Goal: Task Accomplishment & Management: Complete application form

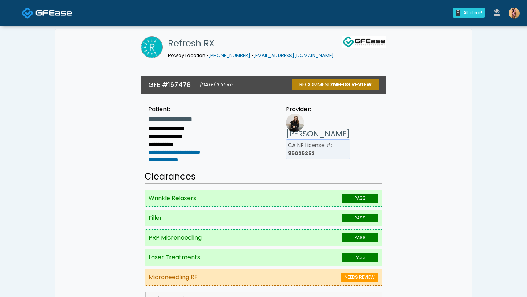
click at [49, 17] on span at bounding box center [54, 12] width 37 height 10
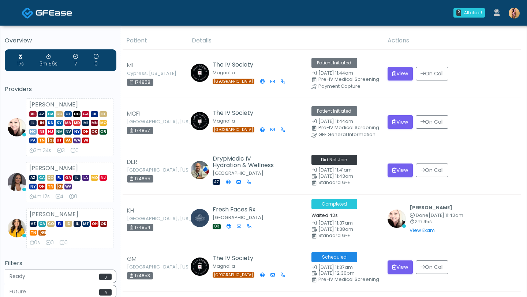
click at [513, 16] on img at bounding box center [514, 13] width 11 height 11
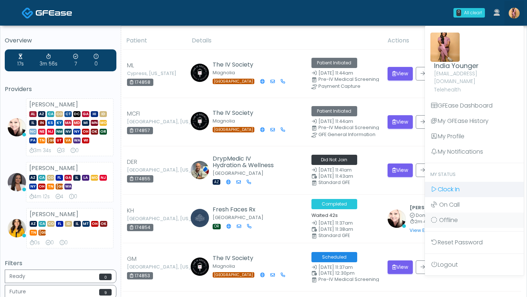
click at [467, 185] on link "Clock In" at bounding box center [474, 189] width 99 height 15
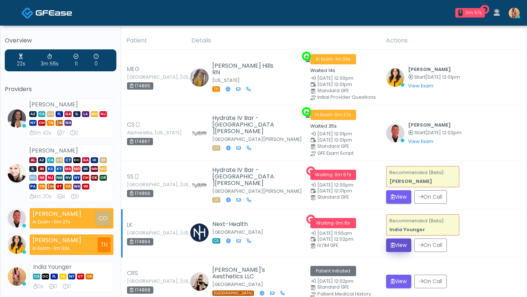
click at [395, 244] on button "View" at bounding box center [398, 246] width 25 height 14
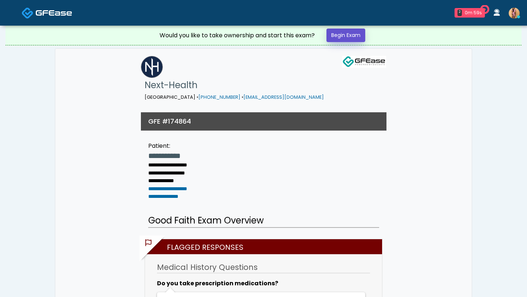
click at [344, 36] on link "Begin Exam" at bounding box center [345, 36] width 39 height 14
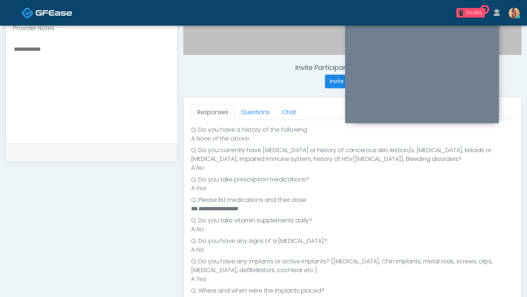
scroll to position [223, 0]
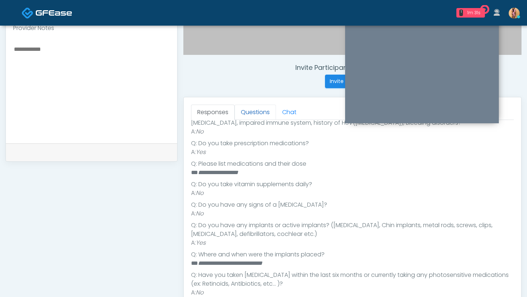
click at [255, 116] on link "Questions" at bounding box center [255, 112] width 41 height 15
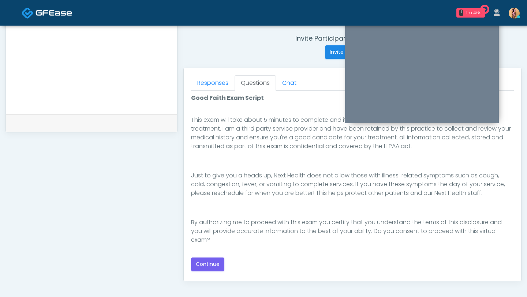
scroll to position [123, 0]
click at [218, 262] on button "Continue" at bounding box center [207, 265] width 33 height 14
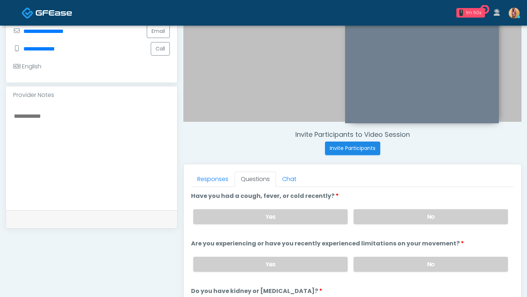
scroll to position [183, 0]
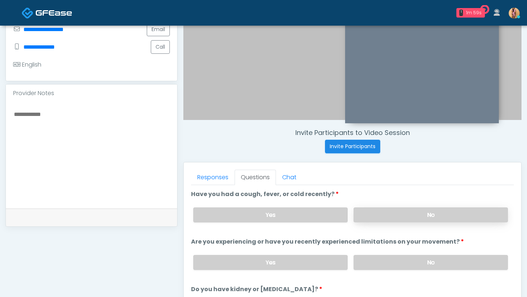
click at [375, 218] on label "No" at bounding box center [431, 215] width 154 height 15
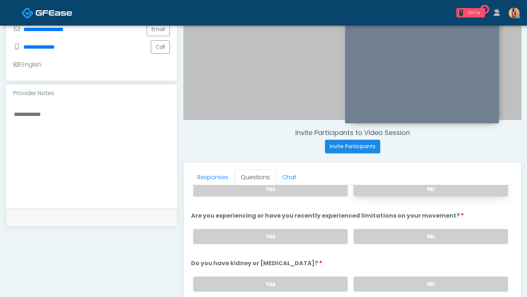
scroll to position [27, 0]
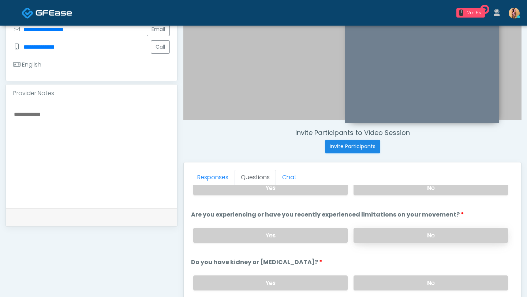
click at [373, 233] on label "No" at bounding box center [431, 235] width 154 height 15
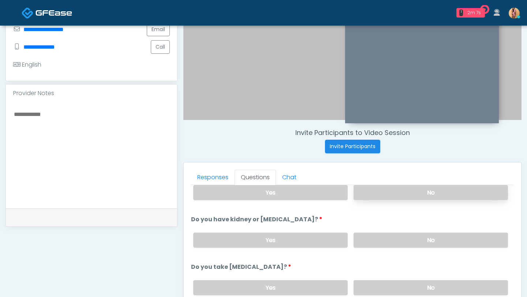
scroll to position [73, 0]
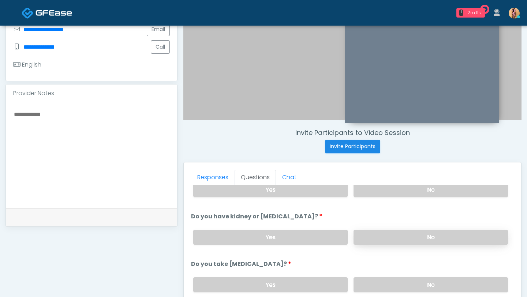
click at [370, 235] on label "No" at bounding box center [431, 237] width 154 height 15
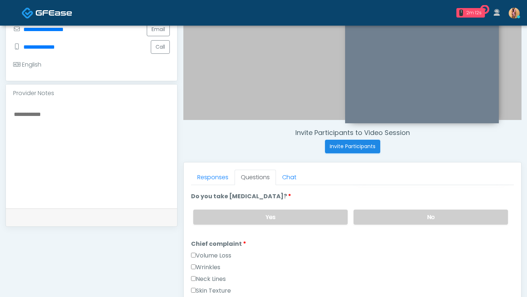
scroll to position [146, 0]
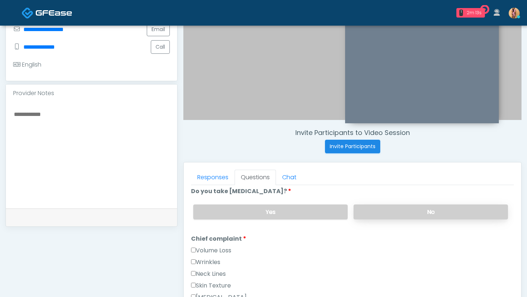
click at [369, 213] on label "No" at bounding box center [431, 212] width 154 height 15
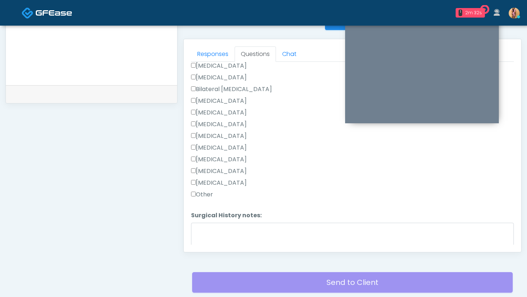
scroll to position [456, 0]
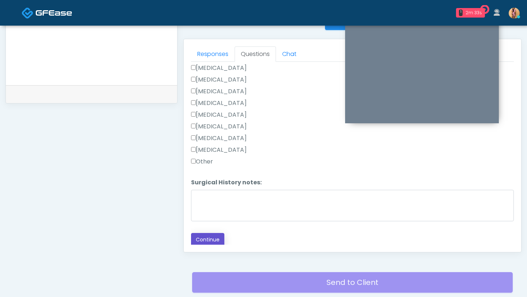
click at [212, 237] on button "Continue" at bounding box center [207, 240] width 33 height 14
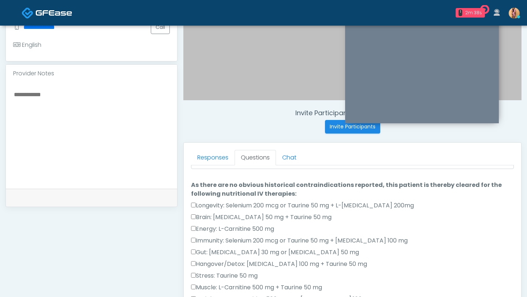
scroll to position [0, 0]
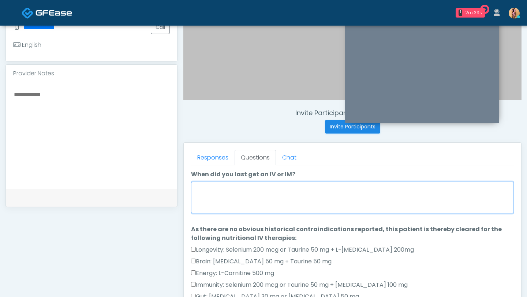
click at [231, 195] on textarea "When did you last get an IV or IM?" at bounding box center [352, 197] width 323 height 31
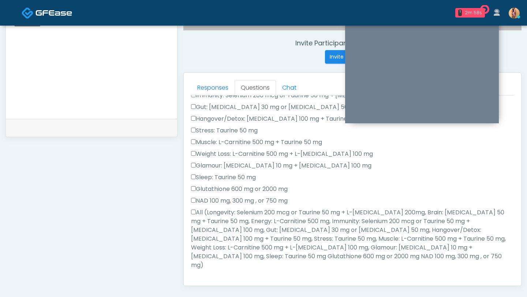
scroll to position [127, 0]
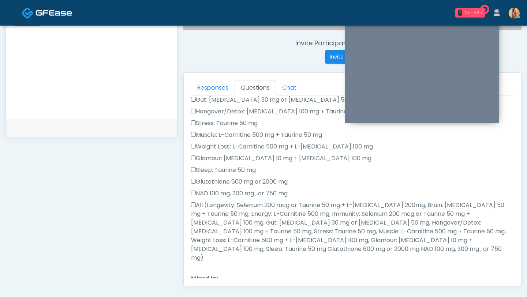
type textarea "**********"
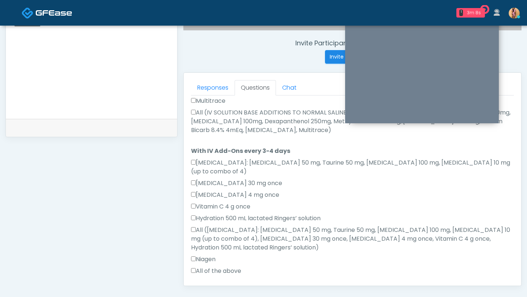
scroll to position [451, 0]
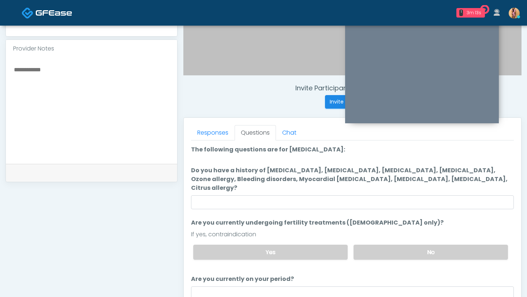
scroll to position [218, 0]
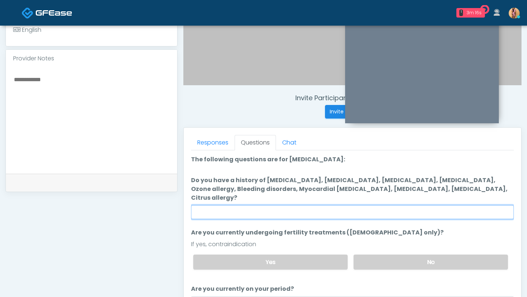
click at [266, 205] on input "Do you have a history of Hyperthyroidism, Hypotension, Hypocalcemia, Hypoglycem…" at bounding box center [352, 212] width 323 height 14
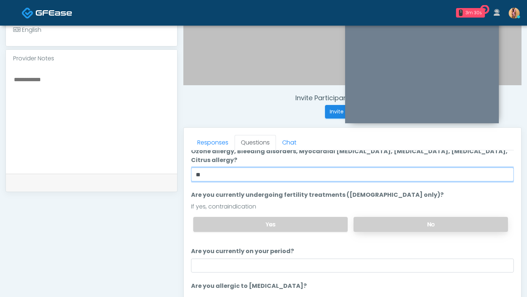
type input "**"
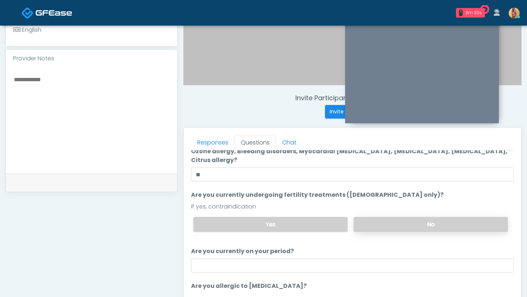
click at [376, 217] on label "No" at bounding box center [431, 224] width 154 height 15
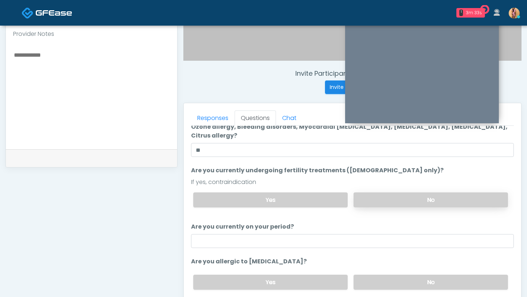
scroll to position [243, 0]
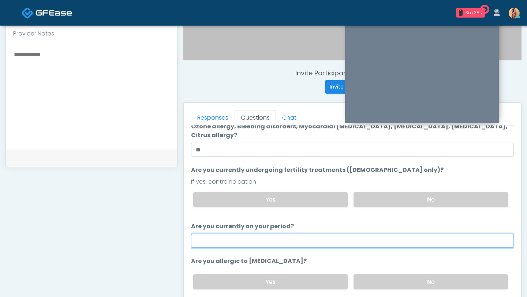
click at [307, 234] on input "Are you currently on your period?" at bounding box center [352, 241] width 323 height 14
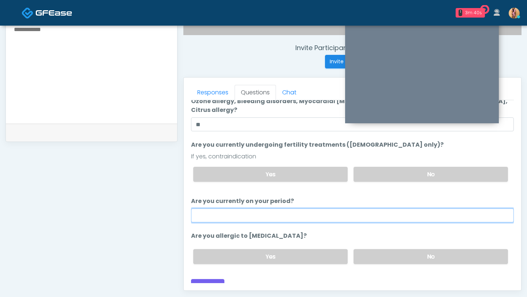
scroll to position [268, 0]
click at [263, 208] on input "**" at bounding box center [352, 215] width 323 height 14
type input "*"
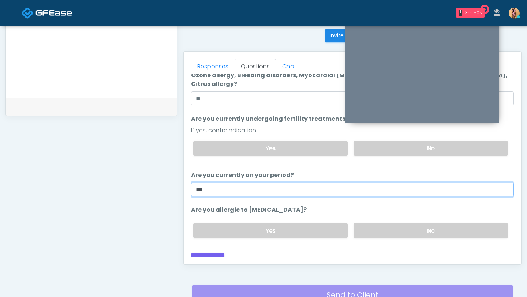
scroll to position [295, 0]
type input "***"
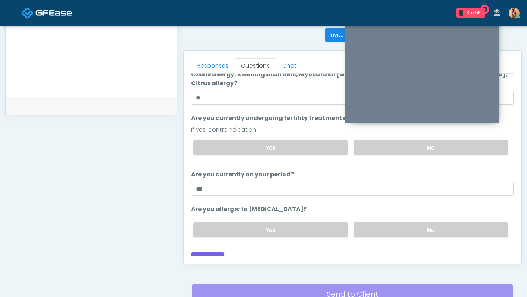
click at [377, 228] on div "Yes No" at bounding box center [350, 230] width 326 height 27
click at [373, 223] on label "No" at bounding box center [431, 230] width 154 height 15
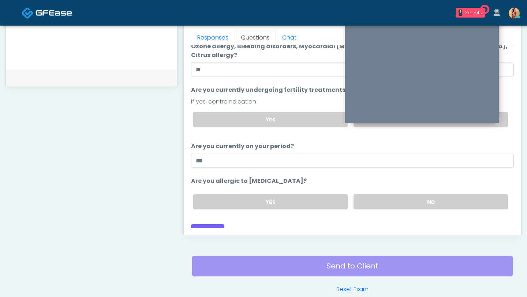
click at [359, 263] on div "Send to Client Reset Exam" at bounding box center [352, 270] width 321 height 47
click at [213, 224] on button "Continue" at bounding box center [207, 231] width 33 height 14
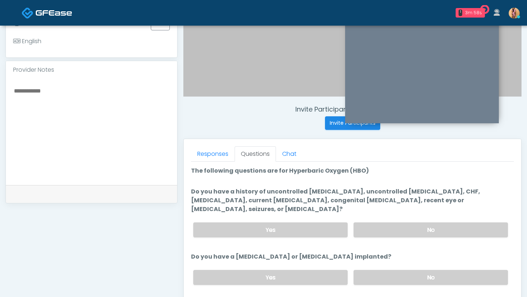
scroll to position [206, 0]
click at [380, 223] on label "No" at bounding box center [431, 230] width 154 height 15
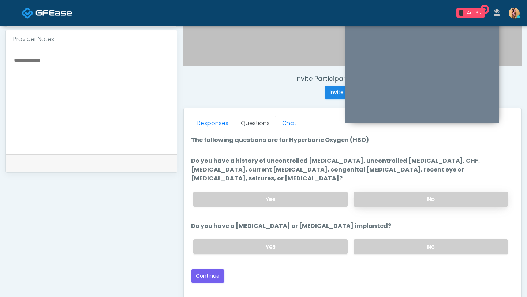
scroll to position [245, 0]
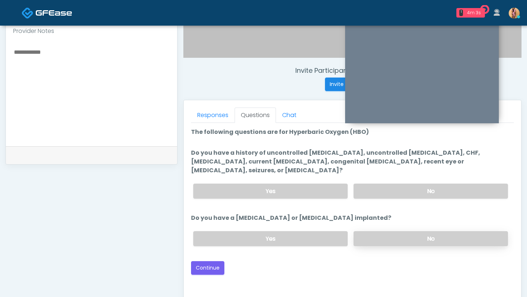
click at [381, 231] on label "No" at bounding box center [431, 238] width 154 height 15
click at [218, 262] on button "Continue" at bounding box center [207, 268] width 33 height 14
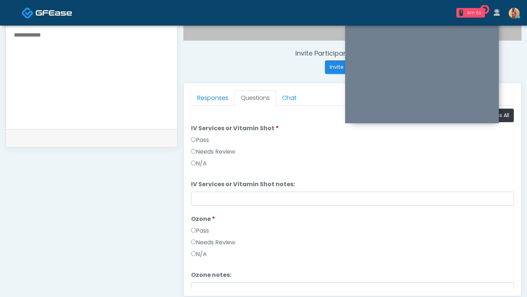
scroll to position [246, 0]
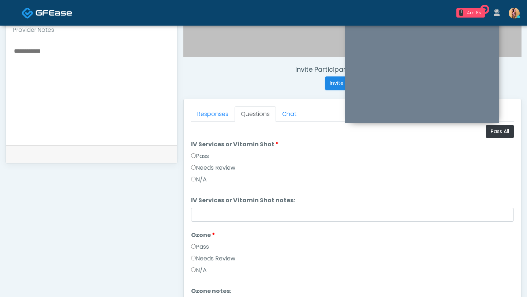
click at [193, 151] on li "IV Services or Vitamin Shot IV Services or Vitamin Shot Pass Needs Review N/A" at bounding box center [352, 163] width 323 height 47
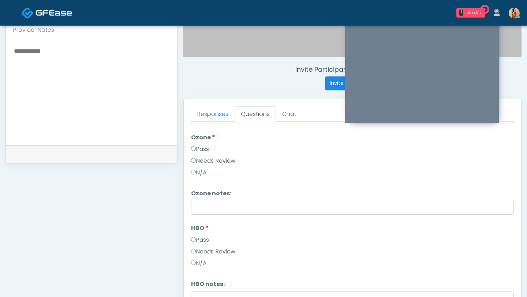
scroll to position [121, 0]
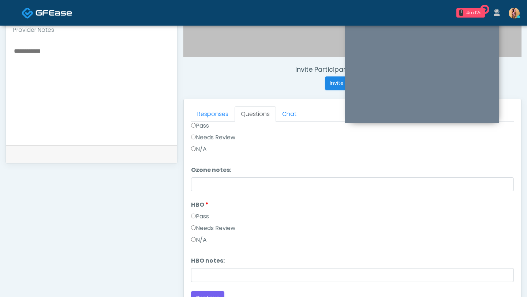
click at [194, 219] on label "Pass" at bounding box center [200, 216] width 18 height 9
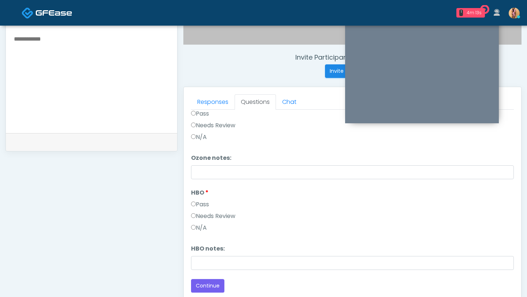
scroll to position [259, 0]
click at [205, 281] on button "Continue" at bounding box center [207, 286] width 33 height 14
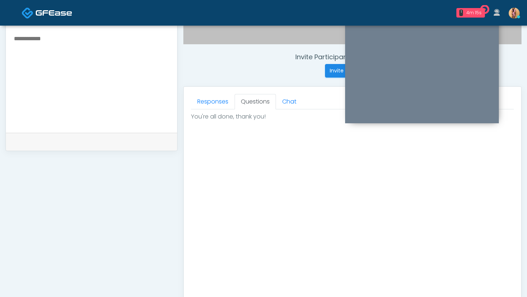
scroll to position [373, 0]
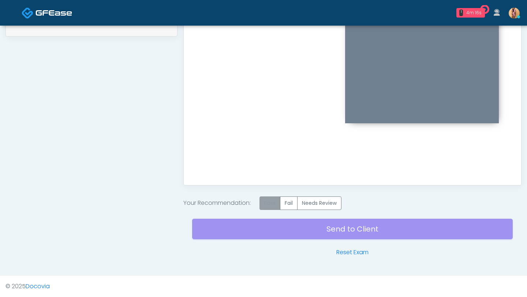
click at [272, 206] on label "Pass" at bounding box center [269, 204] width 21 height 14
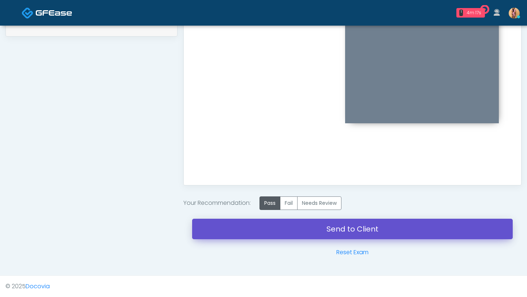
click at [283, 229] on link "Send to Client" at bounding box center [352, 229] width 321 height 20
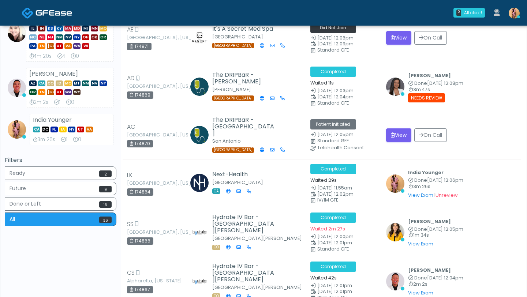
scroll to position [150, 0]
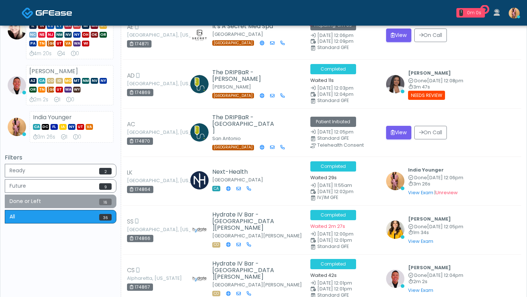
click at [39, 201] on button "Done or Left 16" at bounding box center [61, 202] width 112 height 14
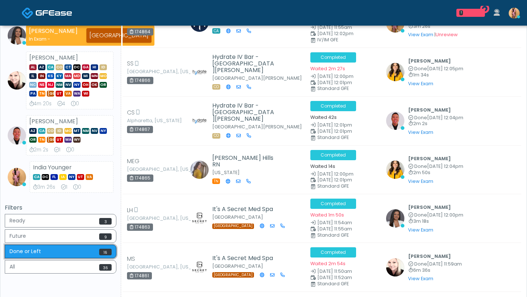
scroll to position [102, 0]
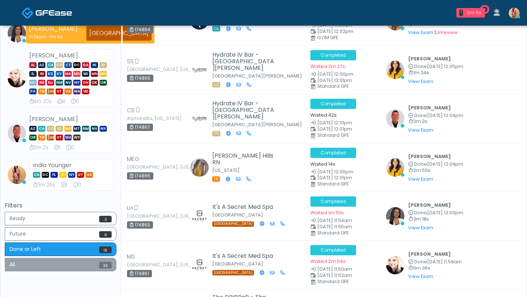
click at [79, 266] on button "All 36" at bounding box center [61, 265] width 112 height 14
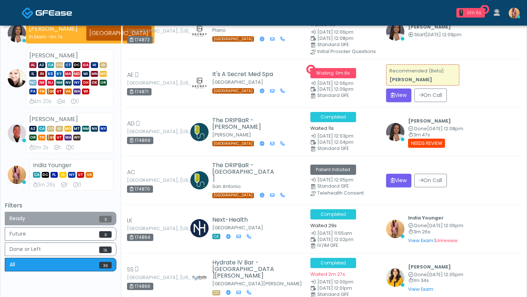
click at [93, 217] on button "Ready 3" at bounding box center [61, 219] width 112 height 14
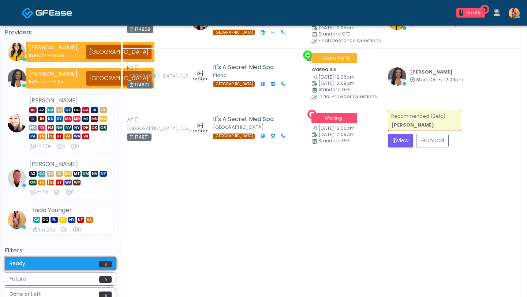
scroll to position [101, 0]
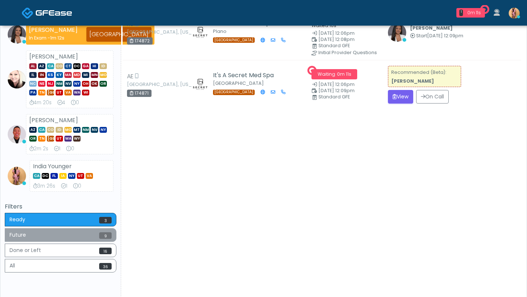
click at [87, 235] on button "Future 9" at bounding box center [61, 235] width 112 height 14
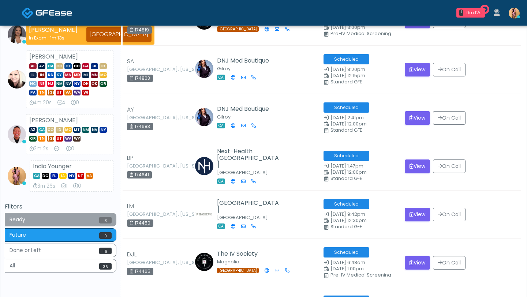
click at [76, 221] on button "Ready 3" at bounding box center [61, 220] width 112 height 14
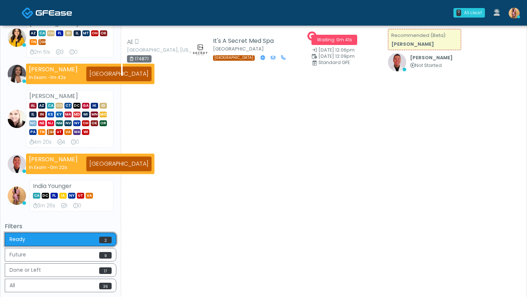
scroll to position [81, 0]
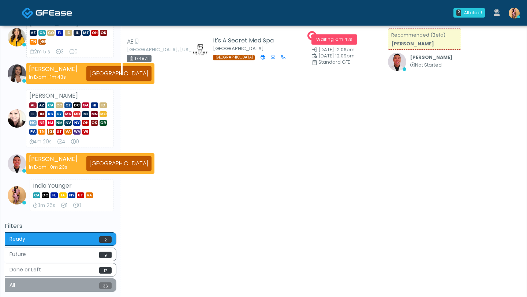
click at [81, 281] on button "All 36" at bounding box center [61, 286] width 112 height 14
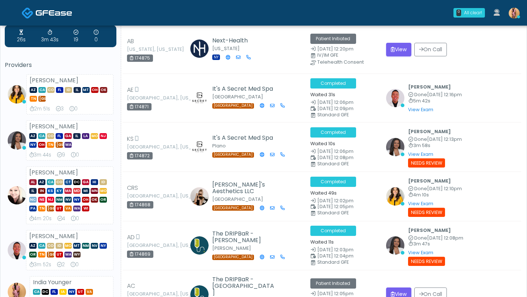
scroll to position [0, 0]
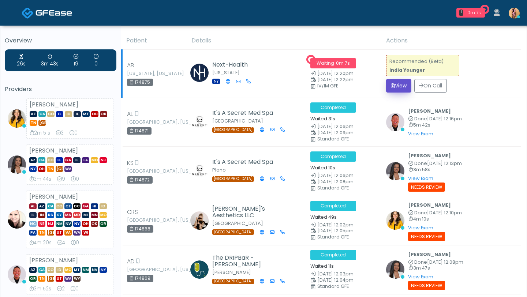
click at [404, 86] on button "View" at bounding box center [398, 86] width 25 height 14
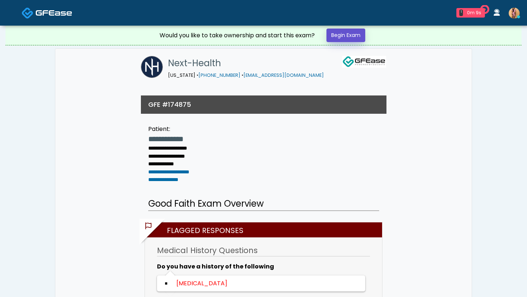
click at [337, 36] on link "Begin Exam" at bounding box center [345, 36] width 39 height 14
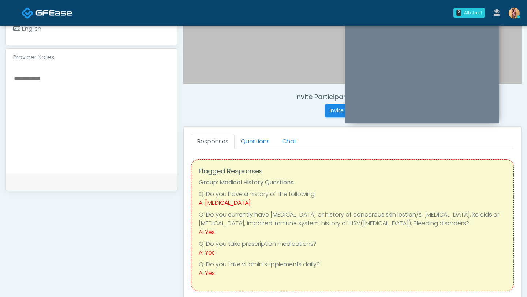
scroll to position [208, 0]
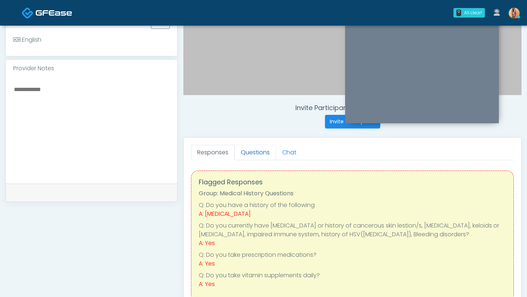
click at [251, 158] on link "Questions" at bounding box center [255, 152] width 41 height 15
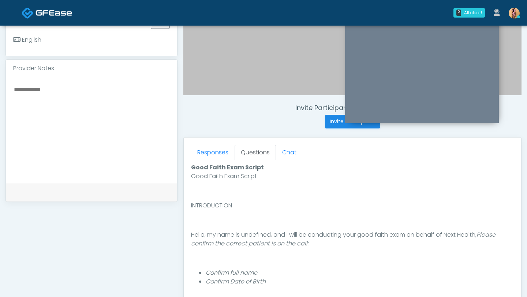
scroll to position [4, 0]
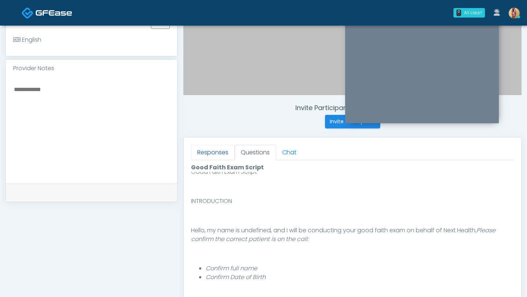
click at [213, 155] on link "Responses" at bounding box center [213, 152] width 44 height 15
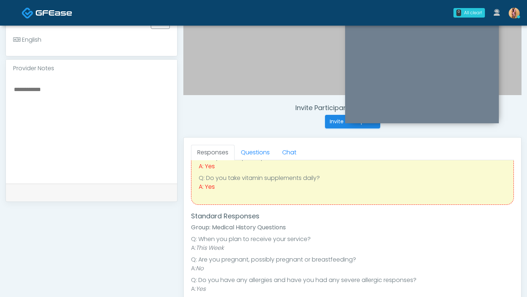
scroll to position [0, 0]
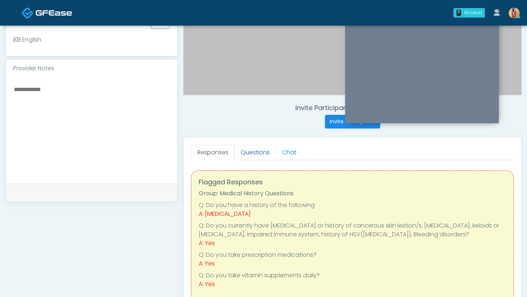
click at [259, 153] on link "Questions" at bounding box center [255, 152] width 41 height 15
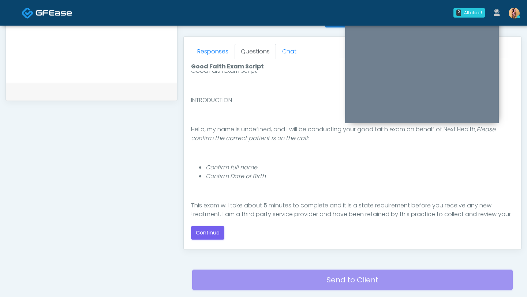
scroll to position [360, 0]
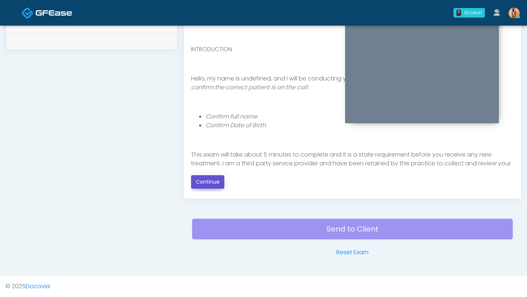
click at [210, 178] on button "Continue" at bounding box center [207, 182] width 33 height 14
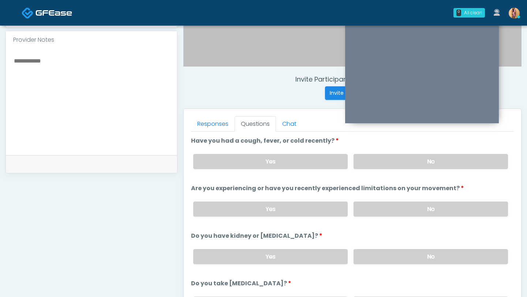
scroll to position [216, 0]
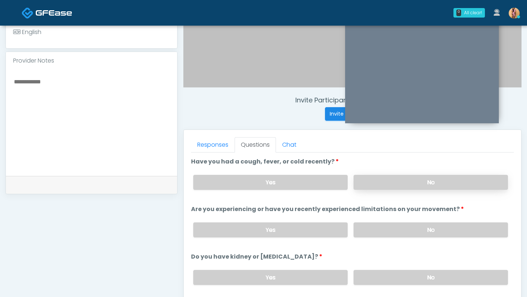
click at [363, 180] on label "No" at bounding box center [431, 182] width 154 height 15
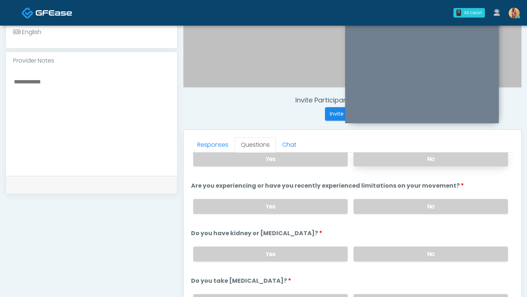
scroll to position [24, 0]
click at [369, 201] on label "No" at bounding box center [431, 205] width 154 height 15
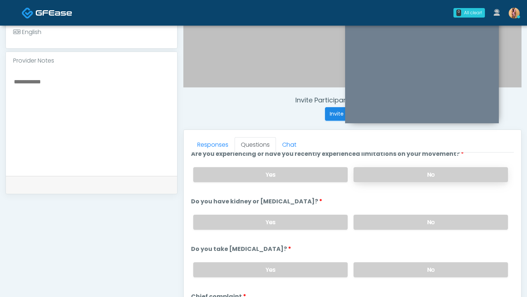
scroll to position [56, 0]
click at [375, 218] on label "No" at bounding box center [431, 221] width 154 height 15
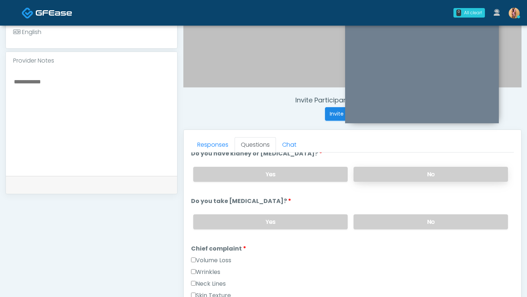
scroll to position [109, 0]
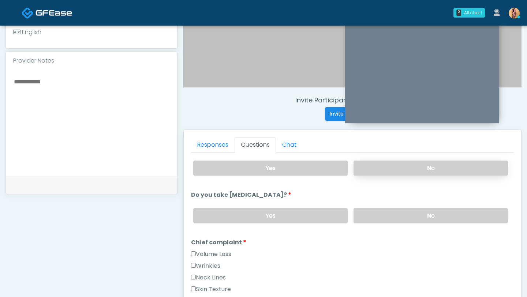
click at [376, 216] on label "No" at bounding box center [431, 215] width 154 height 15
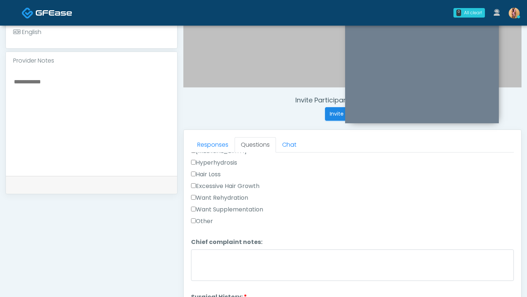
scroll to position [264, 0]
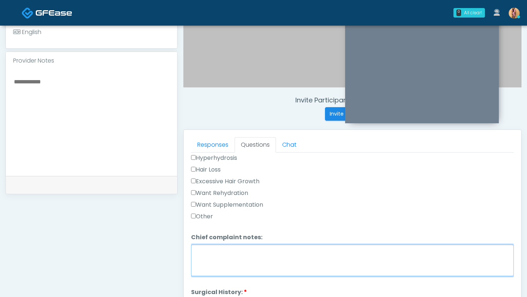
click at [212, 264] on textarea "Chief complaint notes:" at bounding box center [352, 260] width 323 height 31
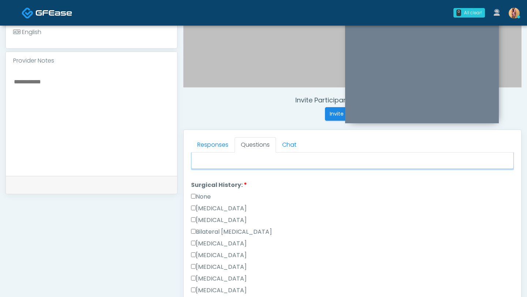
scroll to position [370, 0]
type textarea "**********"
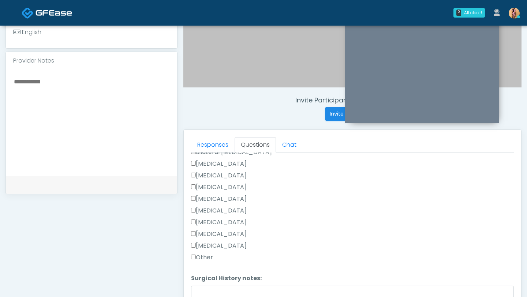
scroll to position [456, 0]
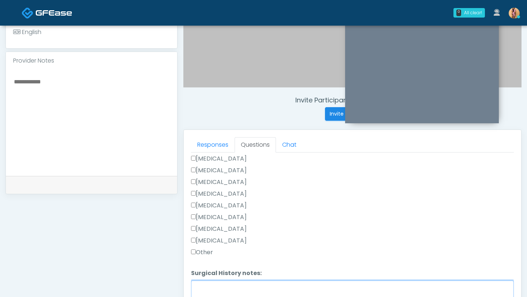
click at [221, 281] on textarea "Surgical History notes:" at bounding box center [352, 296] width 323 height 31
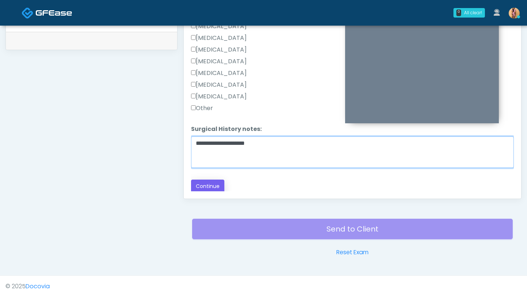
type textarea "**********"
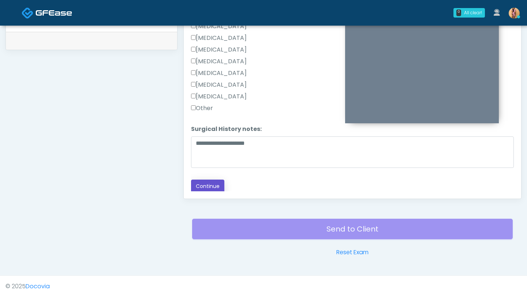
click at [206, 184] on button "Continue" at bounding box center [207, 187] width 33 height 14
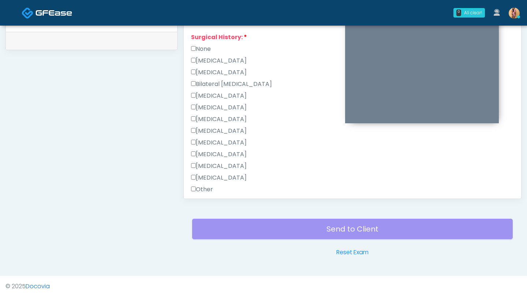
scroll to position [456, 0]
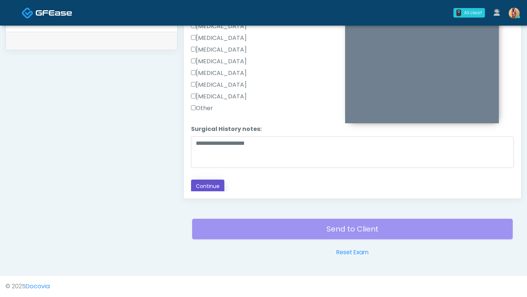
click at [203, 190] on button "Continue" at bounding box center [207, 187] width 33 height 14
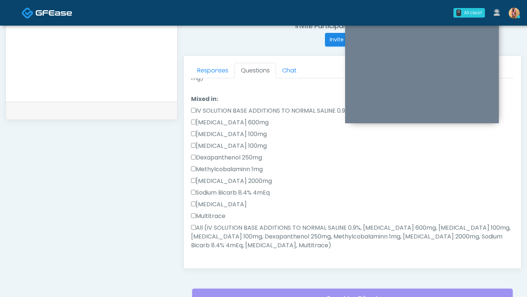
scroll to position [0, 0]
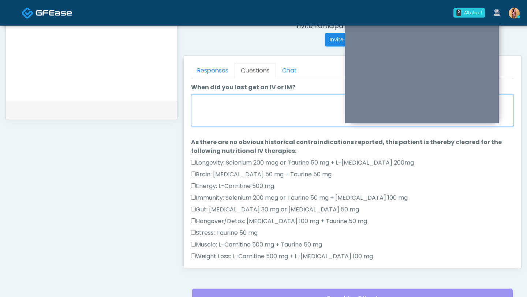
click at [224, 110] on textarea "When did you last get an IV or IM?" at bounding box center [352, 110] width 323 height 31
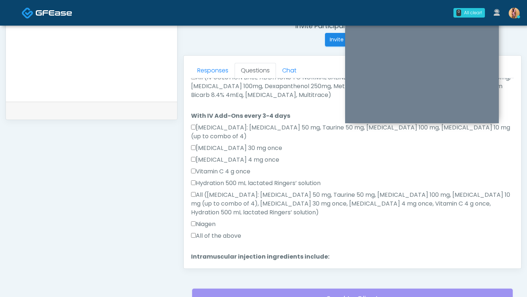
scroll to position [451, 0]
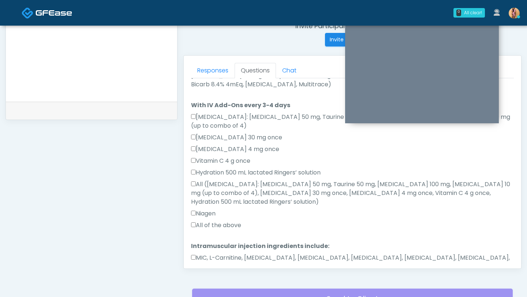
type textarea "*********"
click at [206, 283] on button "Continue" at bounding box center [207, 290] width 33 height 14
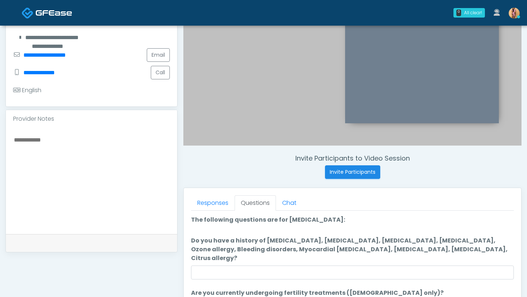
scroll to position [203, 0]
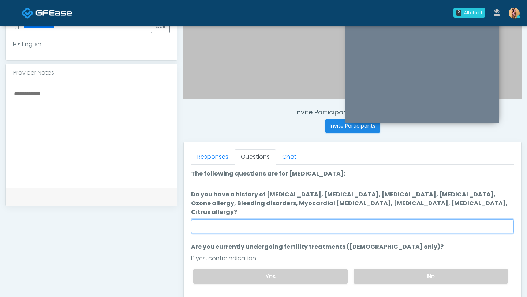
click at [233, 220] on input "Do you have a history of Hyperthyroidism, Hypotension, Hypocalcemia, Hypoglycem…" at bounding box center [352, 227] width 323 height 14
type input "**"
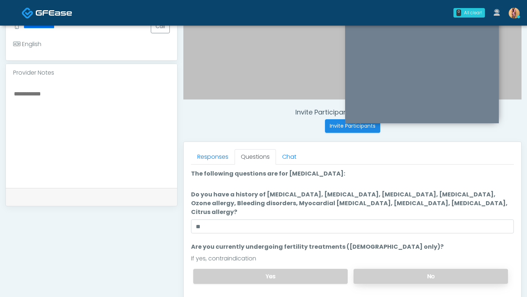
click at [377, 269] on label "No" at bounding box center [431, 276] width 154 height 15
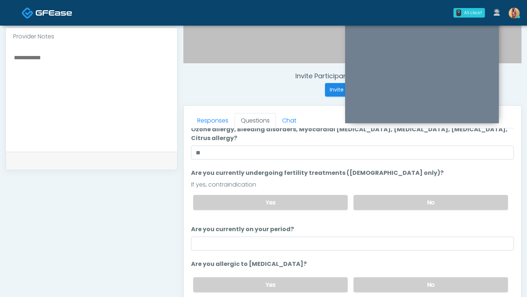
scroll to position [246, 0]
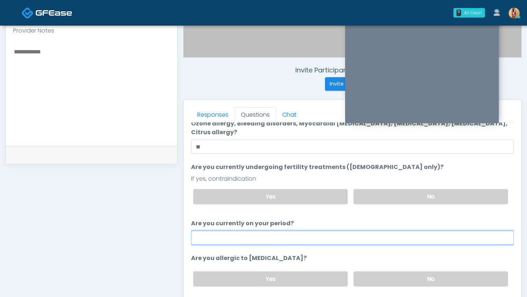
click at [352, 232] on input "Are you currently on your period?" at bounding box center [352, 238] width 323 height 14
type input "*"
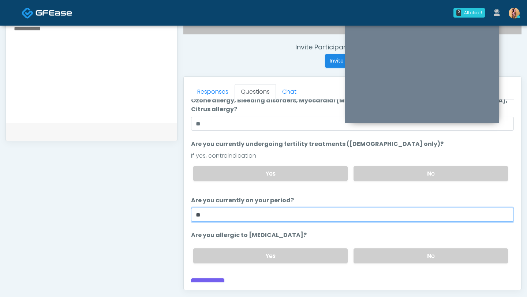
scroll to position [270, 0]
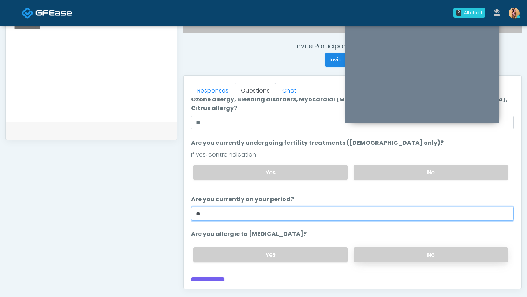
type input "**"
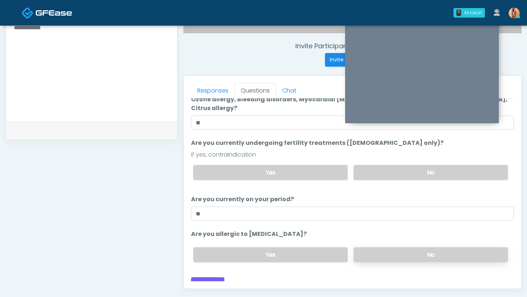
click at [369, 249] on label "No" at bounding box center [431, 254] width 154 height 15
click at [203, 277] on button "Continue" at bounding box center [207, 284] width 33 height 14
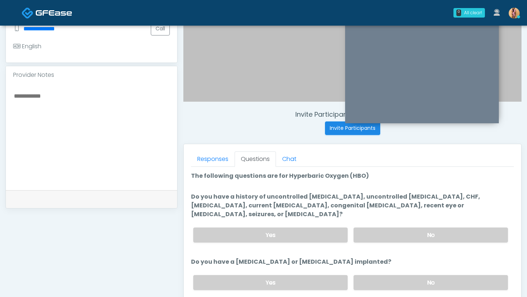
scroll to position [202, 0]
click at [380, 228] on label "No" at bounding box center [431, 234] width 154 height 15
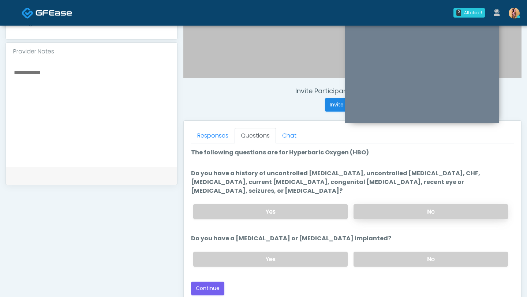
scroll to position [228, 0]
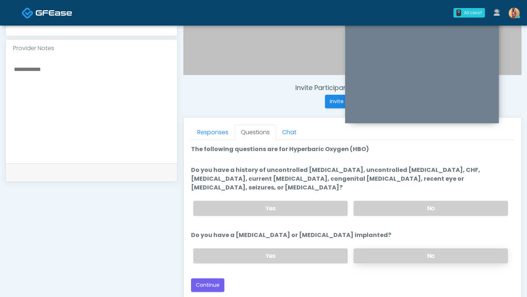
click at [384, 253] on label "No" at bounding box center [431, 256] width 154 height 15
click at [205, 279] on button "Continue" at bounding box center [207, 286] width 33 height 14
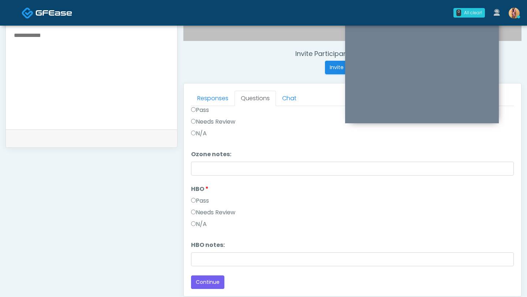
scroll to position [360, 0]
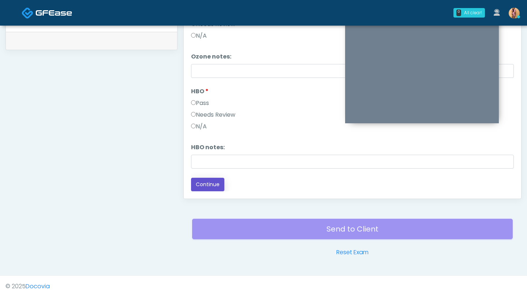
click at [208, 184] on button "Continue" at bounding box center [207, 185] width 33 height 14
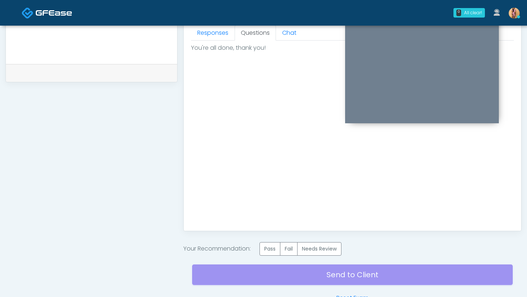
scroll to position [346, 0]
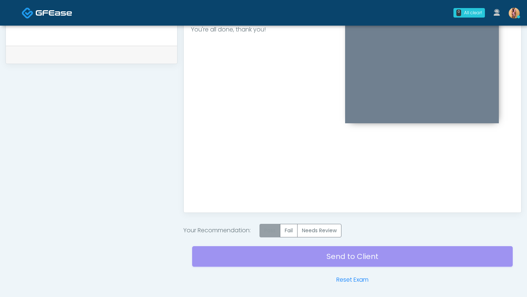
click at [266, 231] on label "Pass" at bounding box center [269, 231] width 21 height 14
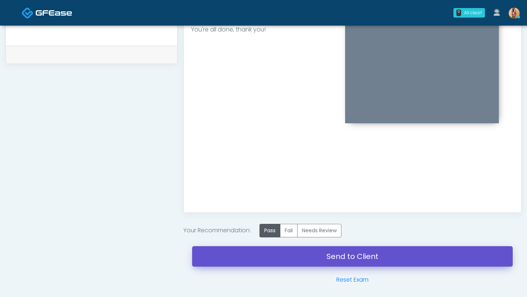
click at [280, 258] on link "Send to Client" at bounding box center [352, 256] width 321 height 20
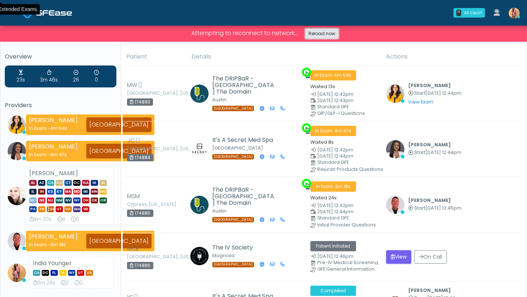
click at [320, 34] on link "Reload now" at bounding box center [321, 34] width 33 height 10
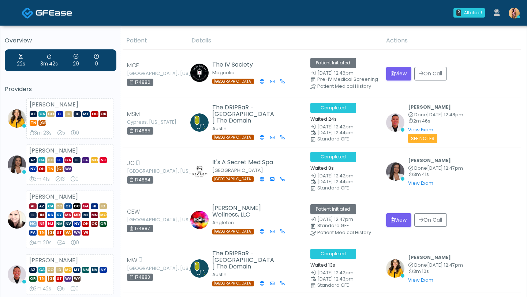
click at [168, 22] on div "0 All clear! All clear! Erika Felder AZ CA CO FL ID IL MT OH OK TN TX 3m 23s 5 …" at bounding box center [307, 13] width 433 height 24
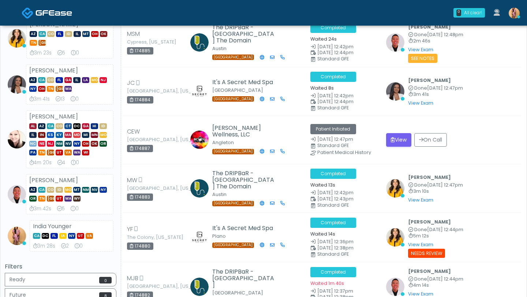
scroll to position [84, 0]
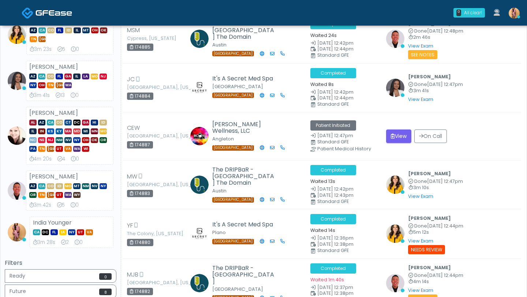
click at [513, 9] on img at bounding box center [514, 13] width 11 height 11
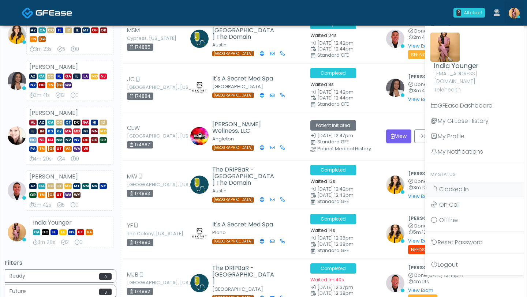
click at [513, 9] on img at bounding box center [514, 13] width 11 height 11
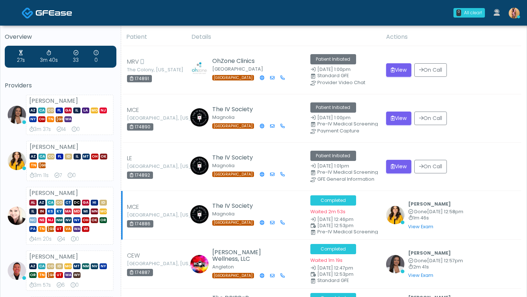
scroll to position [0, 0]
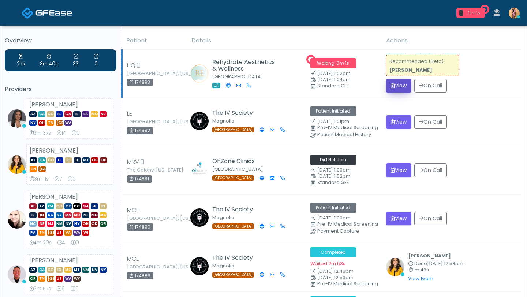
click at [398, 87] on button "View" at bounding box center [398, 86] width 25 height 14
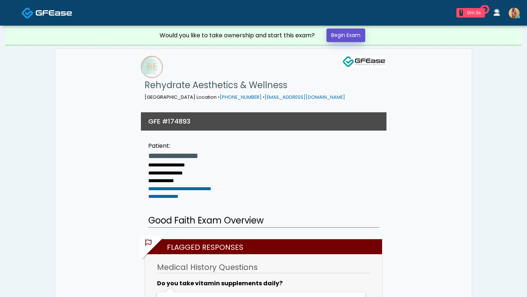
click at [355, 40] on link "Begin Exam" at bounding box center [345, 36] width 39 height 14
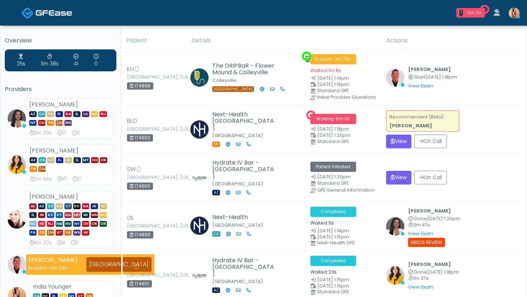
click at [397, 132] on td "Recommended (Beta): Erika Felder View On Call" at bounding box center [451, 129] width 139 height 48
click at [396, 139] on button "View" at bounding box center [398, 142] width 25 height 14
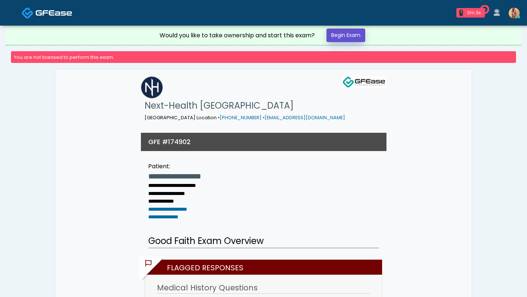
click at [356, 37] on link "Begin Exam" at bounding box center [345, 36] width 39 height 14
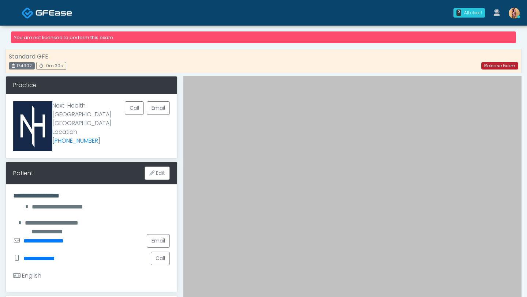
click at [495, 67] on link "Release Exam" at bounding box center [499, 65] width 37 height 7
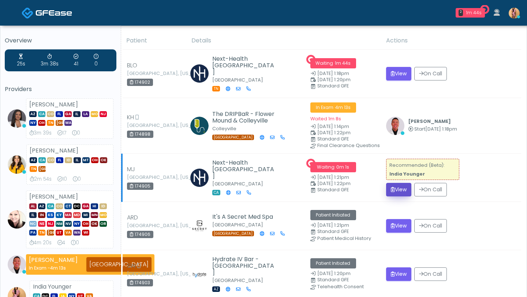
click at [397, 188] on button "View" at bounding box center [398, 190] width 25 height 14
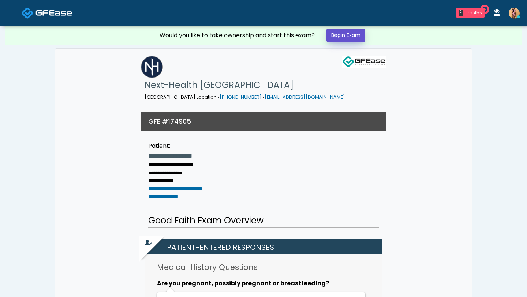
click at [338, 38] on link "Begin Exam" at bounding box center [345, 36] width 39 height 14
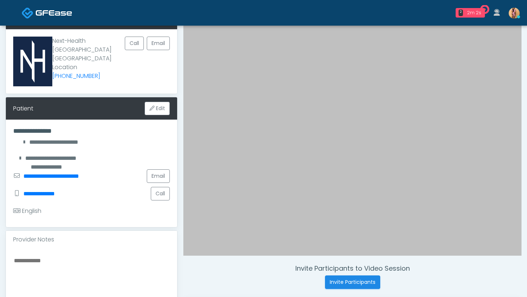
scroll to position [53, 0]
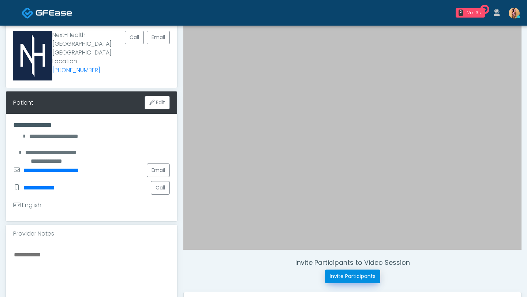
click at [344, 277] on button "Invite Participants" at bounding box center [352, 277] width 55 height 14
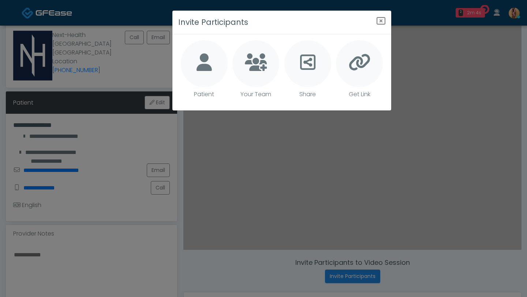
click at [212, 68] on div at bounding box center [204, 63] width 47 height 47
type textarea "**********"
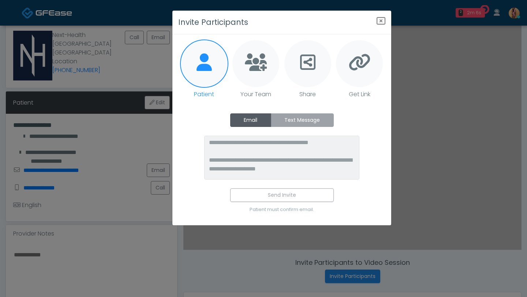
click at [302, 124] on label "Text Message" at bounding box center [302, 120] width 63 height 14
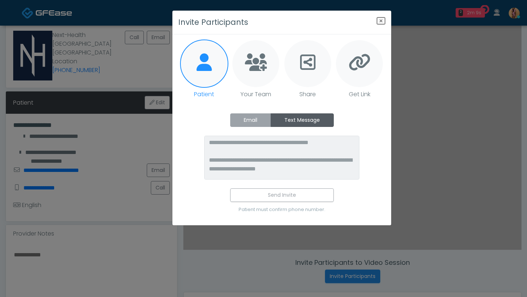
click at [258, 117] on label "Email" at bounding box center [250, 120] width 41 height 14
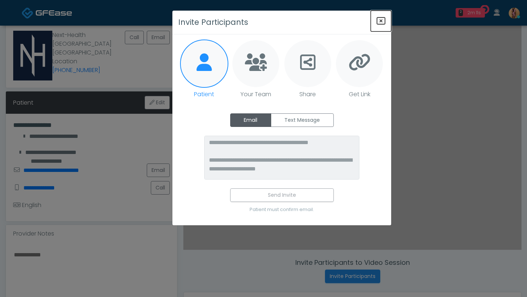
click at [378, 19] on icon "Close" at bounding box center [381, 20] width 9 height 9
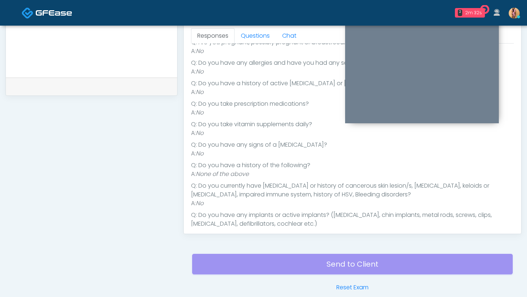
scroll to position [63, 0]
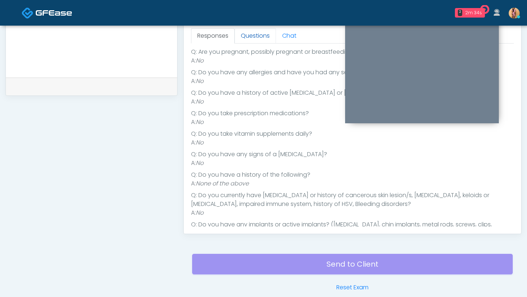
click at [252, 36] on link "Questions" at bounding box center [255, 35] width 41 height 15
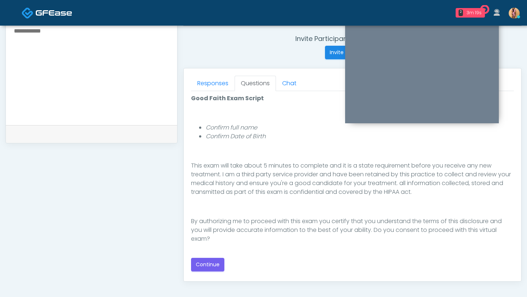
scroll to position [279, 0]
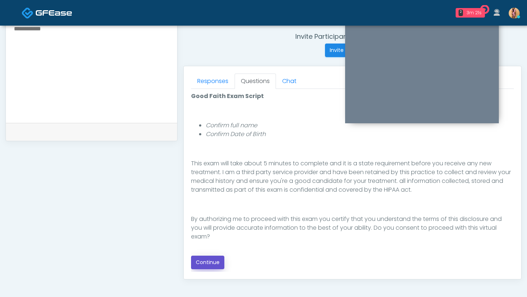
click at [214, 264] on button "Continue" at bounding box center [207, 263] width 33 height 14
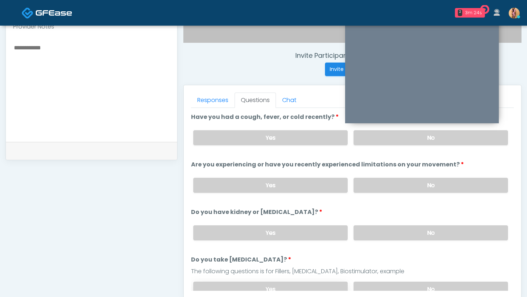
scroll to position [258, 0]
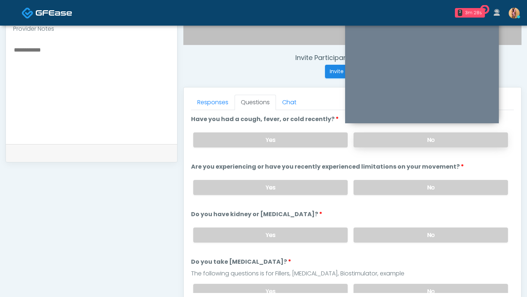
click at [372, 142] on label "No" at bounding box center [431, 139] width 154 height 15
click at [380, 185] on label "No" at bounding box center [431, 187] width 154 height 15
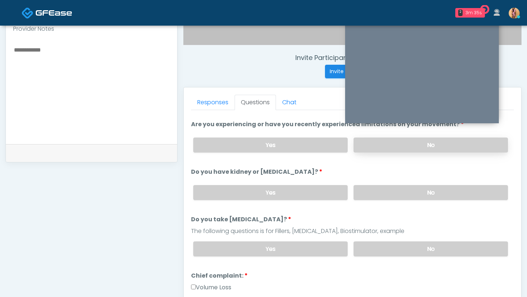
scroll to position [44, 0]
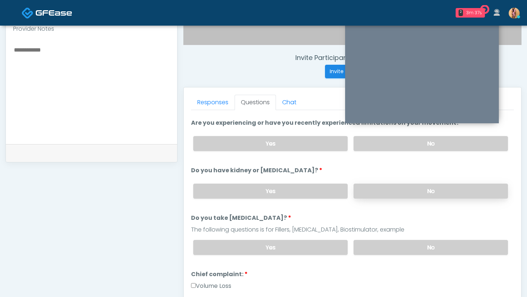
click at [381, 190] on label "No" at bounding box center [431, 191] width 154 height 15
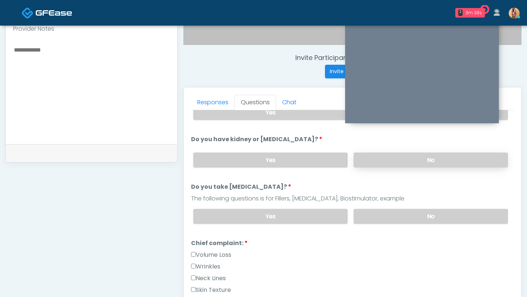
scroll to position [80, 0]
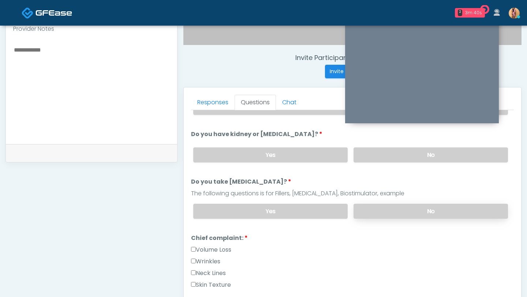
click at [388, 210] on label "No" at bounding box center [431, 211] width 154 height 15
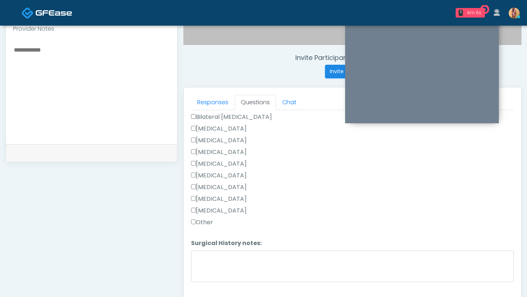
scroll to position [500, 0]
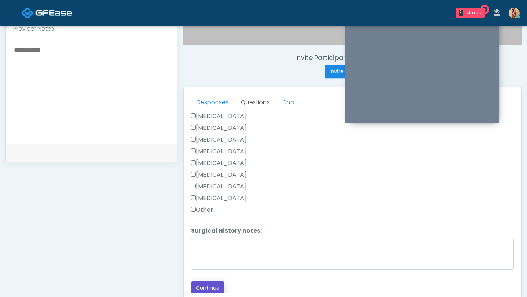
click at [203, 288] on button "Continue" at bounding box center [207, 288] width 33 height 14
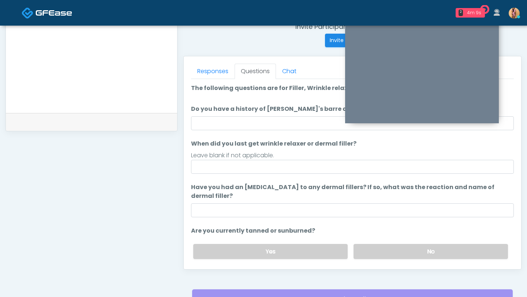
scroll to position [233, 0]
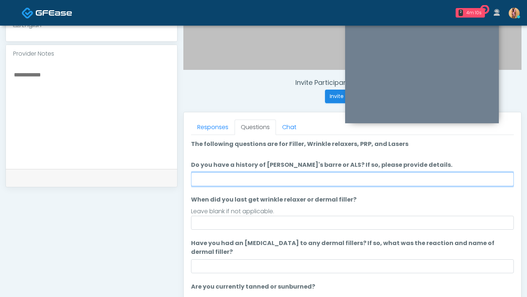
click at [240, 181] on input "Do you have a history of [PERSON_NAME]'s barre or ALS? If so, please provide de…" at bounding box center [352, 179] width 323 height 14
type input "**"
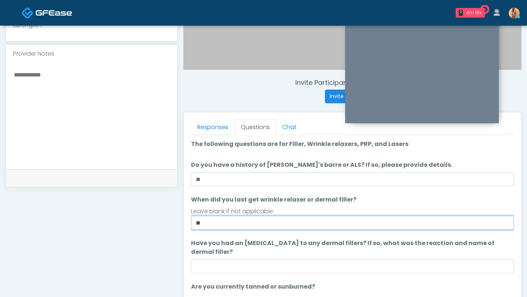
type input "*"
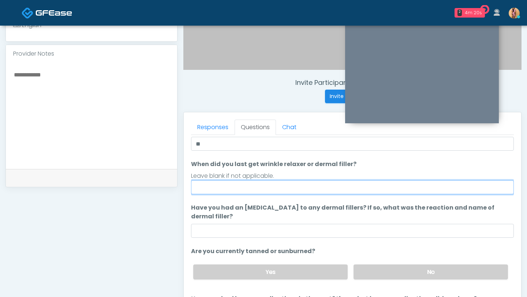
scroll to position [43, 0]
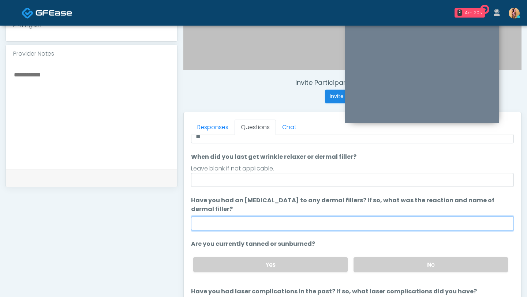
click at [242, 221] on input "Have you had an [MEDICAL_DATA] to any dermal fillers? If so, what was the react…" at bounding box center [352, 224] width 323 height 14
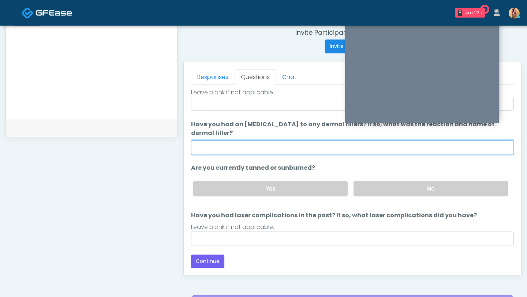
scroll to position [290, 0]
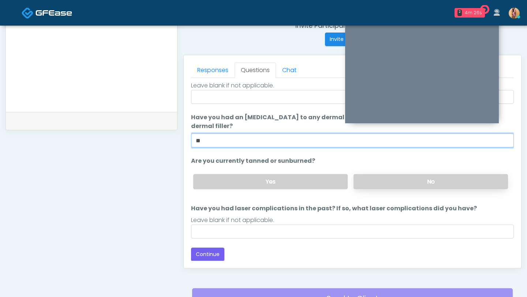
type input "**"
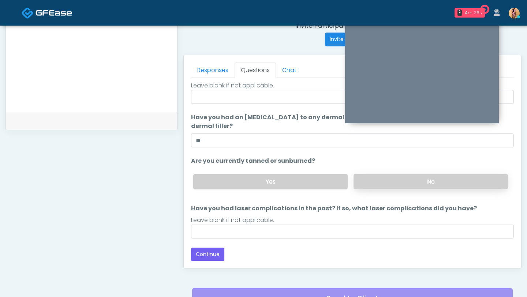
click at [375, 185] on label "No" at bounding box center [431, 181] width 154 height 15
click at [214, 257] on button "Continue" at bounding box center [207, 255] width 33 height 14
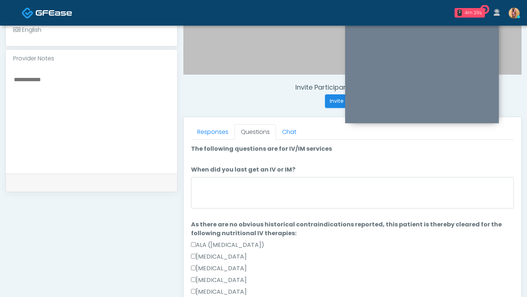
scroll to position [219, 0]
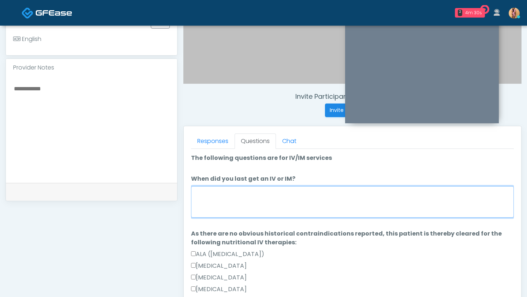
click at [262, 199] on textarea "When did you last get an IV or IM?" at bounding box center [352, 201] width 323 height 31
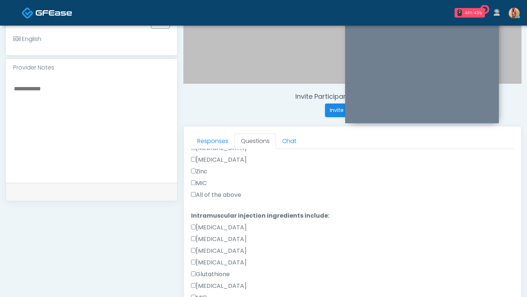
scroll to position [378, 0]
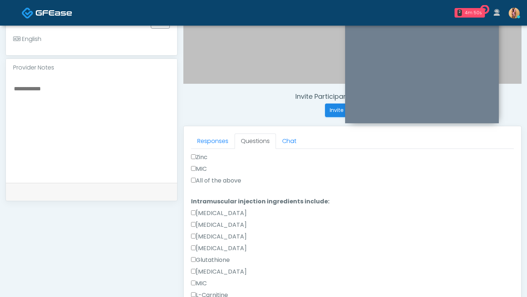
type textarea "**********"
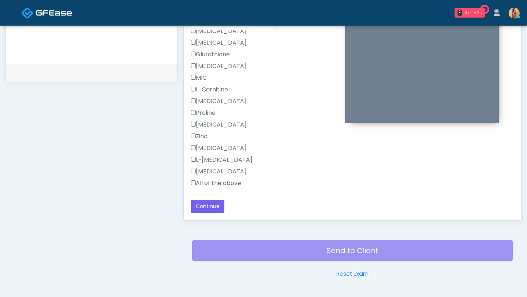
scroll to position [360, 0]
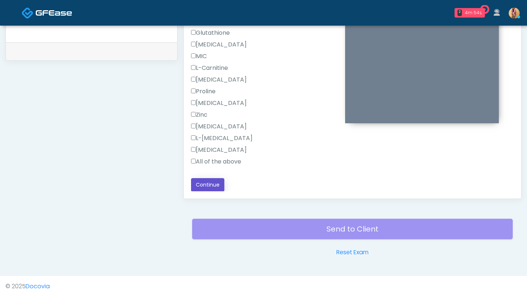
click at [198, 183] on button "Continue" at bounding box center [207, 185] width 33 height 14
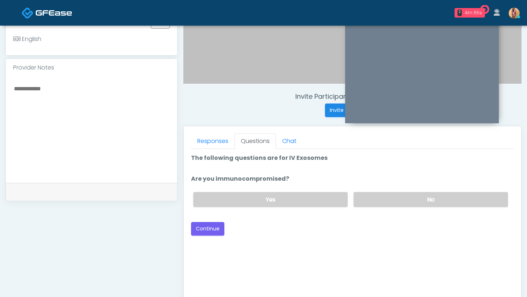
scroll to position [205, 0]
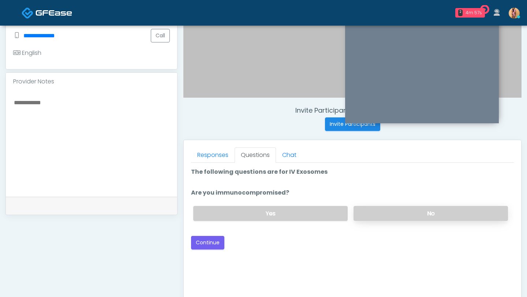
click at [397, 210] on label "No" at bounding box center [431, 213] width 154 height 15
click at [218, 240] on button "Continue" at bounding box center [207, 243] width 33 height 14
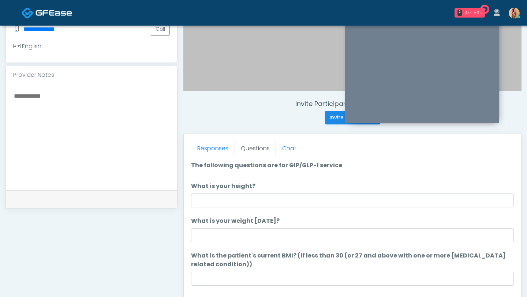
scroll to position [162, 0]
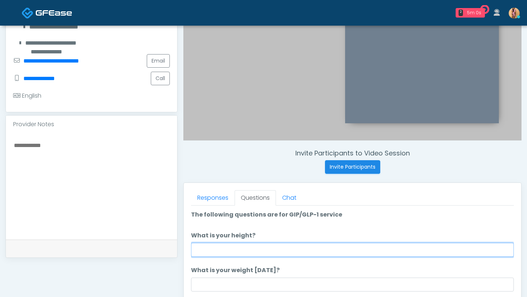
click at [217, 248] on input "What is your height?" at bounding box center [352, 250] width 323 height 14
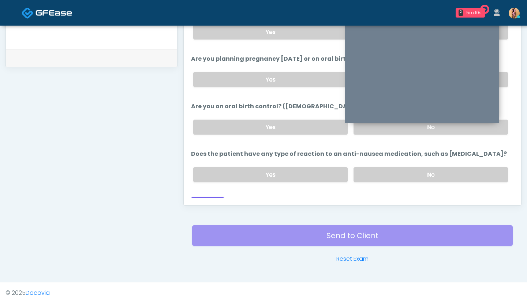
scroll to position [412, 0]
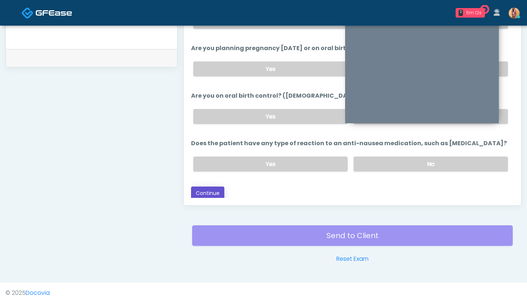
click at [201, 193] on button "Continue" at bounding box center [207, 194] width 33 height 14
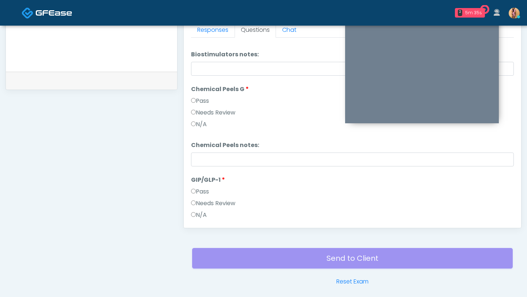
scroll to position [847, 0]
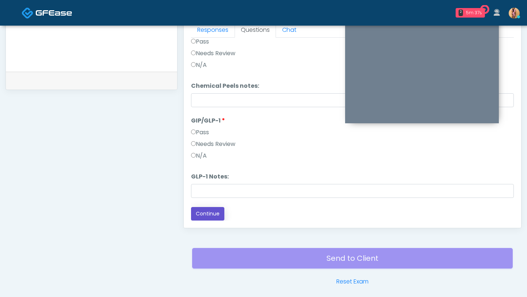
click at [201, 213] on button "Continue" at bounding box center [207, 214] width 33 height 14
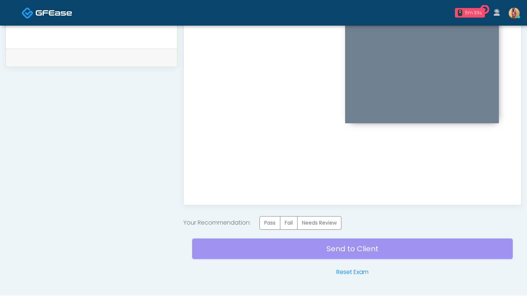
scroll to position [373, 0]
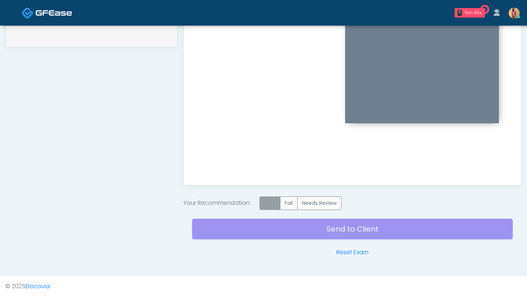
click at [269, 200] on label "Pass" at bounding box center [269, 204] width 21 height 14
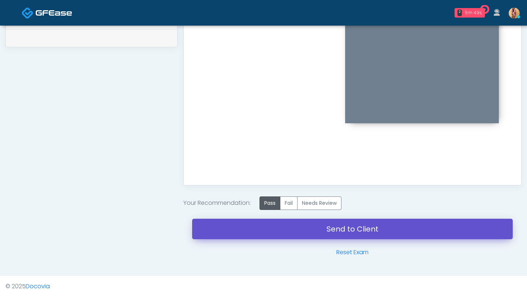
click at [381, 222] on link "Send to Client" at bounding box center [352, 229] width 321 height 20
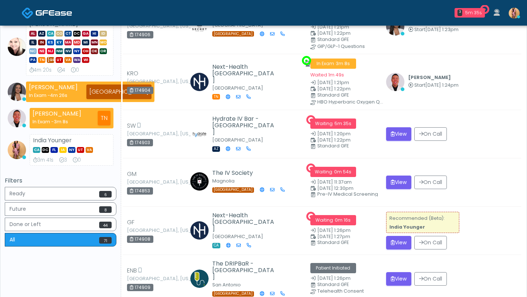
scroll to position [108, 0]
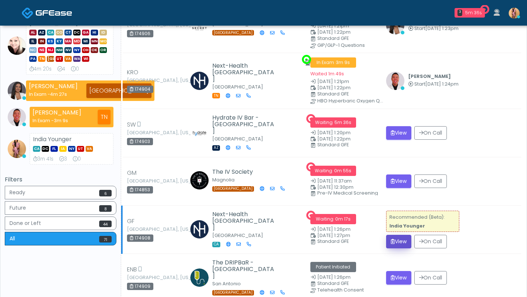
click at [402, 241] on button "View" at bounding box center [398, 242] width 25 height 14
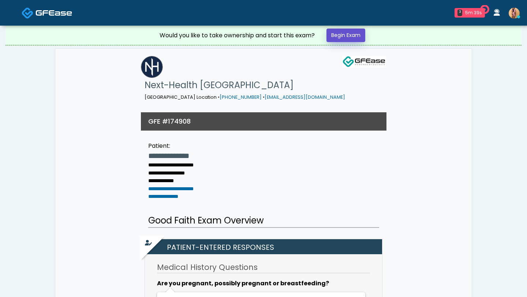
click at [344, 34] on link "Begin Exam" at bounding box center [345, 36] width 39 height 14
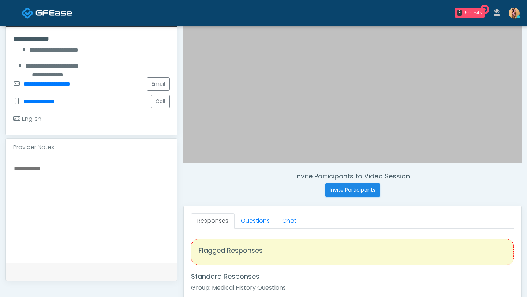
scroll to position [140, 0]
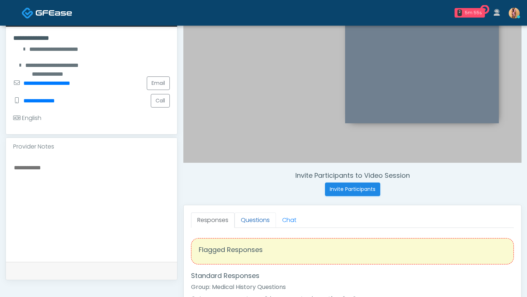
click at [262, 220] on link "Questions" at bounding box center [255, 220] width 41 height 15
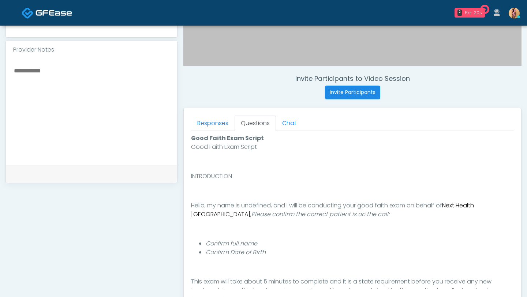
scroll to position [360, 0]
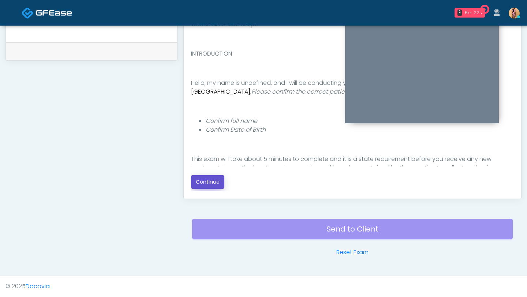
click at [207, 183] on button "Continue" at bounding box center [207, 182] width 33 height 14
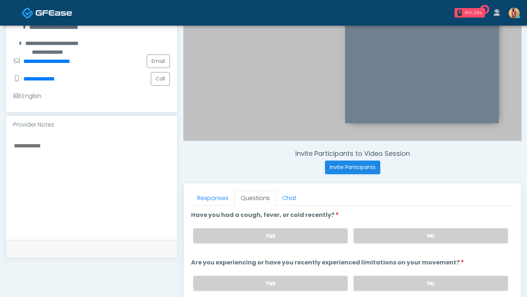
scroll to position [165, 0]
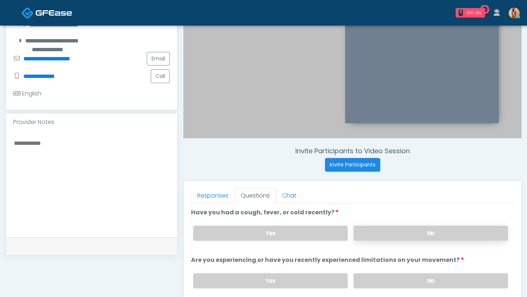
click at [369, 230] on label "No" at bounding box center [431, 233] width 154 height 15
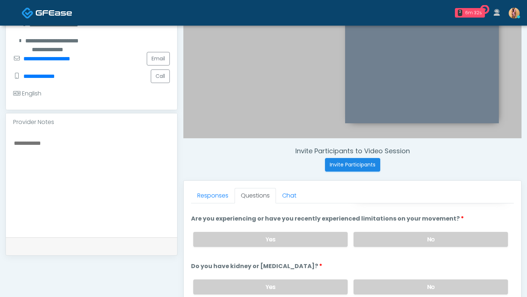
scroll to position [46, 0]
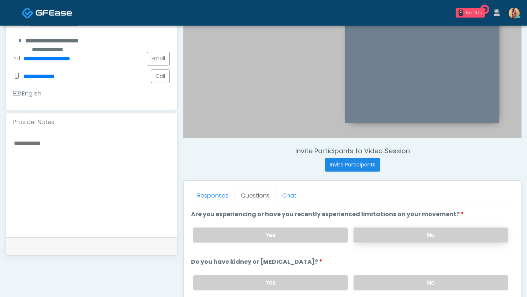
click at [371, 234] on label "No" at bounding box center [431, 235] width 154 height 15
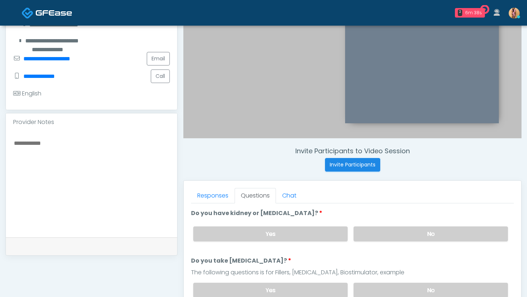
scroll to position [99, 0]
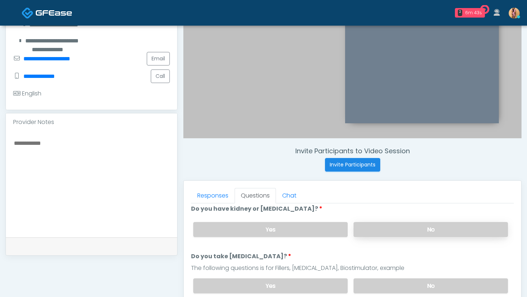
click at [371, 228] on label "No" at bounding box center [431, 229] width 154 height 15
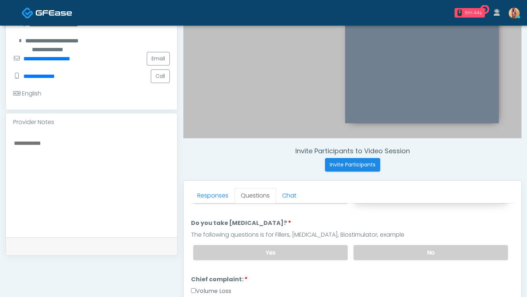
scroll to position [137, 0]
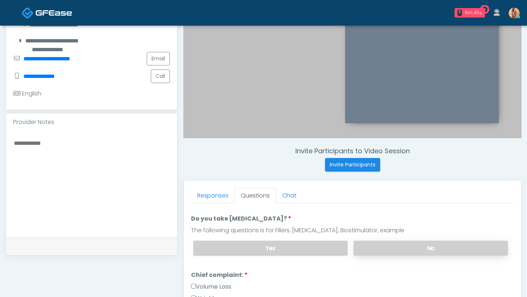
click at [371, 242] on label "No" at bounding box center [431, 248] width 154 height 15
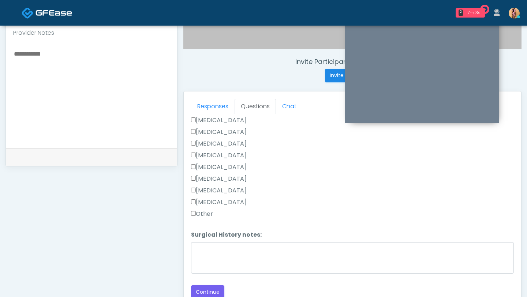
scroll to position [360, 0]
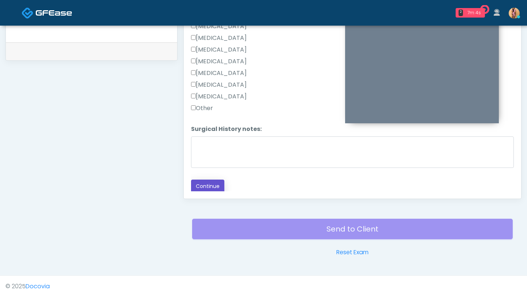
click at [200, 180] on button "Continue" at bounding box center [207, 187] width 33 height 14
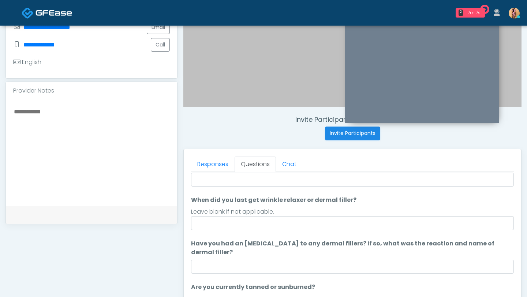
scroll to position [0, 0]
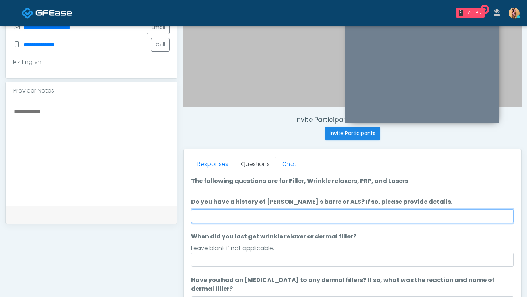
click at [206, 217] on input "Do you have a history of [PERSON_NAME]'s barre or ALS? If so, please provide de…" at bounding box center [352, 216] width 323 height 14
type input "**"
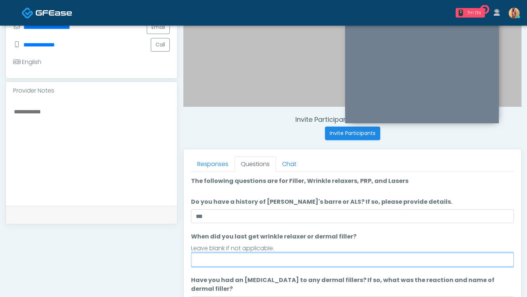
type input "*"
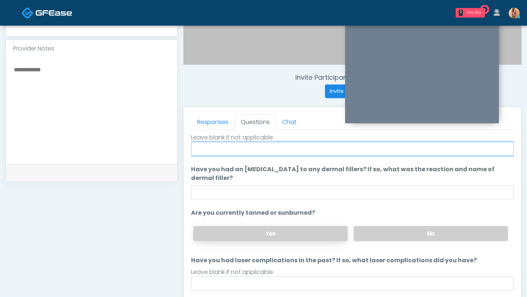
scroll to position [248, 0]
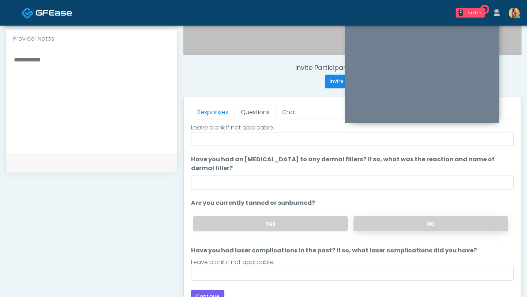
click at [374, 229] on label "No" at bounding box center [431, 223] width 154 height 15
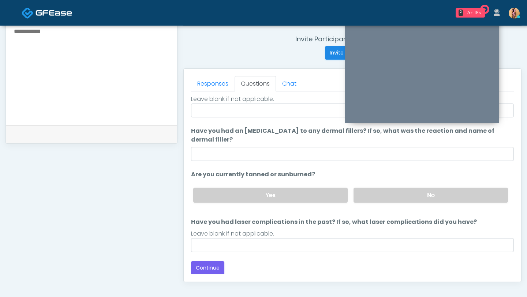
scroll to position [280, 0]
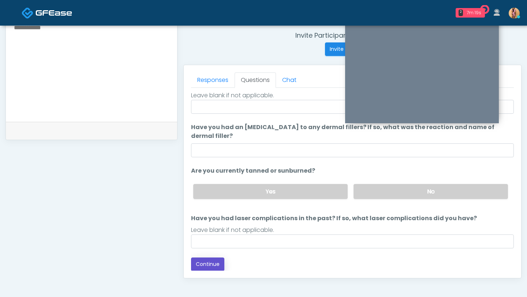
click at [217, 262] on button "Continue" at bounding box center [207, 265] width 33 height 14
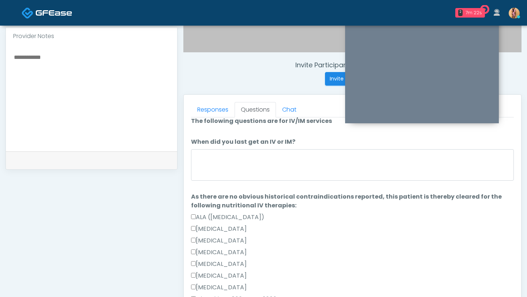
scroll to position [0, 0]
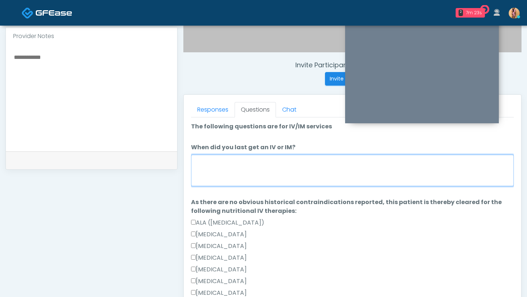
click at [225, 168] on textarea "When did you last get an IV or IM?" at bounding box center [352, 170] width 323 height 31
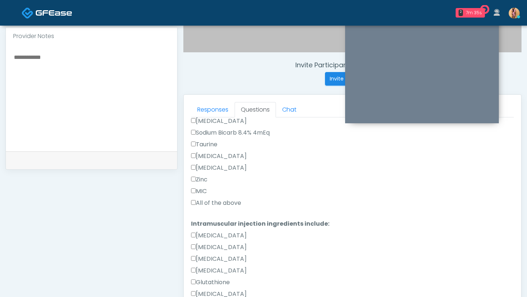
scroll to position [350, 0]
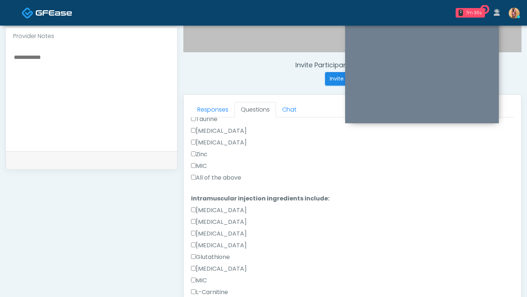
type textarea "**********"
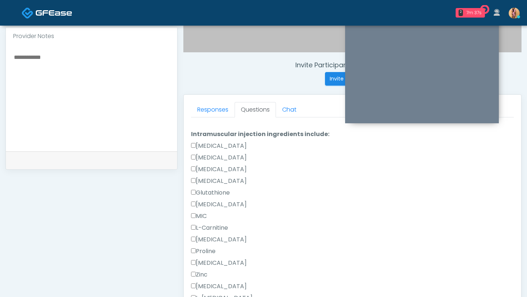
scroll to position [465, 0]
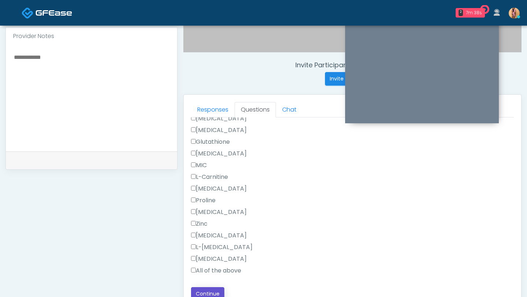
click at [205, 295] on button "Continue" at bounding box center [207, 294] width 33 height 14
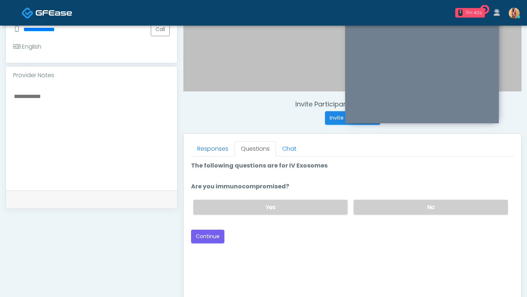
scroll to position [160, 0]
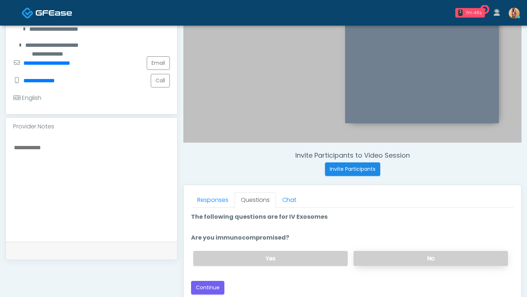
click at [384, 256] on label "No" at bounding box center [431, 258] width 154 height 15
click at [213, 288] on button "Continue" at bounding box center [207, 288] width 33 height 14
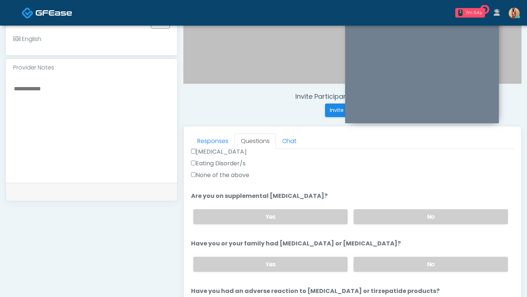
scroll to position [263, 0]
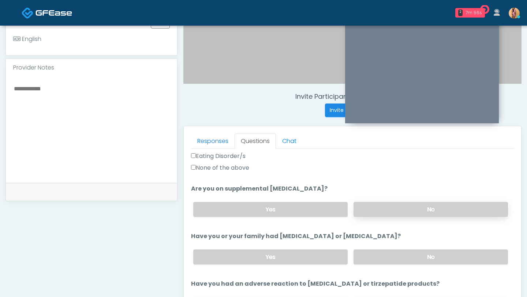
click at [390, 211] on label "No" at bounding box center [431, 209] width 154 height 15
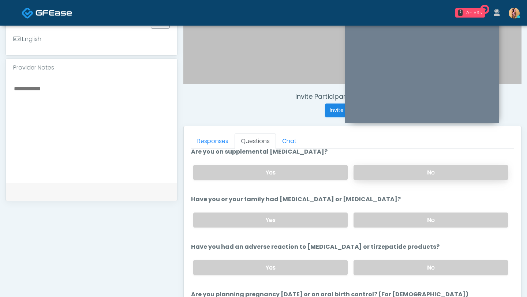
scroll to position [301, 0]
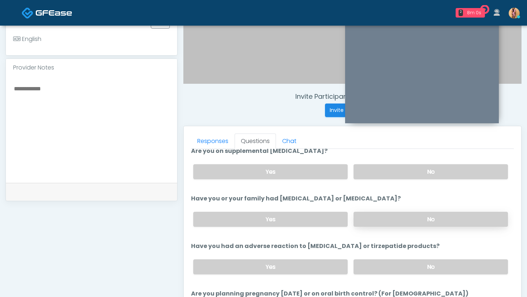
click at [390, 219] on label "No" at bounding box center [431, 219] width 154 height 15
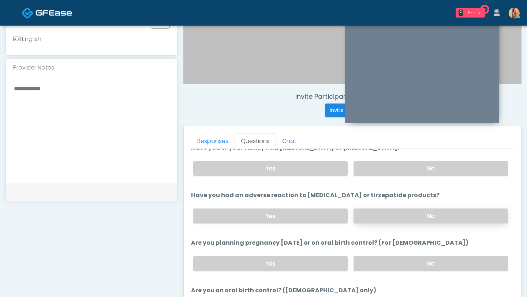
scroll to position [357, 0]
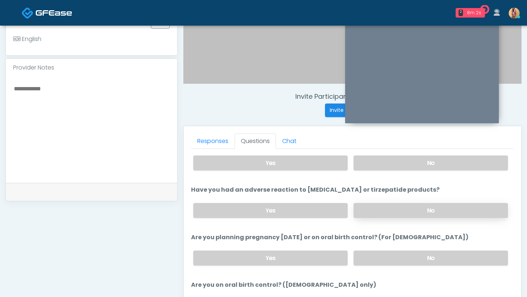
click at [385, 209] on label "No" at bounding box center [431, 210] width 154 height 15
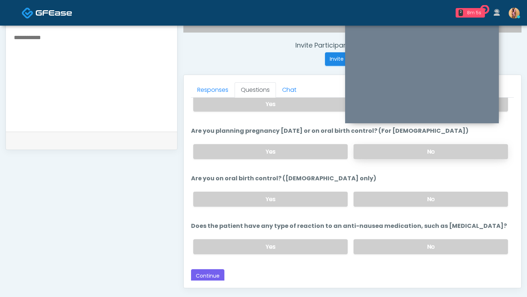
scroll to position [273, 0]
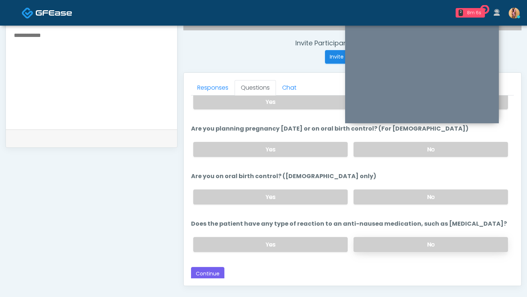
click at [380, 240] on label "No" at bounding box center [431, 244] width 154 height 15
click at [207, 273] on button "Continue" at bounding box center [207, 274] width 33 height 14
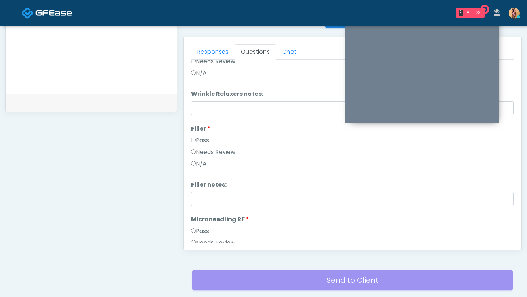
scroll to position [70, 0]
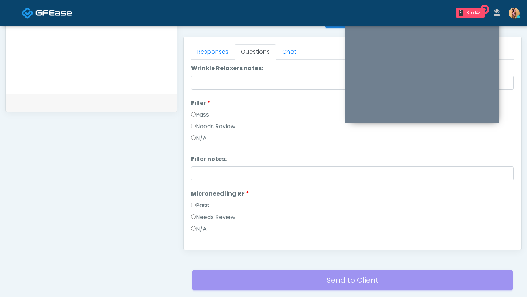
click at [191, 226] on label "N/A" at bounding box center [199, 229] width 16 height 9
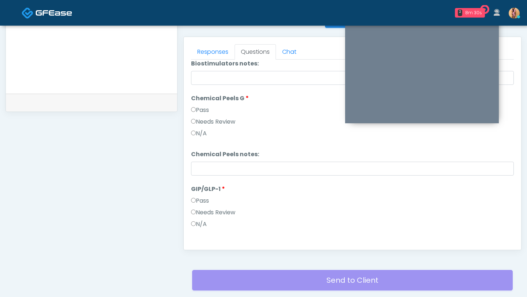
scroll to position [847, 0]
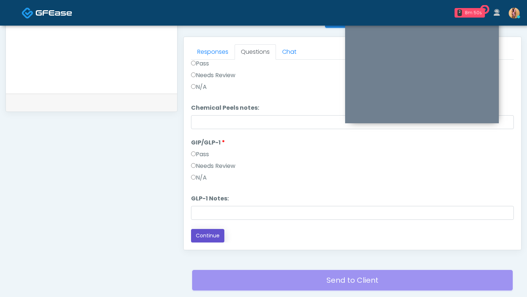
click at [212, 233] on button "Continue" at bounding box center [207, 236] width 33 height 14
click at [214, 231] on button "Continue" at bounding box center [207, 236] width 33 height 14
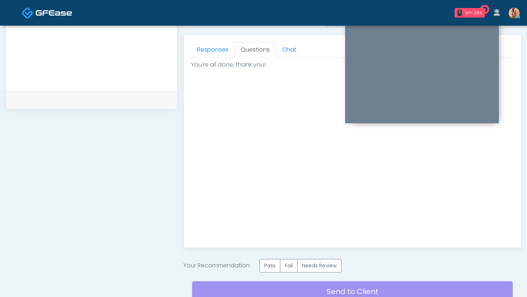
scroll to position [373, 0]
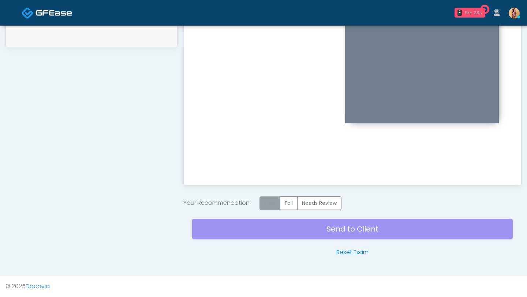
click at [270, 199] on label "Pass" at bounding box center [269, 204] width 21 height 14
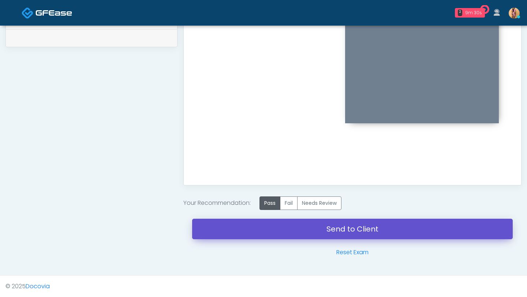
click at [268, 230] on link "Send to Client" at bounding box center [352, 229] width 321 height 20
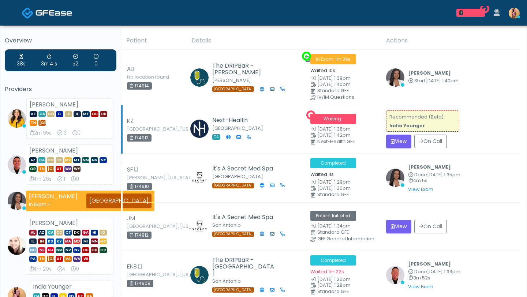
click at [394, 127] on strong "India Younger" at bounding box center [407, 126] width 36 height 6
click at [396, 134] on td "Recommended (Beta): India Younger View On Call" at bounding box center [451, 129] width 139 height 48
click at [397, 139] on button "View" at bounding box center [398, 142] width 25 height 14
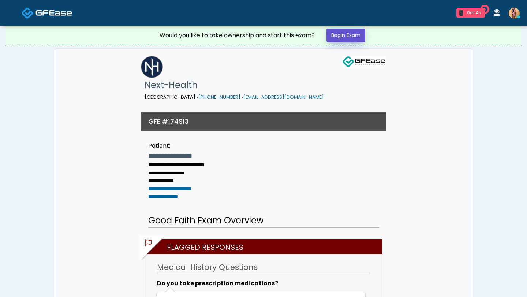
click at [337, 36] on link "Begin Exam" at bounding box center [345, 36] width 39 height 14
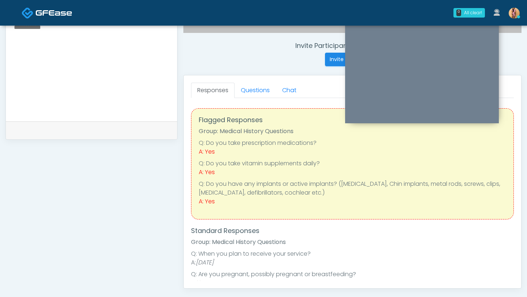
scroll to position [277, 0]
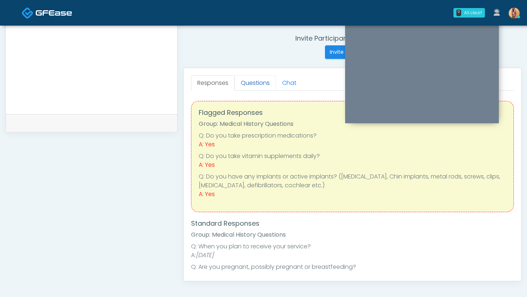
click at [262, 83] on link "Questions" at bounding box center [255, 82] width 41 height 15
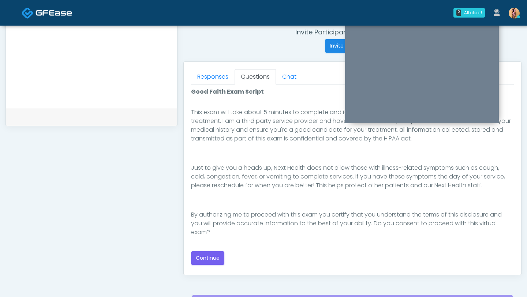
scroll to position [285, 0]
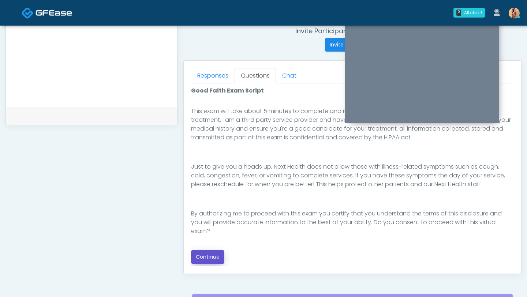
click at [220, 259] on button "Continue" at bounding box center [207, 257] width 33 height 14
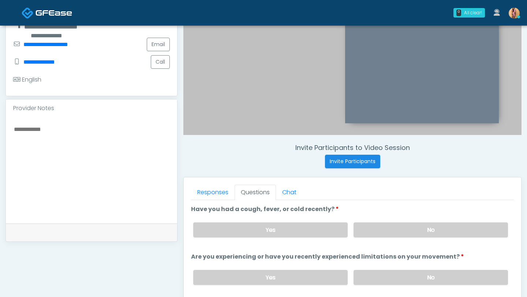
scroll to position [214, 0]
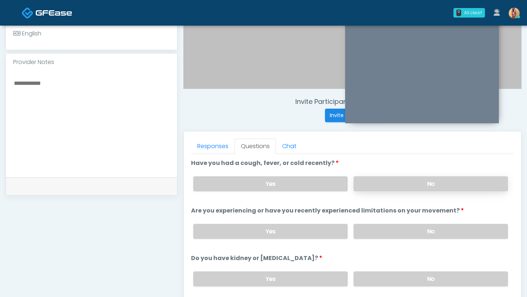
click at [394, 183] on label "No" at bounding box center [431, 183] width 154 height 15
click at [311, 177] on label "Yes" at bounding box center [270, 183] width 154 height 15
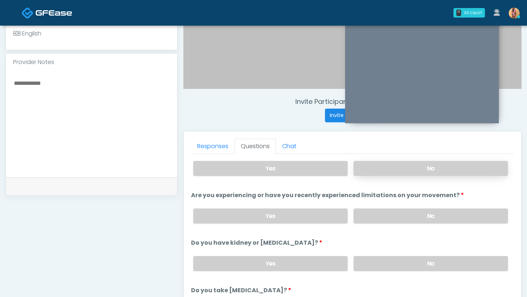
scroll to position [16, 0]
click at [381, 212] on label "No" at bounding box center [431, 215] width 154 height 15
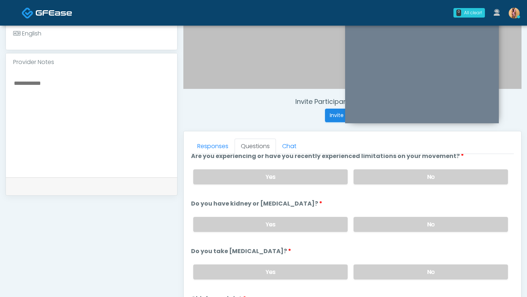
scroll to position [61, 0]
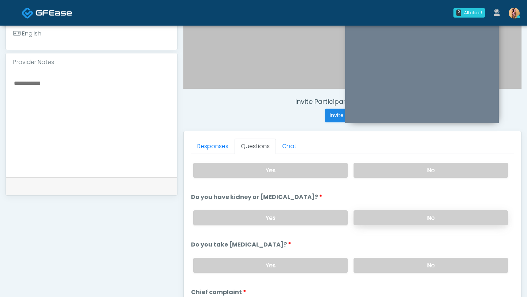
click at [391, 214] on label "No" at bounding box center [431, 217] width 154 height 15
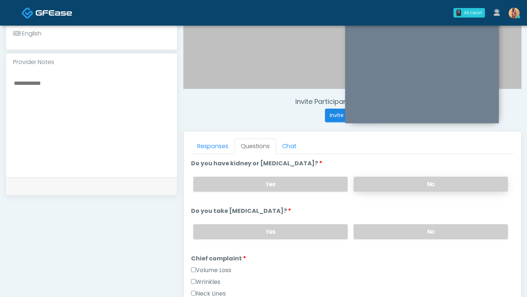
scroll to position [97, 0]
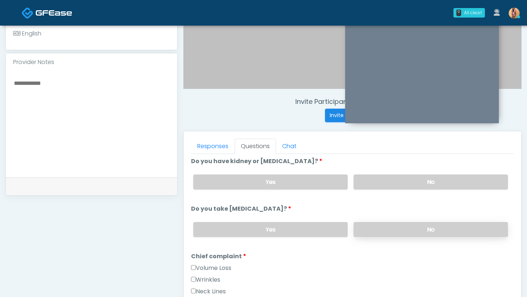
click at [396, 228] on label "No" at bounding box center [431, 229] width 154 height 15
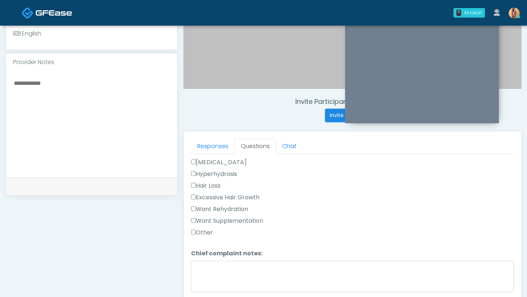
scroll to position [244, 0]
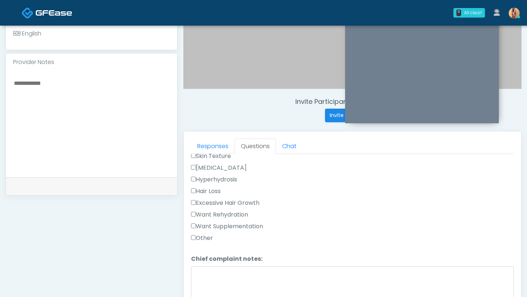
click at [191, 216] on div "Responses Questions Chat Good Faith Exam Script Good Faith Exam Script INTRODUC…" at bounding box center [352, 237] width 337 height 213
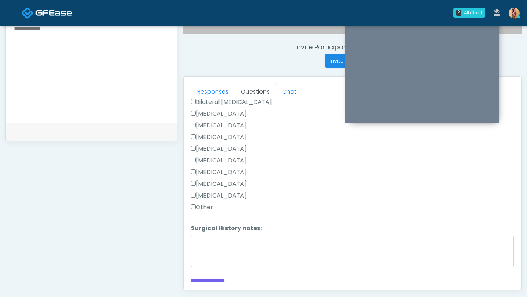
scroll to position [456, 0]
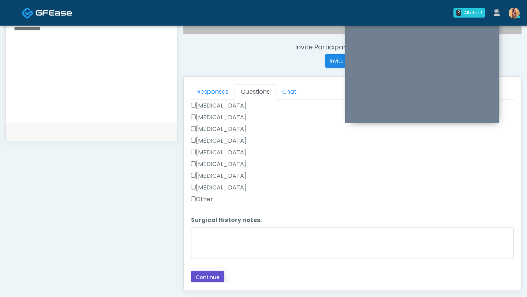
click at [219, 273] on button "Continue" at bounding box center [207, 278] width 33 height 14
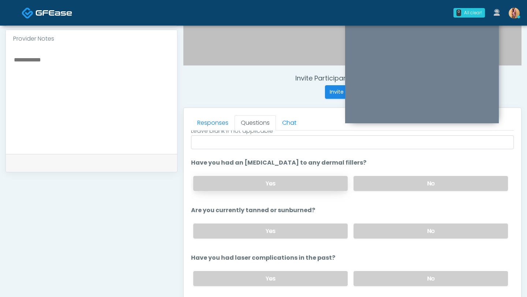
scroll to position [0, 0]
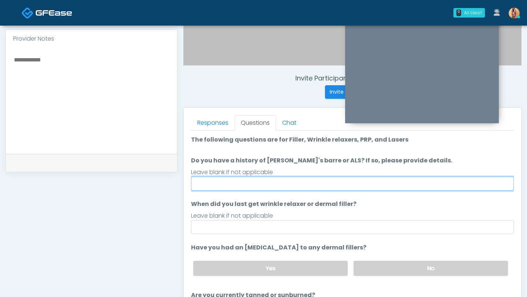
click at [311, 186] on input "Do you have a history of [PERSON_NAME]'s barre or ALS? If so, please provide de…" at bounding box center [352, 184] width 323 height 14
type input "**"
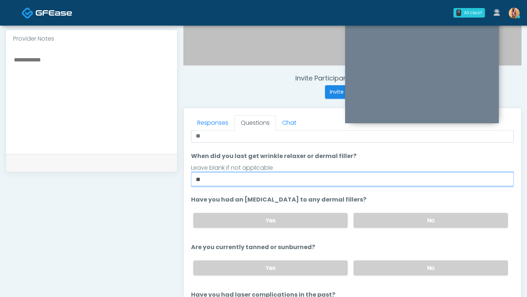
scroll to position [70, 0]
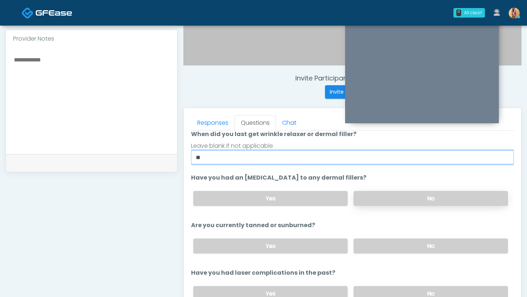
type input "**"
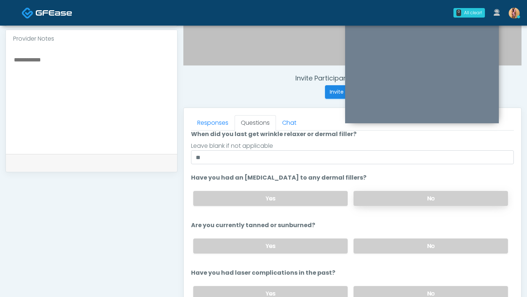
click at [372, 201] on label "No" at bounding box center [431, 198] width 154 height 15
click at [376, 248] on label "No" at bounding box center [431, 246] width 154 height 15
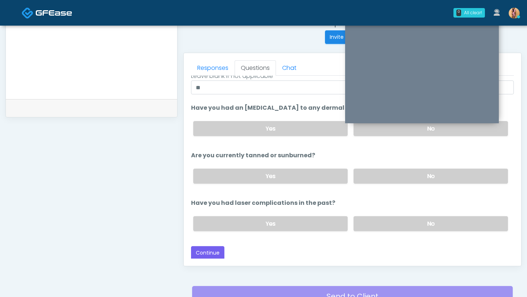
scroll to position [295, 0]
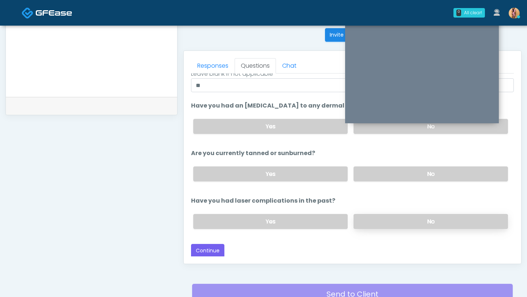
click at [405, 225] on label "No" at bounding box center [431, 221] width 154 height 15
click at [204, 249] on button "Continue" at bounding box center [207, 251] width 33 height 14
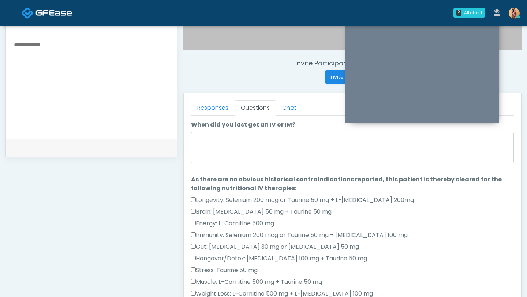
scroll to position [252, 0]
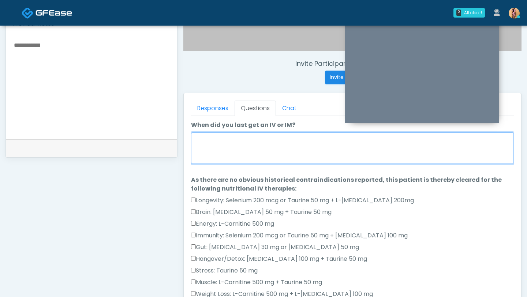
click at [221, 162] on textarea "When did you last get an IV or IM?" at bounding box center [352, 147] width 323 height 31
type textarea "*"
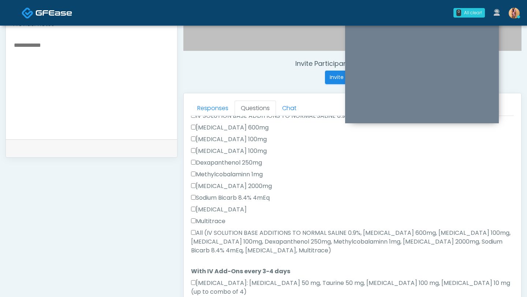
scroll to position [327, 0]
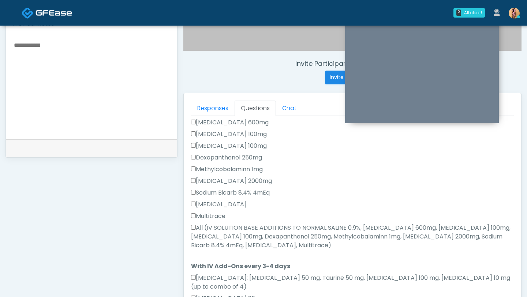
type textarea "**********"
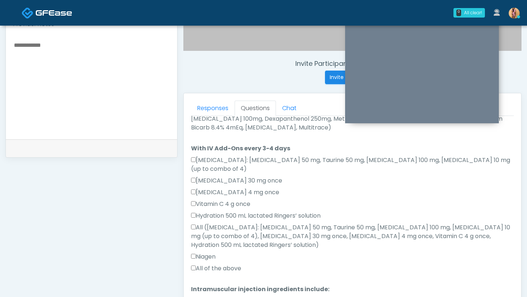
scroll to position [451, 0]
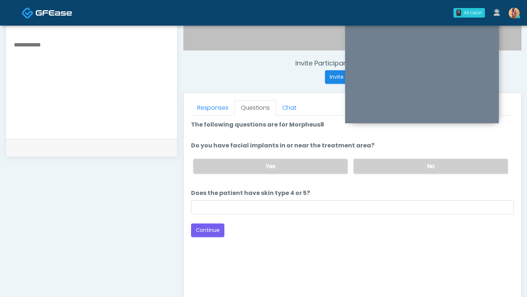
scroll to position [226, 0]
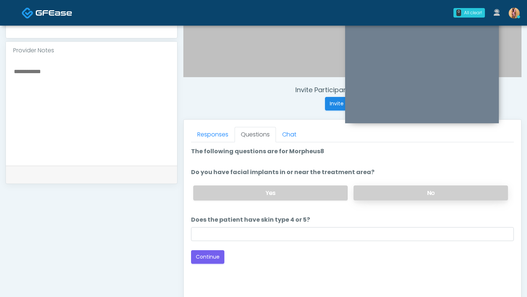
click at [363, 196] on label "No" at bounding box center [431, 193] width 154 height 15
click at [373, 196] on label "No" at bounding box center [431, 193] width 154 height 15
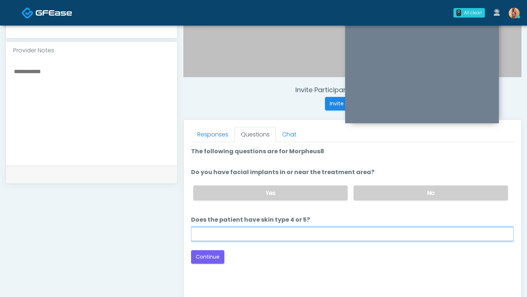
click at [330, 233] on input "Does the patient have skin type 4 or 5?" at bounding box center [352, 234] width 323 height 14
type input "**"
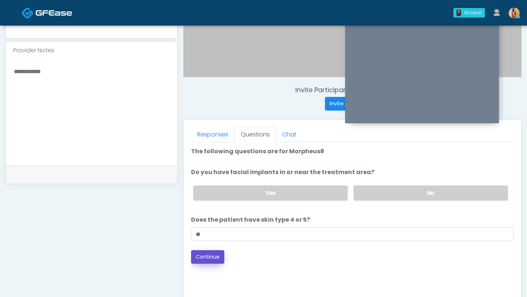
click at [209, 255] on button "Continue" at bounding box center [207, 257] width 33 height 14
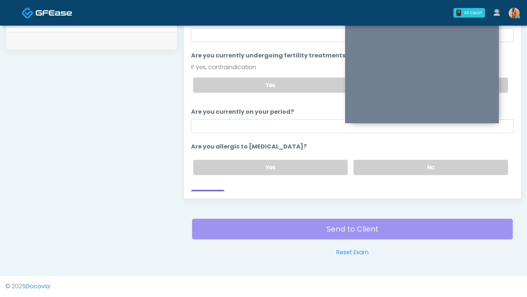
scroll to position [38, 0]
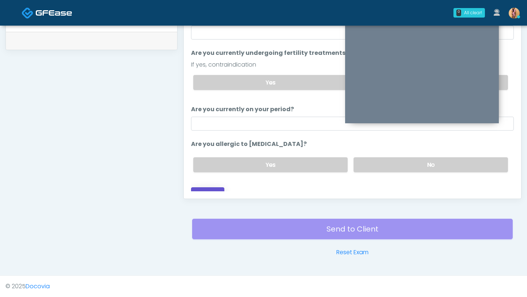
click at [211, 187] on button "Continue" at bounding box center [207, 194] width 33 height 14
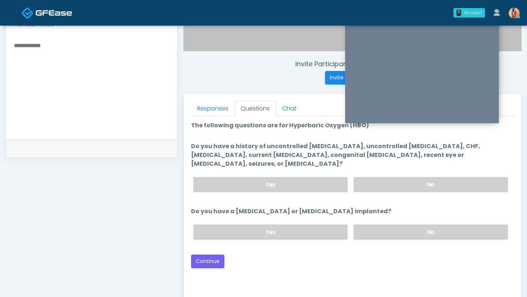
scroll to position [251, 0]
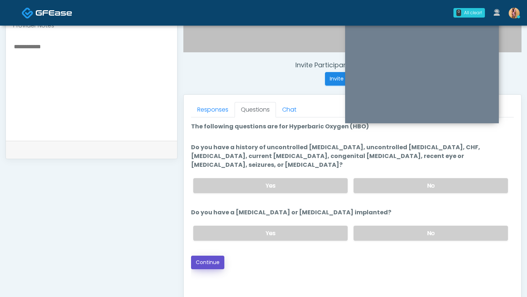
click at [208, 256] on button "Continue" at bounding box center [207, 263] width 33 height 14
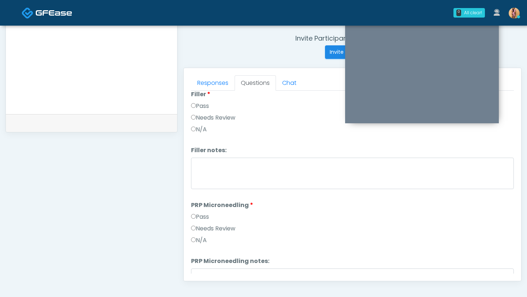
scroll to position [131, 0]
click at [193, 235] on label "N/A" at bounding box center [199, 239] width 16 height 9
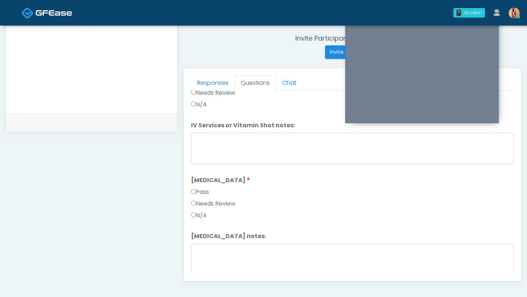
scroll to position [504, 0]
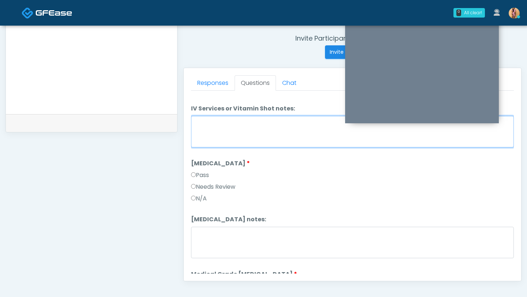
click at [224, 140] on textarea "IV Services or Vitamin Shot notes:" at bounding box center [352, 131] width 323 height 31
type textarea "**********"
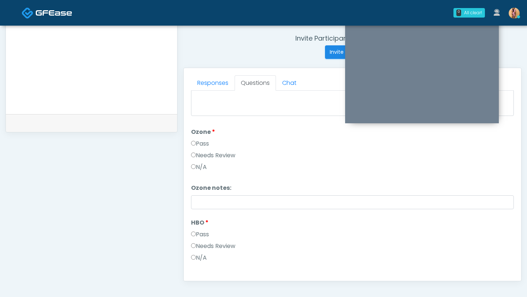
scroll to position [916, 0]
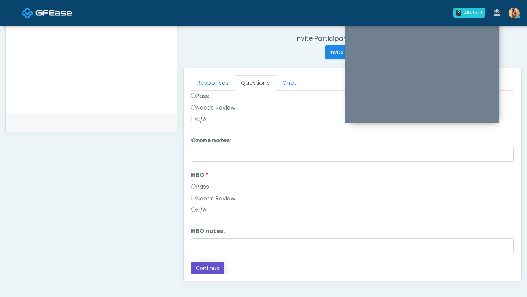
click at [204, 268] on button "Continue" at bounding box center [207, 269] width 33 height 14
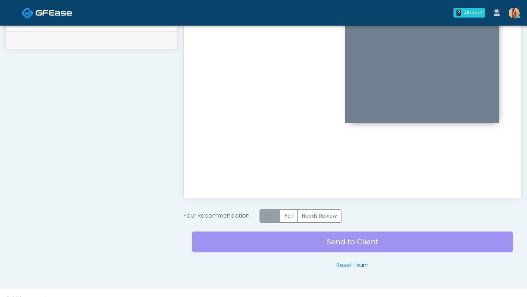
scroll to position [363, 0]
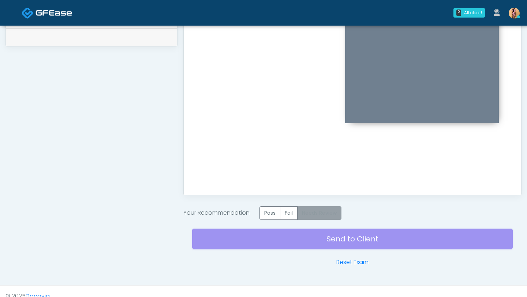
click at [306, 216] on label "Needs Review" at bounding box center [319, 213] width 44 height 14
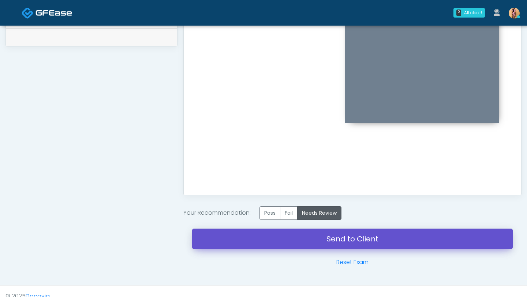
click at [303, 241] on link "Send to Client" at bounding box center [352, 239] width 321 height 20
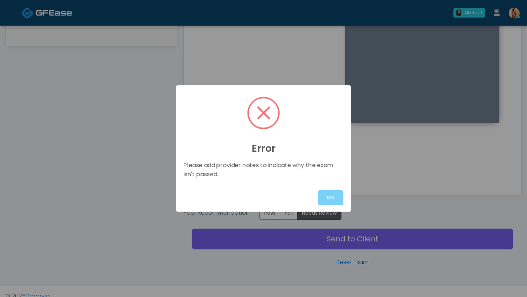
click at [322, 169] on div "Please add provider notes to indicate why the exam isn't passed." at bounding box center [264, 170] width 168 height 18
click at [328, 198] on button "OK" at bounding box center [330, 197] width 25 height 15
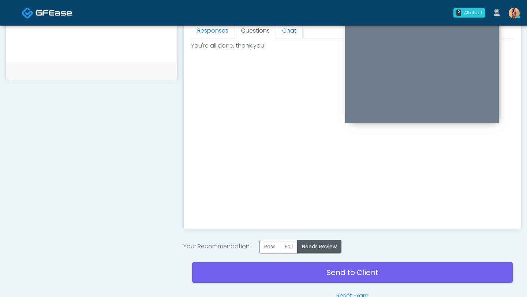
scroll to position [345, 0]
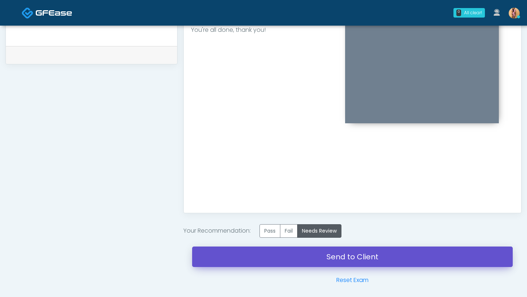
click at [303, 260] on link "Send to Client" at bounding box center [352, 257] width 321 height 20
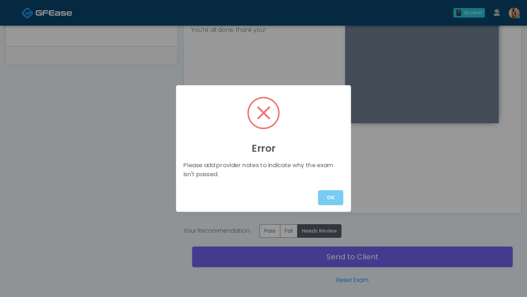
click at [328, 200] on button "OK" at bounding box center [330, 197] width 25 height 15
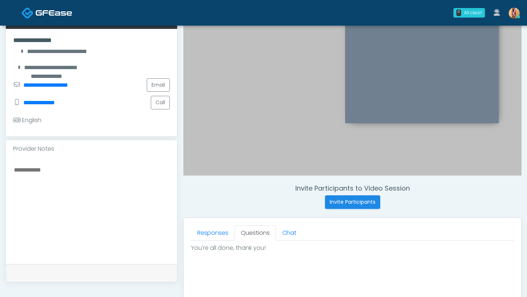
scroll to position [129, 0]
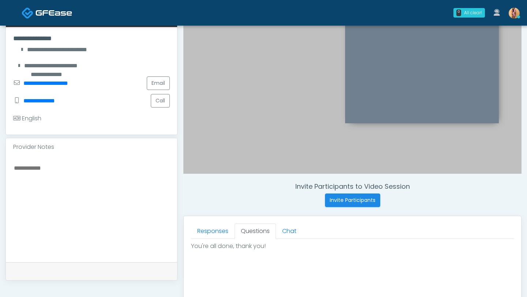
click at [65, 176] on textarea at bounding box center [91, 207] width 157 height 89
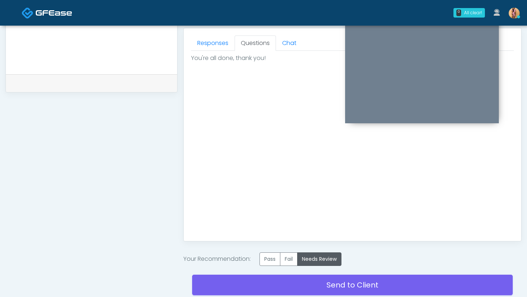
scroll to position [373, 0]
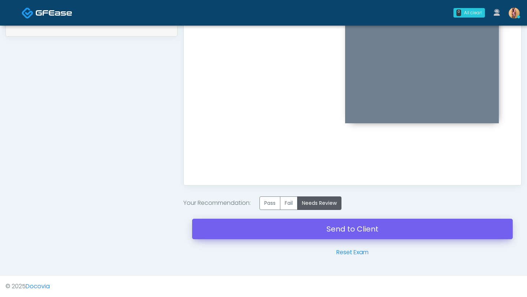
type textarea "**********"
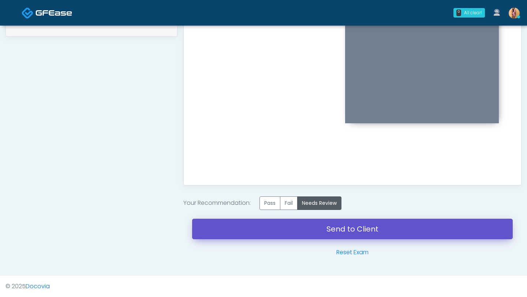
click at [259, 228] on link "Send to Client" at bounding box center [352, 229] width 321 height 20
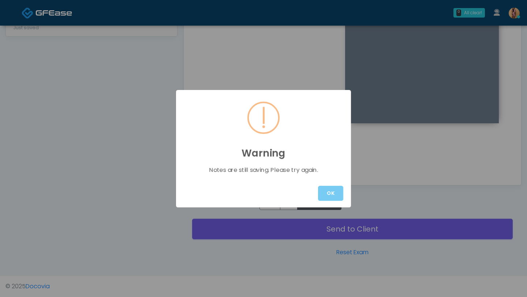
click at [321, 191] on button "OK" at bounding box center [330, 193] width 25 height 15
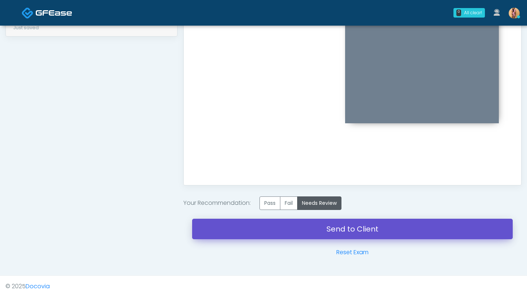
click at [322, 236] on link "Send to Client" at bounding box center [352, 229] width 321 height 20
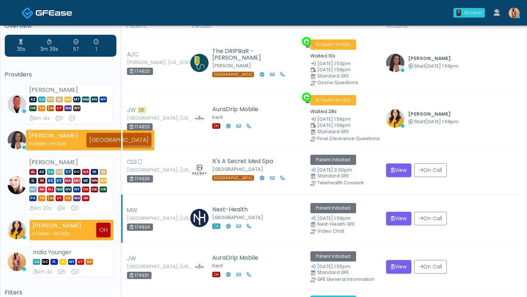
scroll to position [22, 0]
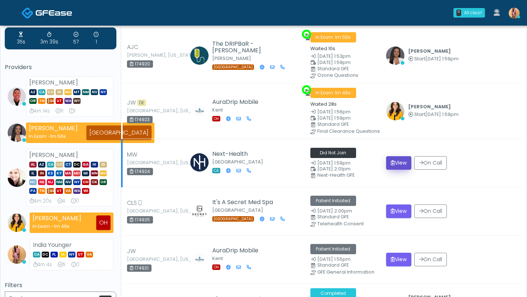
click at [401, 160] on button "View" at bounding box center [398, 163] width 25 height 14
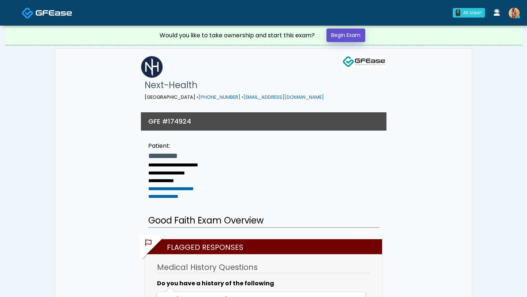
click at [338, 33] on link "Begin Exam" at bounding box center [345, 36] width 39 height 14
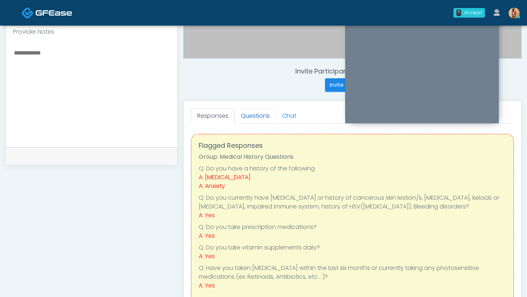
click at [261, 113] on link "Questions" at bounding box center [255, 115] width 41 height 15
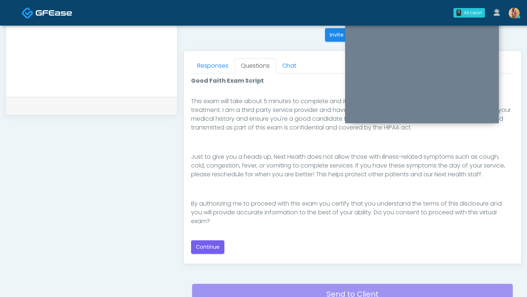
scroll to position [295, 0]
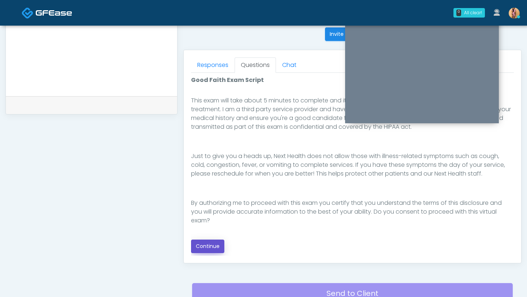
click at [207, 244] on button "Continue" at bounding box center [207, 247] width 33 height 14
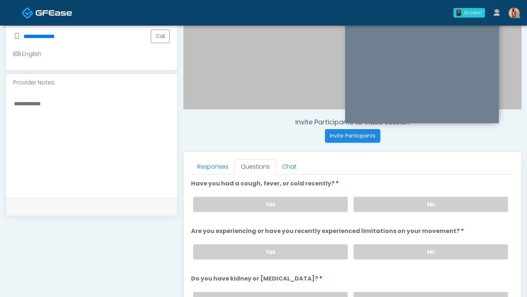
scroll to position [199, 0]
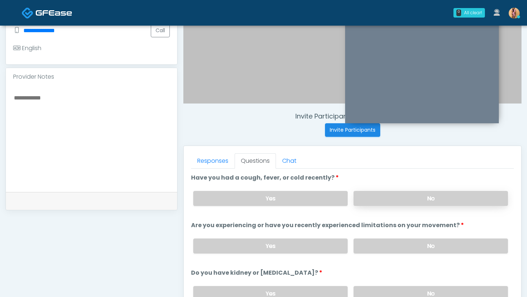
click at [366, 197] on label "No" at bounding box center [431, 198] width 154 height 15
click at [370, 245] on label "No" at bounding box center [431, 246] width 154 height 15
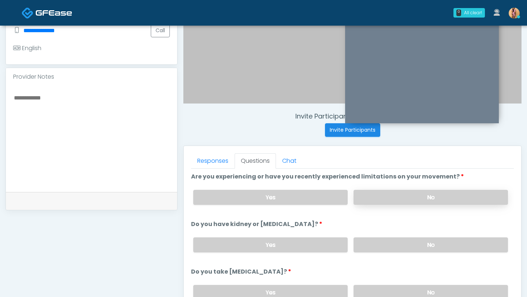
scroll to position [49, 0]
click at [370, 245] on label "No" at bounding box center [431, 244] width 154 height 15
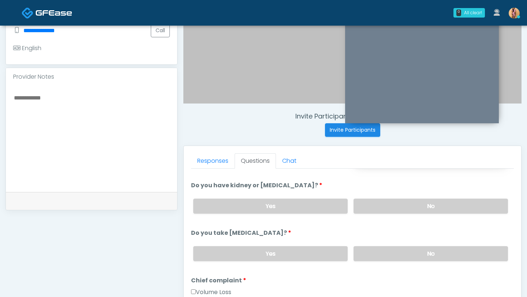
scroll to position [115, 0]
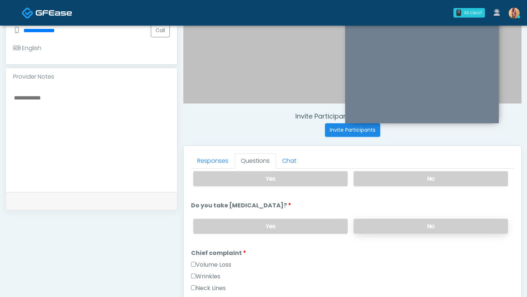
click at [402, 224] on label "No" at bounding box center [431, 226] width 154 height 15
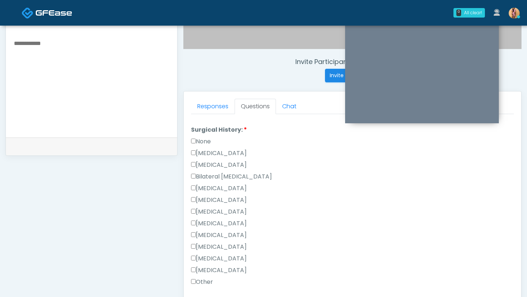
scroll to position [456, 0]
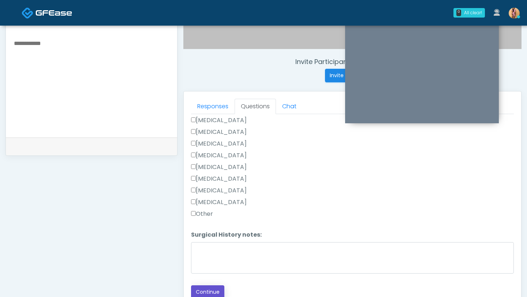
click at [205, 292] on button "Continue" at bounding box center [207, 292] width 33 height 14
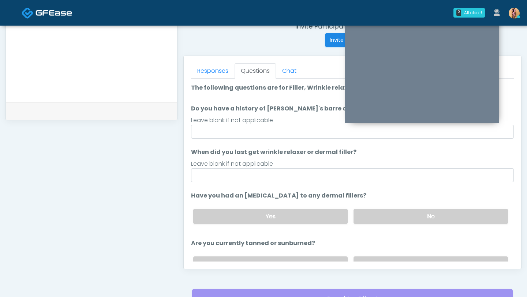
scroll to position [255, 0]
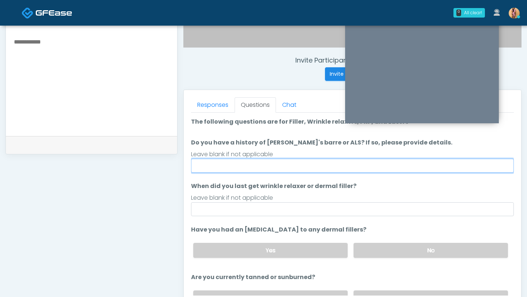
click at [280, 165] on input "Do you have a history of Guillain's barre or ALS? If so, please provide details." at bounding box center [352, 166] width 323 height 14
type input "**"
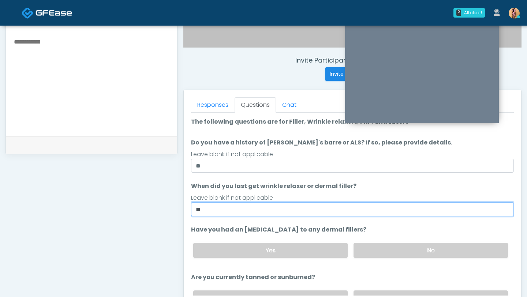
type input "*"
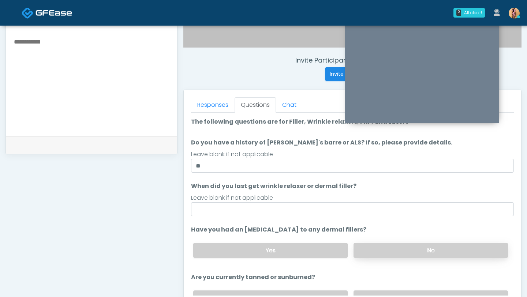
click at [398, 251] on label "No" at bounding box center [431, 250] width 154 height 15
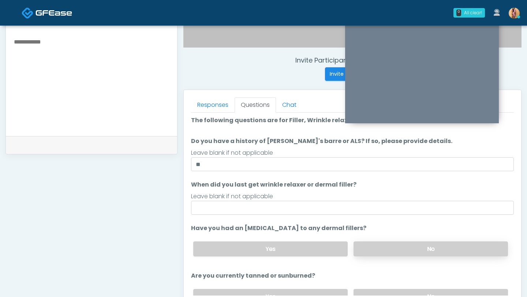
scroll to position [4, 0]
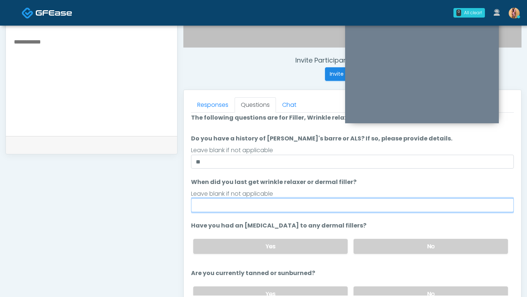
click at [310, 203] on input "When did you last get wrinkle relaxer or dermal filler?" at bounding box center [352, 205] width 323 height 14
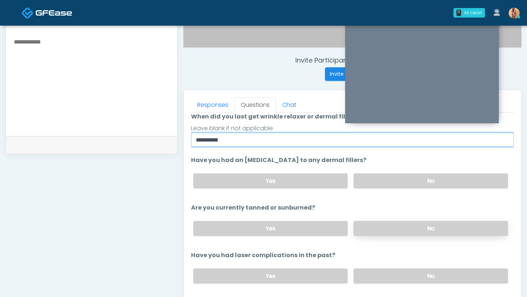
scroll to position [71, 0]
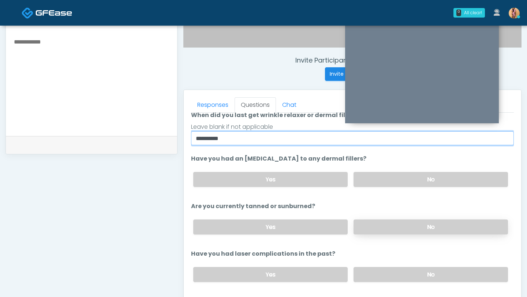
type input "*********"
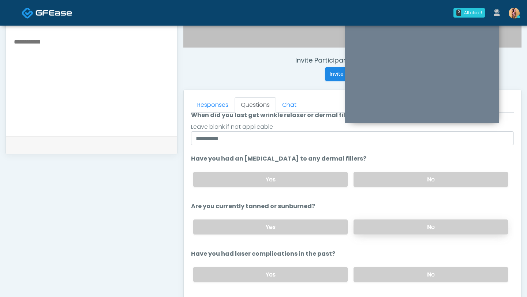
click at [378, 224] on label "No" at bounding box center [431, 227] width 154 height 15
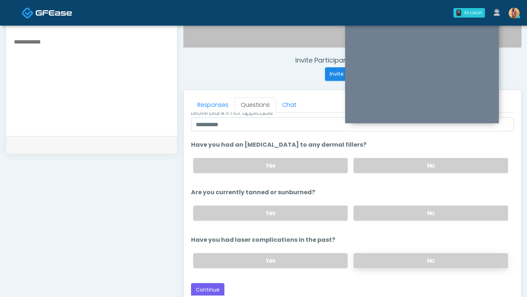
click at [377, 257] on label "No" at bounding box center [431, 260] width 154 height 15
click at [209, 289] on button "Continue" at bounding box center [207, 290] width 33 height 14
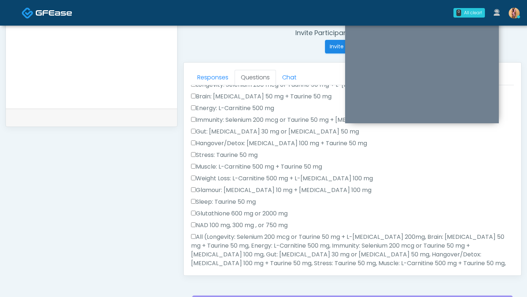
scroll to position [0, 0]
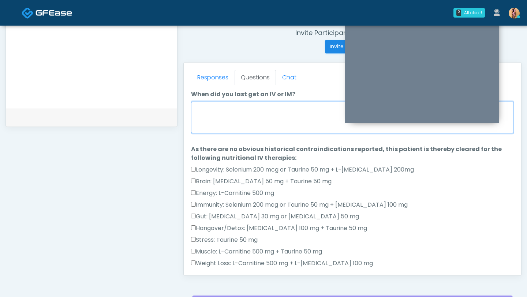
click at [226, 118] on textarea "When did you last get an IV or IM?" at bounding box center [352, 117] width 323 height 31
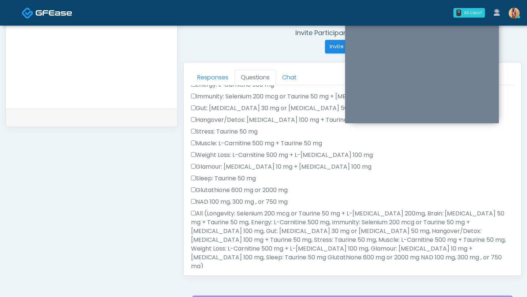
scroll to position [110, 0]
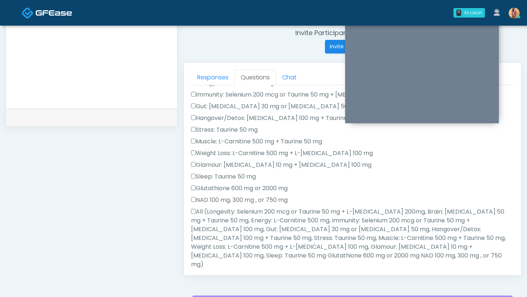
type textarea "*****"
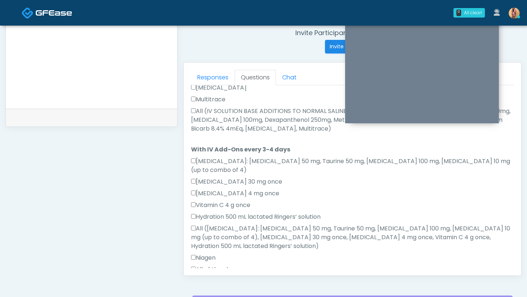
scroll to position [451, 0]
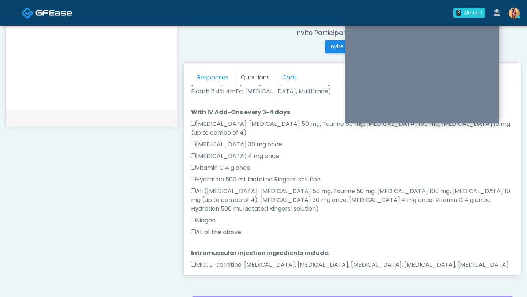
click at [205, 269] on div "Responses Questions Chat Good Faith Exam Script Good Faith Exam Script INTRODUC…" at bounding box center [352, 169] width 337 height 213
click at [205, 290] on button "Continue" at bounding box center [207, 297] width 33 height 14
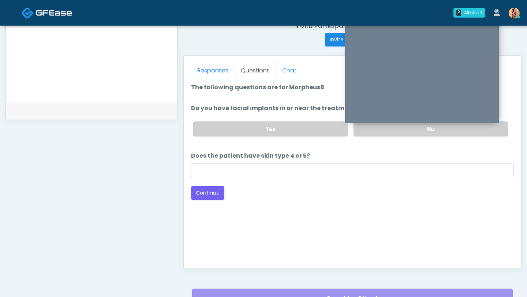
scroll to position [270, 0]
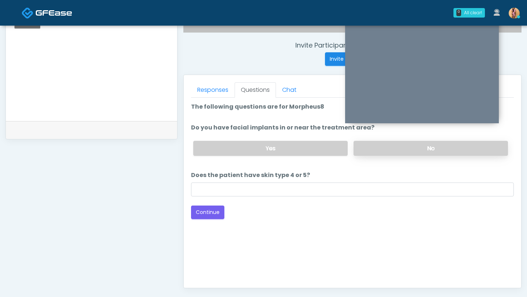
click at [385, 147] on label "No" at bounding box center [431, 148] width 154 height 15
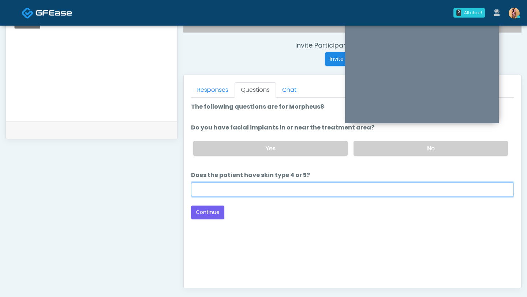
click at [354, 186] on input "Does the patient have skin type 4 or 5?" at bounding box center [352, 190] width 323 height 14
type input "**"
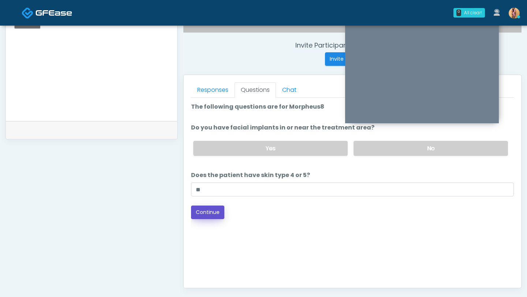
click at [213, 217] on button "Continue" at bounding box center [207, 213] width 33 height 14
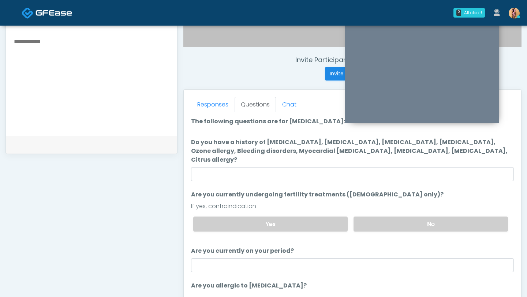
scroll to position [249, 0]
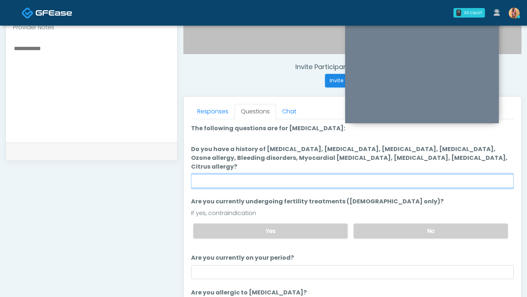
click at [228, 174] on input "Do you have a history of Hyperthyroidism, Hypotension, Hypocalcemia, Hypoglycem…" at bounding box center [352, 181] width 323 height 14
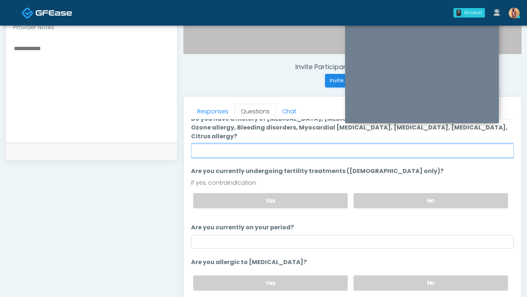
scroll to position [38, 0]
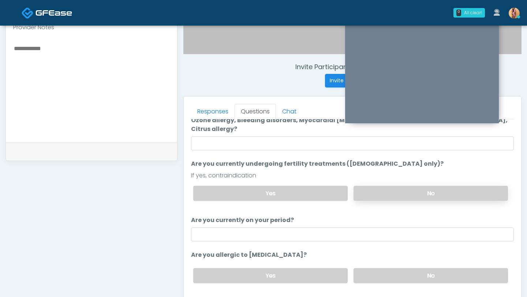
click at [392, 186] on label "No" at bounding box center [431, 193] width 154 height 15
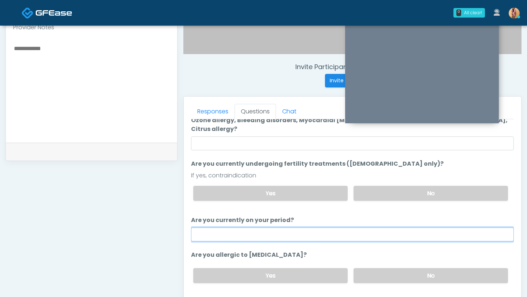
click at [350, 228] on input "Are you currently on your period?" at bounding box center [352, 235] width 323 height 14
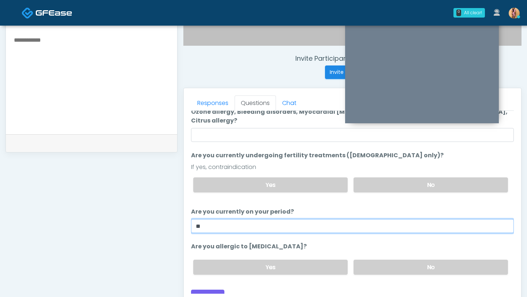
scroll to position [258, 0]
type input "**"
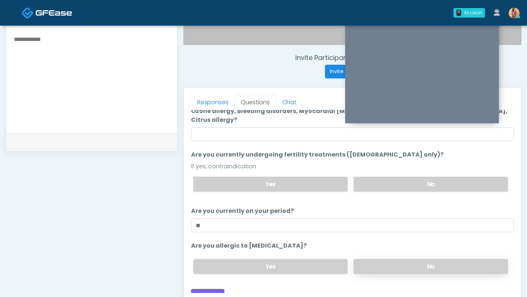
click at [372, 259] on label "No" at bounding box center [431, 266] width 154 height 15
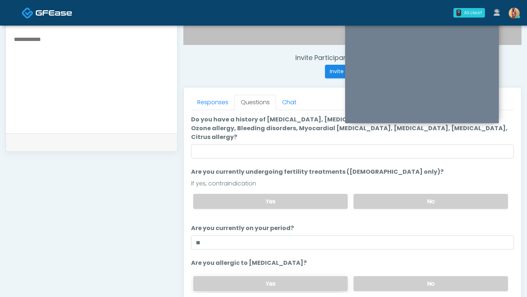
scroll to position [38, 0]
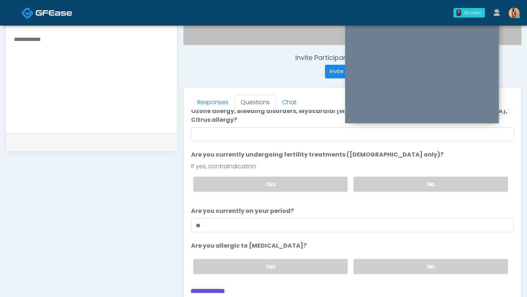
click at [208, 289] on button "Continue" at bounding box center [207, 296] width 33 height 14
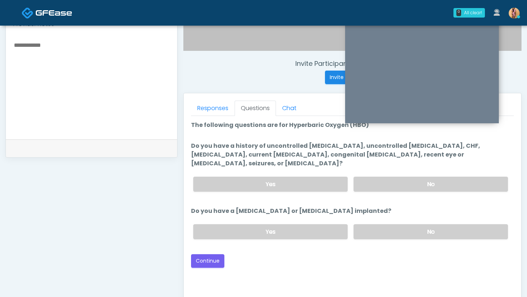
scroll to position [247, 0]
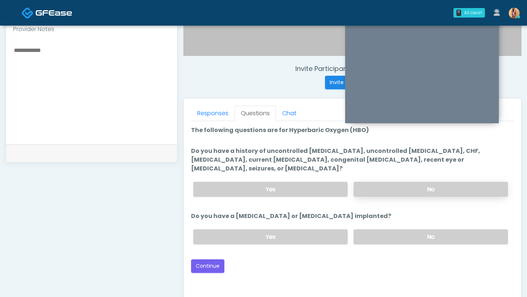
click at [392, 182] on label "No" at bounding box center [431, 189] width 154 height 15
click at [386, 229] on label "No" at bounding box center [431, 236] width 154 height 15
click at [214, 259] on button "Continue" at bounding box center [207, 266] width 33 height 14
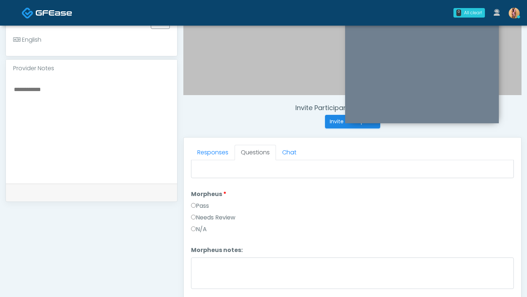
scroll to position [810, 0]
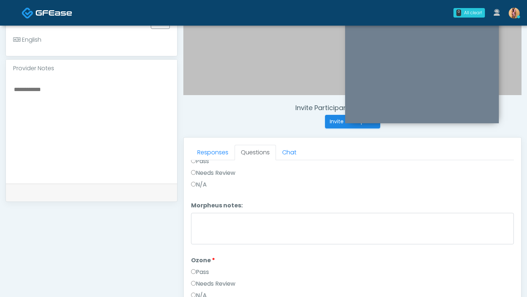
click at [193, 273] on label "Pass" at bounding box center [200, 272] width 18 height 9
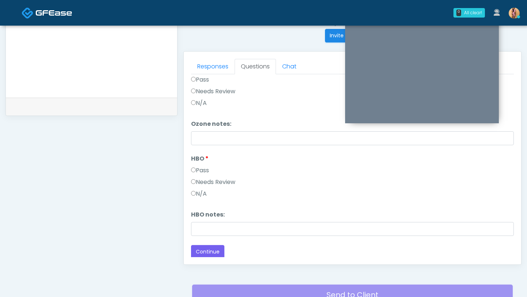
scroll to position [300, 0]
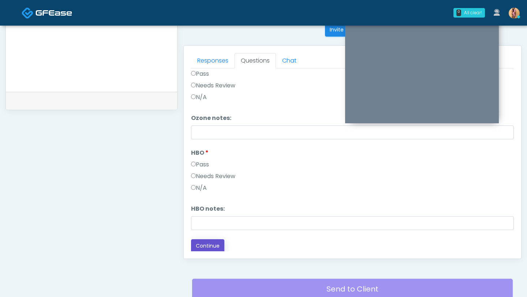
click at [218, 247] on button "Continue" at bounding box center [207, 246] width 33 height 14
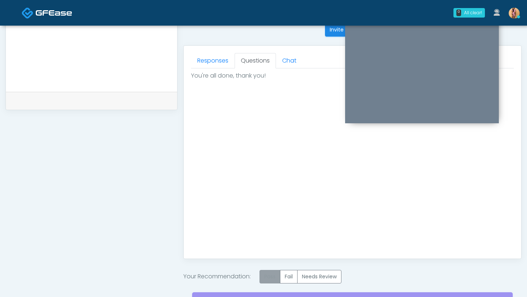
click at [273, 278] on label "Pass" at bounding box center [269, 277] width 21 height 14
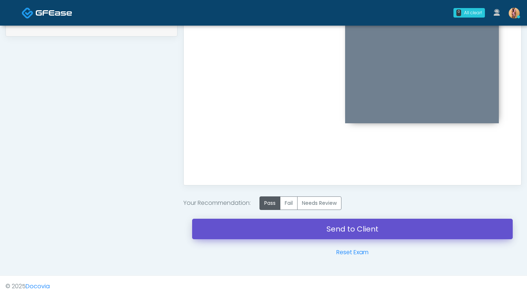
click at [262, 231] on link "Send to Client" at bounding box center [352, 229] width 321 height 20
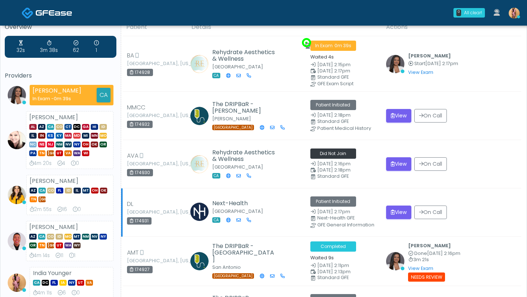
scroll to position [13, 0]
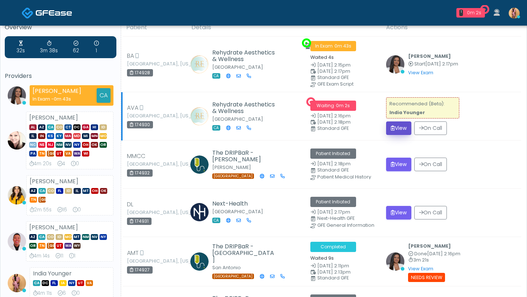
click at [403, 127] on button "View" at bounding box center [398, 129] width 25 height 14
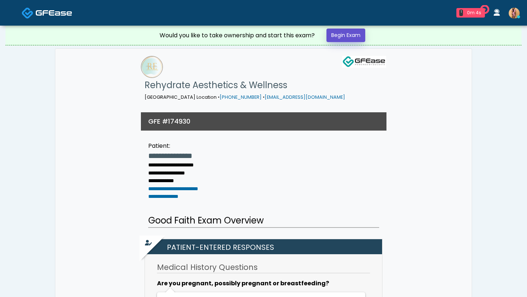
click at [339, 36] on link "Begin Exam" at bounding box center [345, 36] width 39 height 14
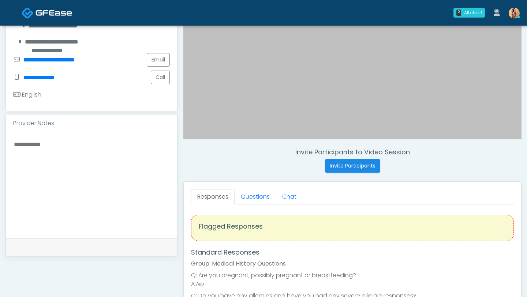
scroll to position [219, 0]
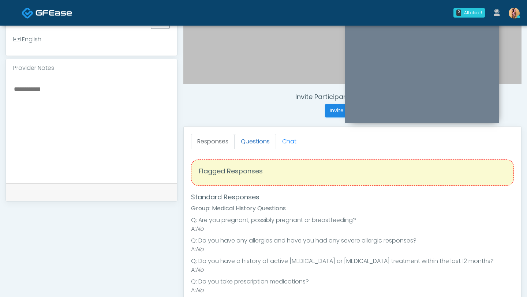
click at [258, 141] on link "Questions" at bounding box center [255, 141] width 41 height 15
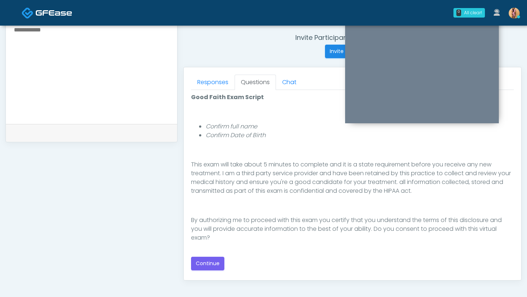
scroll to position [280, 0]
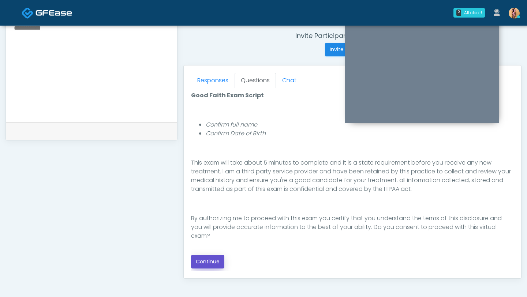
click at [214, 261] on button "Continue" at bounding box center [207, 262] width 33 height 14
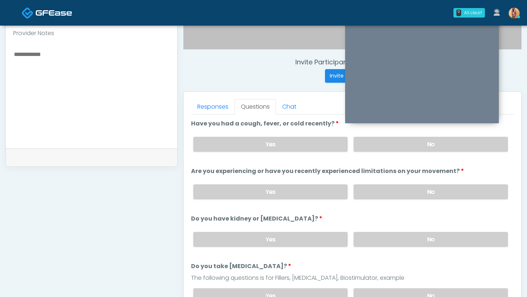
scroll to position [253, 0]
click at [391, 146] on label "No" at bounding box center [431, 144] width 154 height 15
click at [386, 190] on label "No" at bounding box center [431, 192] width 154 height 15
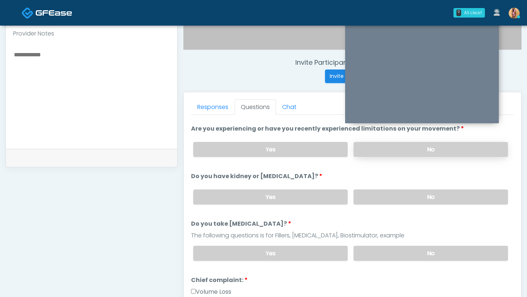
scroll to position [76, 0]
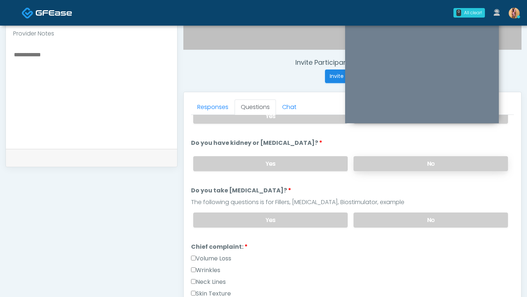
click at [382, 160] on label "No" at bounding box center [431, 163] width 154 height 15
click at [388, 220] on label "No" at bounding box center [431, 220] width 154 height 15
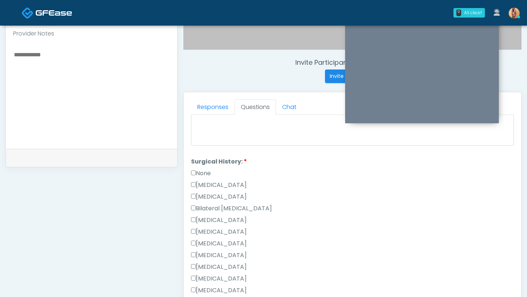
scroll to position [477, 0]
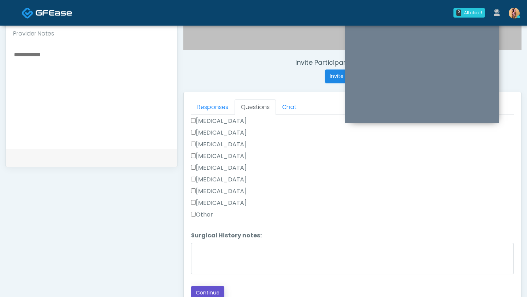
click at [201, 288] on button "Continue" at bounding box center [207, 293] width 33 height 14
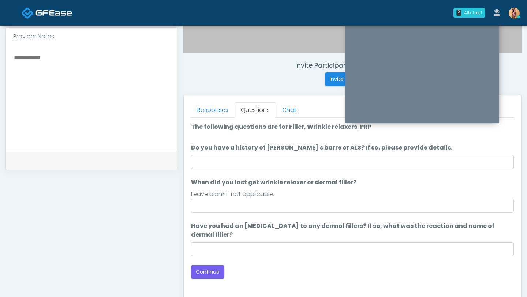
scroll to position [226, 0]
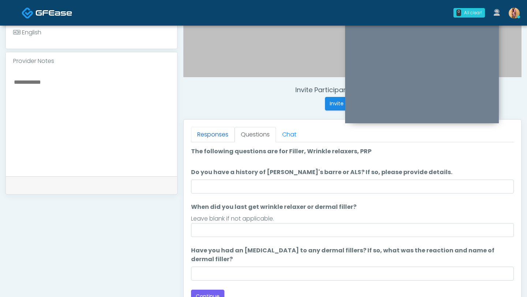
click at [214, 135] on link "Responses" at bounding box center [213, 134] width 44 height 15
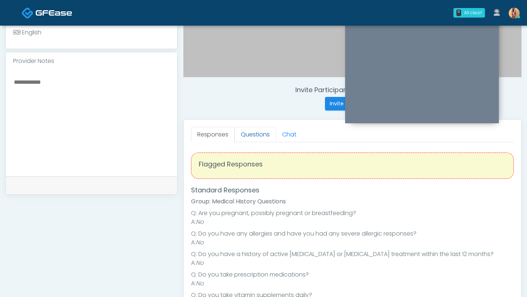
click at [259, 135] on link "Questions" at bounding box center [255, 134] width 41 height 15
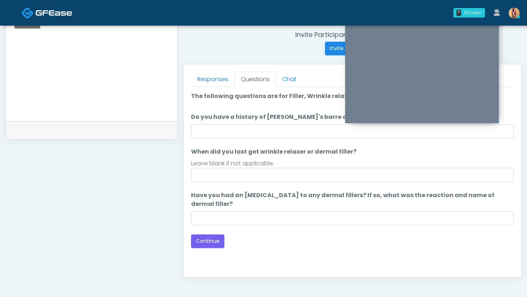
scroll to position [232, 0]
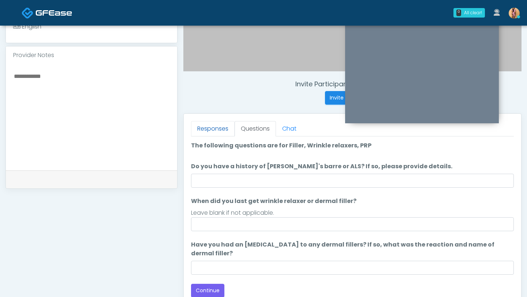
click at [214, 130] on link "Responses" at bounding box center [213, 128] width 44 height 15
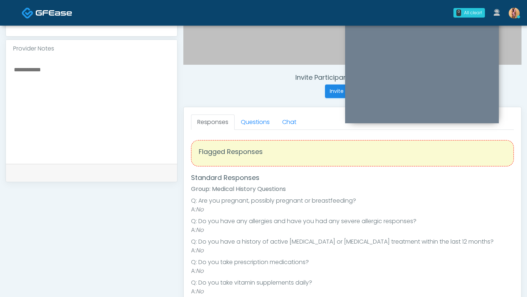
scroll to position [238, 0]
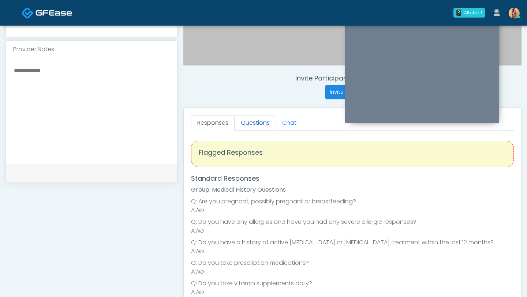
click at [247, 124] on link "Questions" at bounding box center [255, 122] width 41 height 15
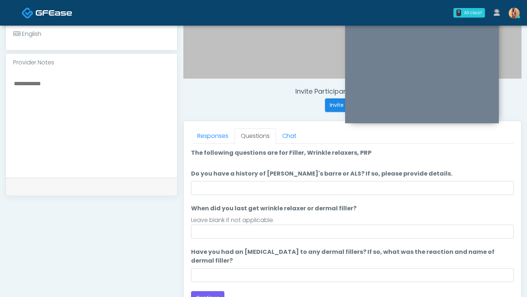
scroll to position [222, 0]
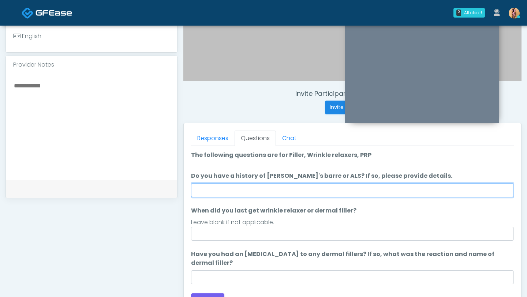
click at [219, 192] on input "Do you have a history of [PERSON_NAME]'s barre or ALS? If so, please provide de…" at bounding box center [352, 190] width 323 height 14
type input "**"
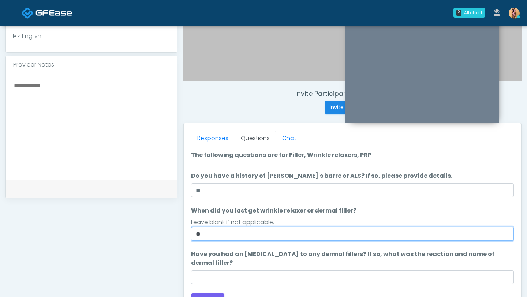
type input "*"
type input "**********"
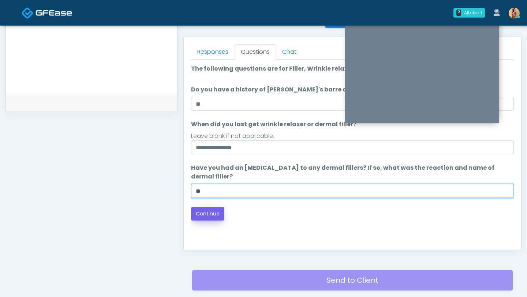
scroll to position [337, 0]
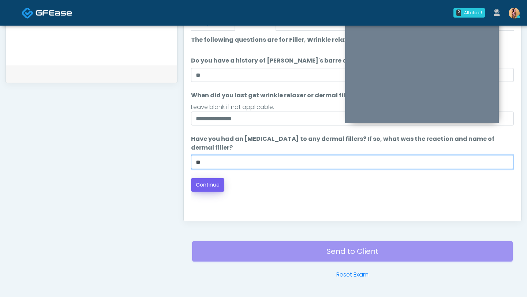
type input "**"
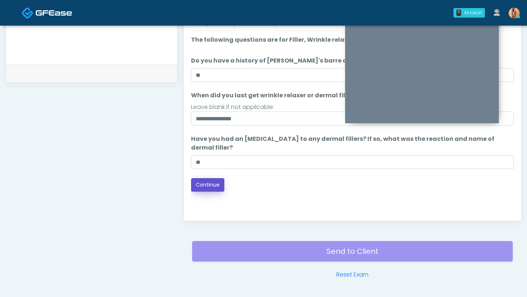
click at [216, 191] on button "Continue" at bounding box center [207, 185] width 33 height 14
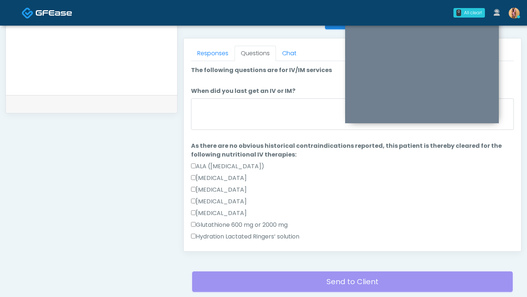
scroll to position [249, 0]
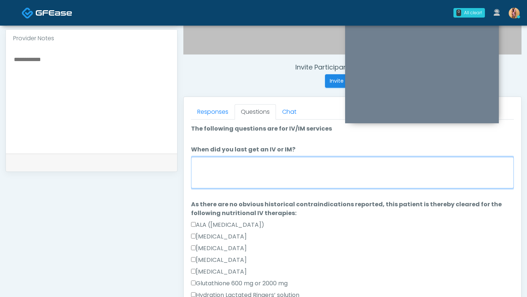
click at [294, 179] on textarea "When did you last get an IV or IM?" at bounding box center [352, 172] width 323 height 31
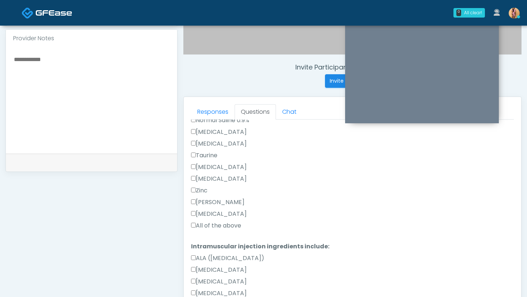
scroll to position [309, 0]
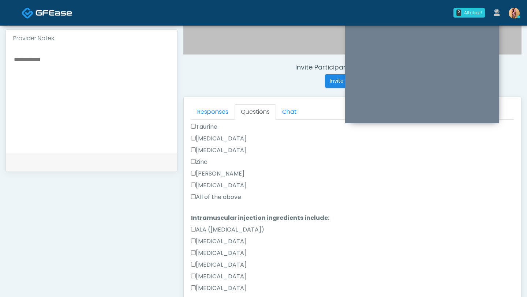
type textarea "**********"
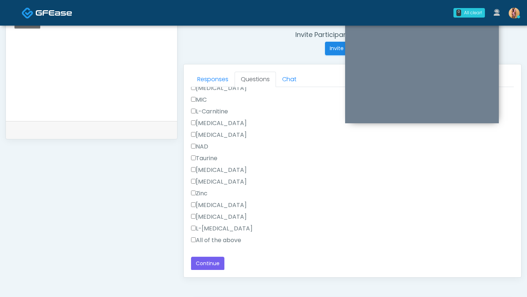
scroll to position [287, 0]
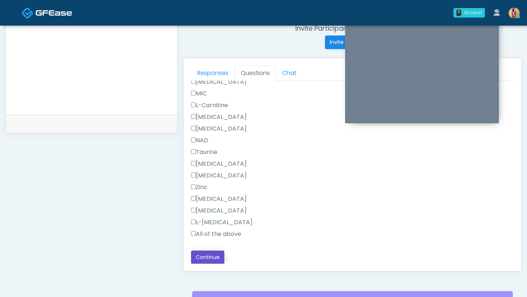
click at [205, 254] on button "Continue" at bounding box center [207, 258] width 33 height 14
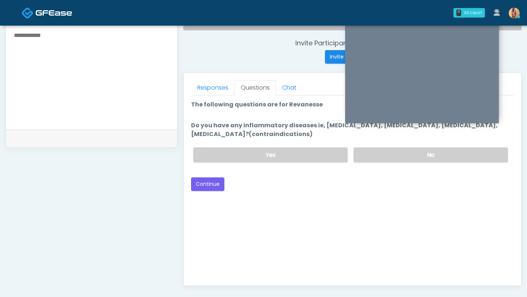
scroll to position [254, 0]
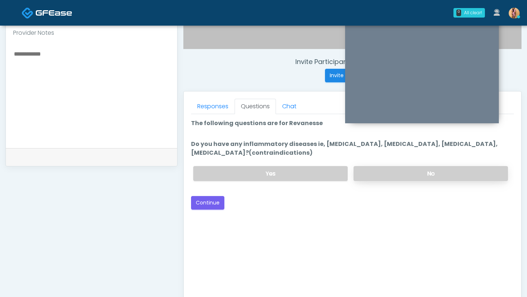
click at [378, 173] on label "No" at bounding box center [431, 173] width 154 height 15
click at [211, 203] on button "Continue" at bounding box center [207, 203] width 33 height 14
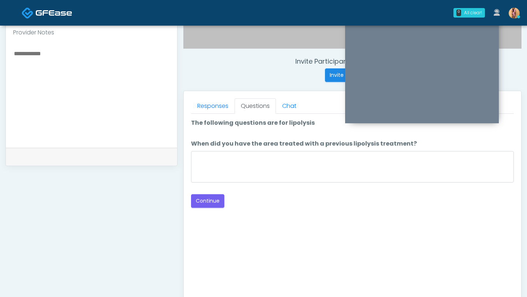
scroll to position [238, 0]
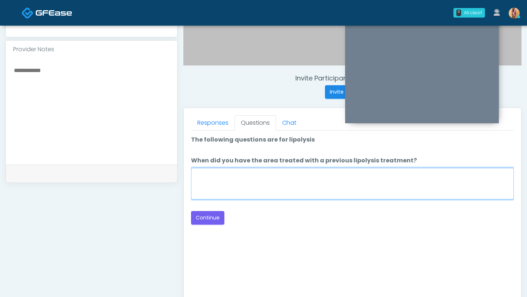
click at [229, 178] on textarea "When did you have the area treated with a previous lipolysis treatment?" at bounding box center [352, 183] width 323 height 31
type textarea "***"
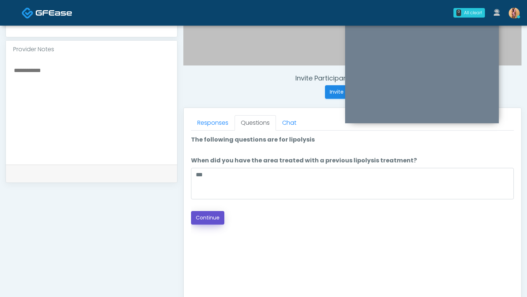
click at [205, 214] on button "Continue" at bounding box center [207, 218] width 33 height 14
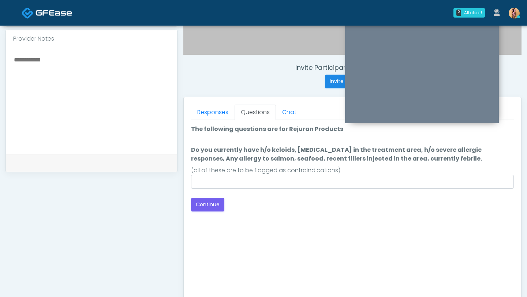
scroll to position [247, 0]
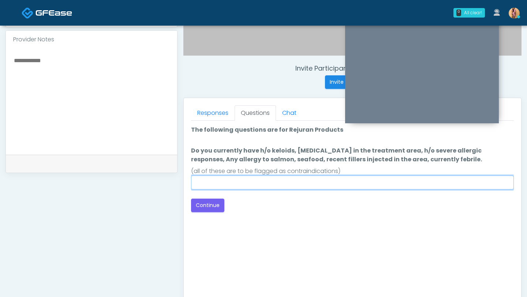
click at [222, 188] on input "Do you currently have h/o keloids, [MEDICAL_DATA] in the treatment area, h/o se…" at bounding box center [352, 183] width 323 height 14
type input "**"
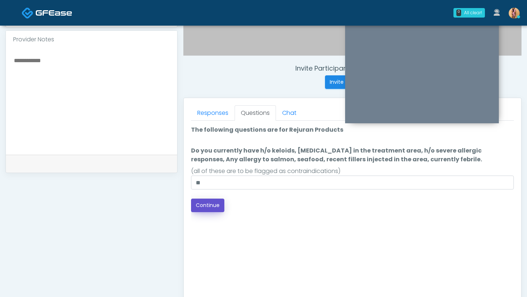
click at [215, 203] on button "Continue" at bounding box center [207, 206] width 33 height 14
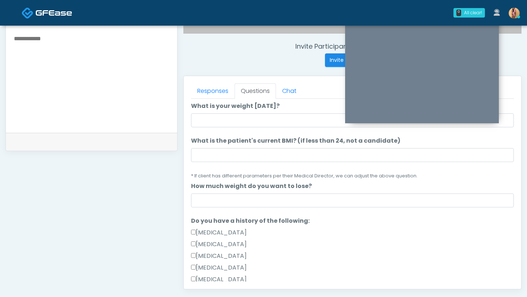
scroll to position [67, 0]
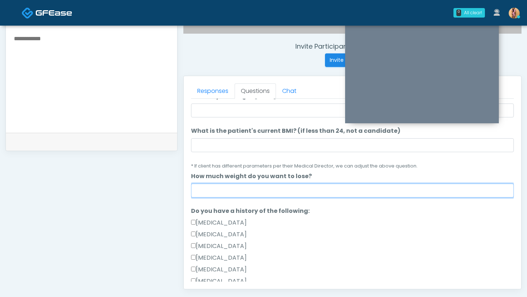
click at [214, 193] on input "How much weight do you want to lose?" at bounding box center [352, 191] width 323 height 14
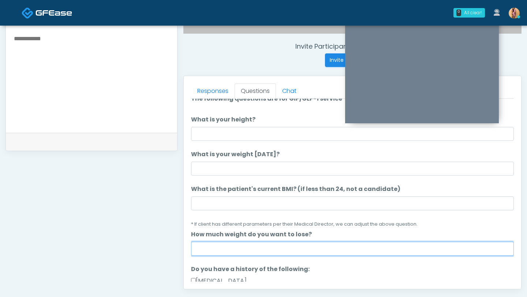
scroll to position [0, 0]
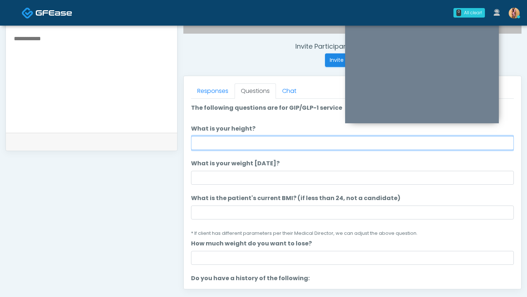
click at [213, 147] on input "What is your height?" at bounding box center [352, 143] width 323 height 14
type input "***"
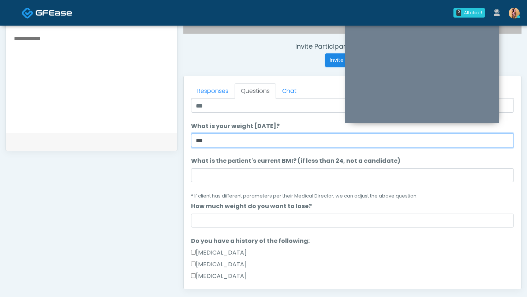
scroll to position [41, 0]
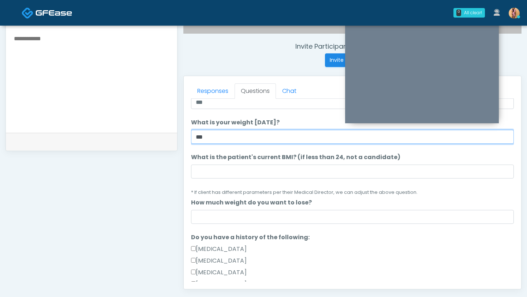
type input "***"
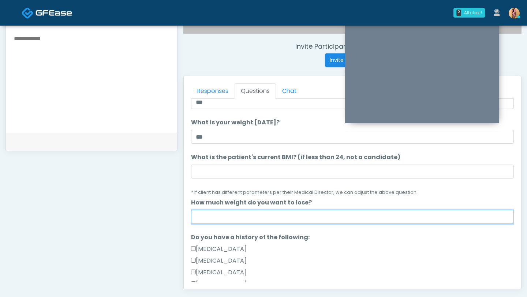
click at [211, 218] on input "How much weight do you want to lose?" at bounding box center [352, 217] width 323 height 14
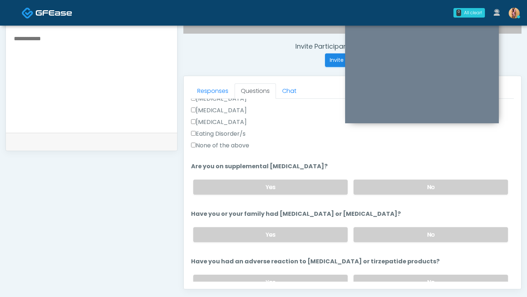
scroll to position [235, 0]
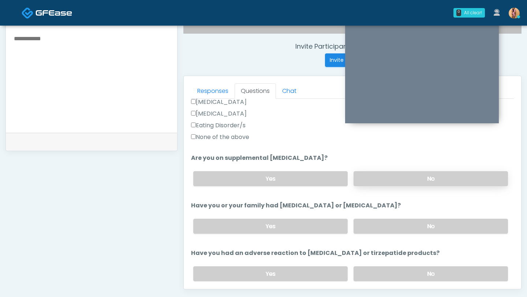
click at [390, 179] on label "No" at bounding box center [431, 178] width 154 height 15
click at [394, 229] on label "No" at bounding box center [431, 226] width 154 height 15
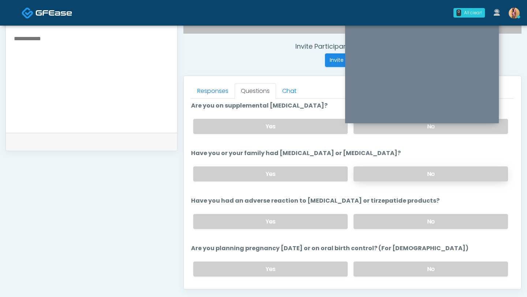
scroll to position [303, 0]
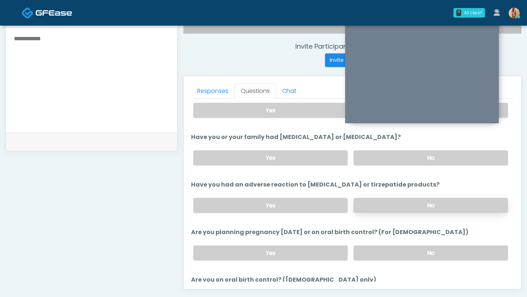
click at [391, 201] on label "No" at bounding box center [431, 205] width 154 height 15
click at [396, 249] on label "No" at bounding box center [431, 253] width 154 height 15
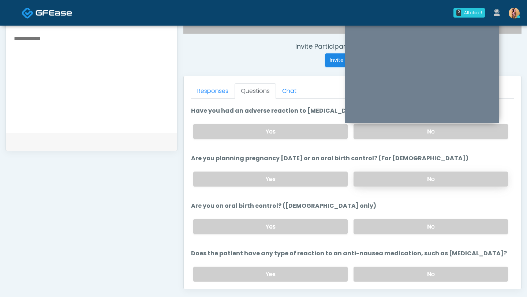
scroll to position [404, 0]
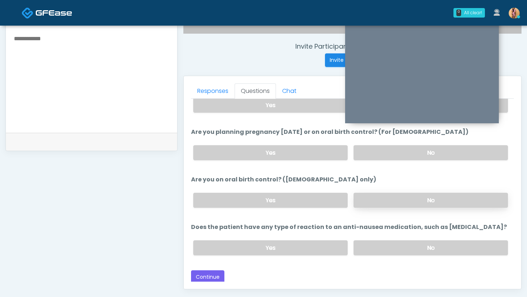
click at [390, 196] on label "No" at bounding box center [431, 200] width 154 height 15
click at [296, 191] on div "Yes No" at bounding box center [350, 200] width 326 height 27
click at [301, 202] on label "Yes" at bounding box center [270, 200] width 154 height 15
click at [377, 246] on label "No" at bounding box center [431, 247] width 154 height 15
click at [210, 274] on button "Continue" at bounding box center [207, 277] width 33 height 14
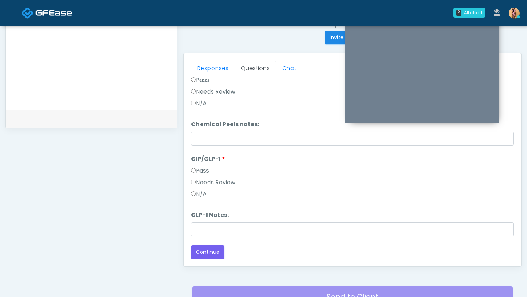
scroll to position [322, 0]
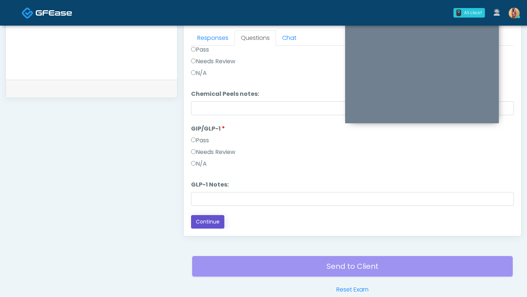
click at [204, 221] on button "Continue" at bounding box center [207, 222] width 33 height 14
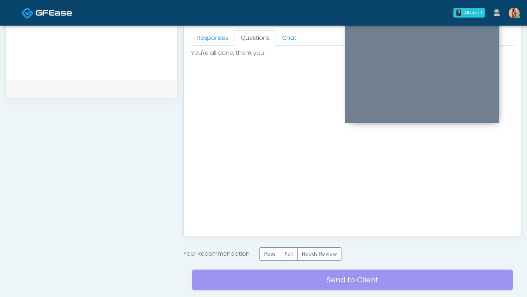
scroll to position [0, 0]
click at [268, 257] on label "Pass" at bounding box center [269, 254] width 21 height 14
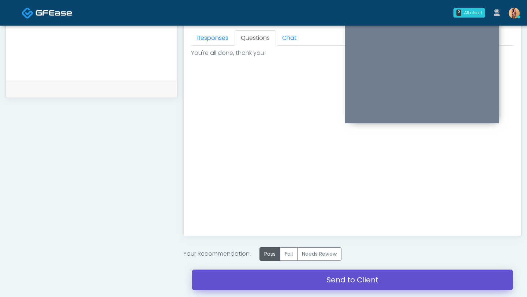
click at [362, 283] on link "Send to Client" at bounding box center [352, 280] width 321 height 20
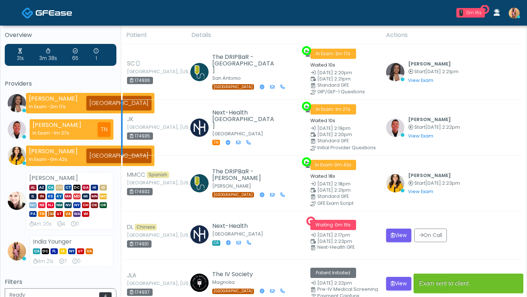
scroll to position [11, 0]
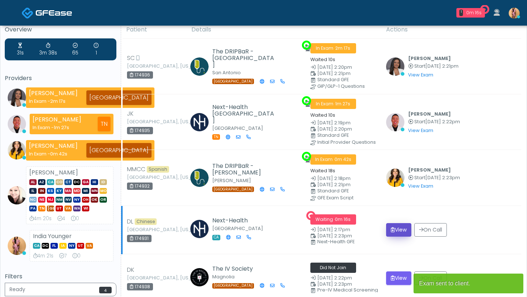
click at [388, 227] on button "View" at bounding box center [398, 230] width 25 height 14
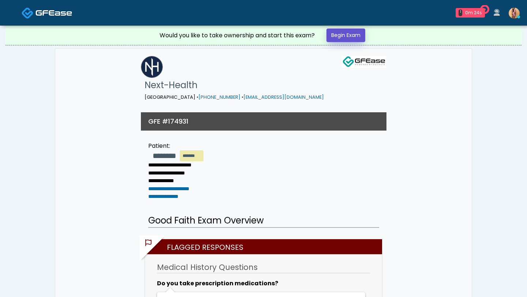
click at [343, 38] on link "Begin Exam" at bounding box center [345, 36] width 39 height 14
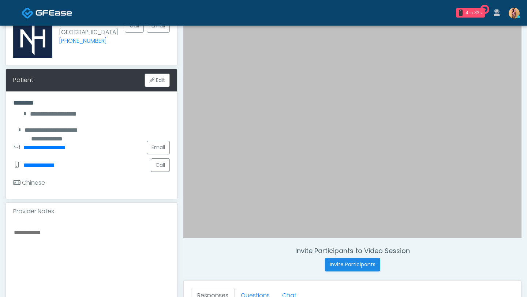
scroll to position [108, 0]
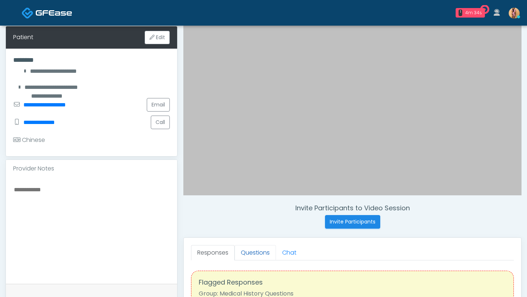
click at [256, 258] on link "Questions" at bounding box center [255, 252] width 41 height 15
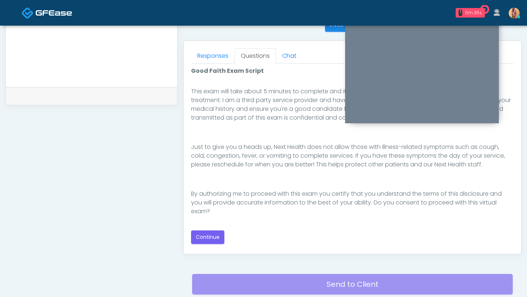
scroll to position [307, 0]
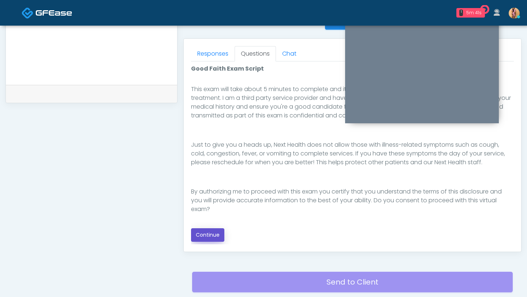
click at [217, 234] on button "Continue" at bounding box center [207, 235] width 33 height 14
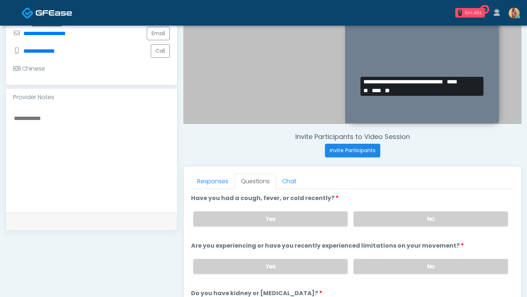
scroll to position [184, 0]
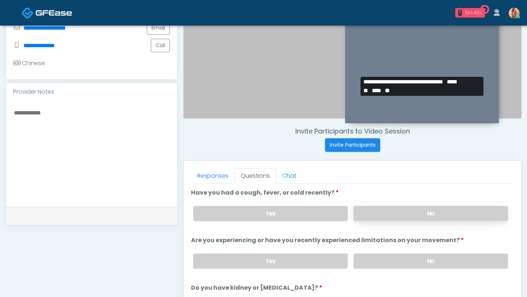
click at [395, 213] on label "No" at bounding box center [431, 213] width 154 height 15
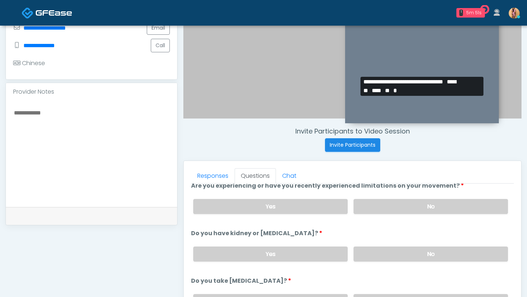
scroll to position [52, 0]
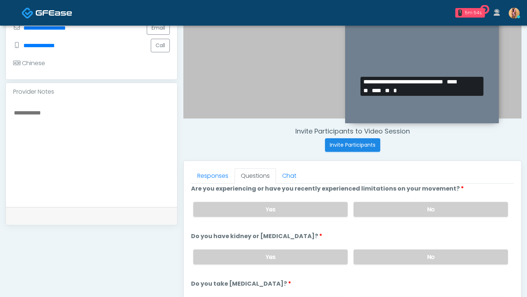
click at [395, 213] on label "No" at bounding box center [431, 209] width 154 height 15
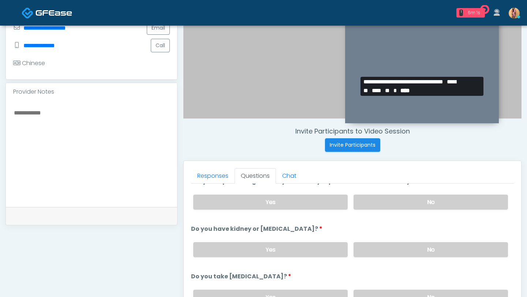
scroll to position [60, 0]
click at [394, 251] on label "No" at bounding box center [431, 249] width 154 height 15
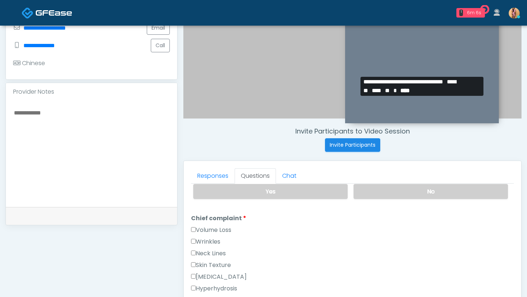
scroll to position [144, 0]
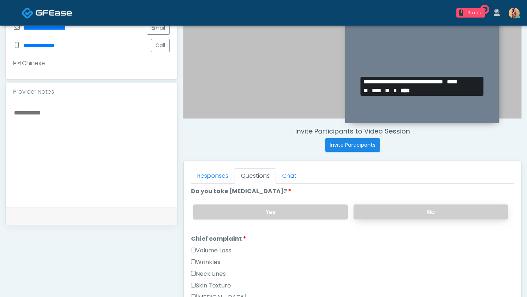
click at [387, 209] on label "No" at bounding box center [431, 212] width 154 height 15
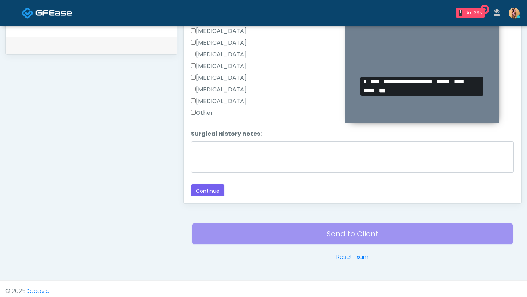
scroll to position [351, 0]
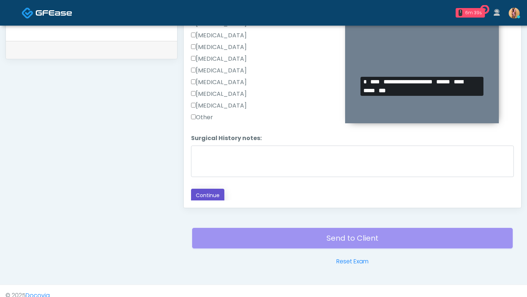
click at [205, 192] on button "Continue" at bounding box center [207, 196] width 33 height 14
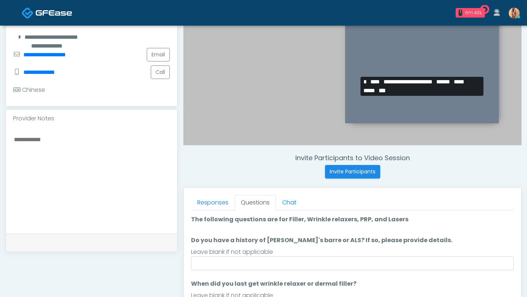
scroll to position [165, 0]
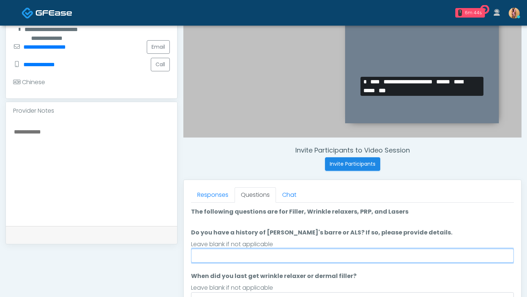
click at [230, 254] on input "Do you have a history of [PERSON_NAME]'s barre or ALS? If so, please provide de…" at bounding box center [352, 256] width 323 height 14
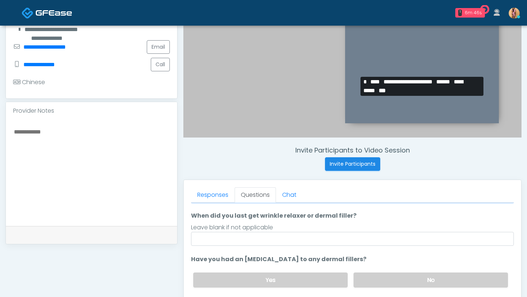
scroll to position [70, 0]
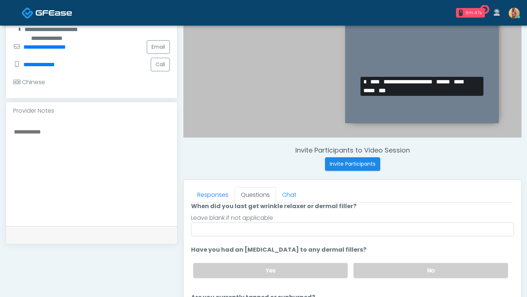
type input "**"
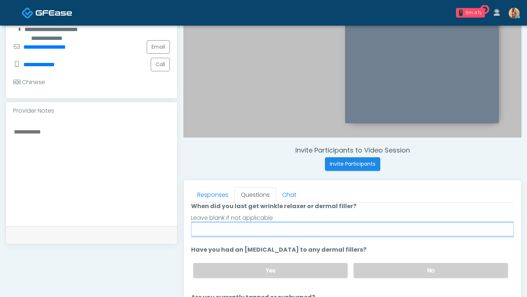
click at [226, 232] on input "When did you last get wrinkle relaxer or dermal filler?" at bounding box center [352, 230] width 323 height 14
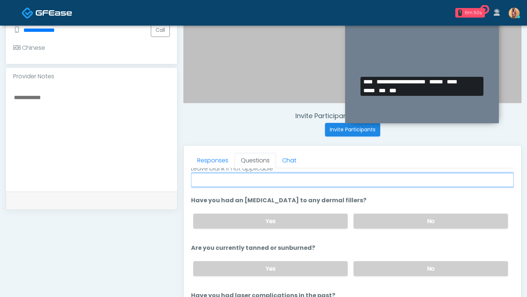
scroll to position [201, 0]
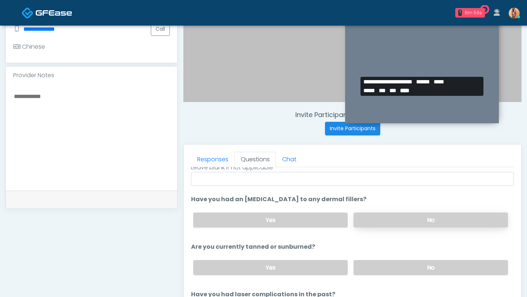
click at [408, 218] on label "No" at bounding box center [431, 220] width 154 height 15
click at [392, 268] on label "No" at bounding box center [431, 267] width 154 height 15
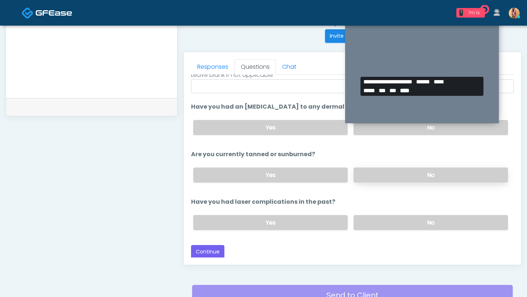
scroll to position [304, 0]
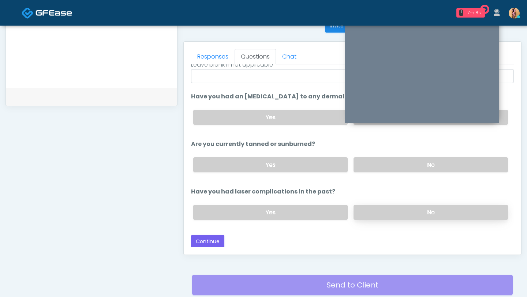
click at [382, 214] on label "No" at bounding box center [431, 212] width 154 height 15
click at [205, 239] on button "Continue" at bounding box center [207, 242] width 33 height 14
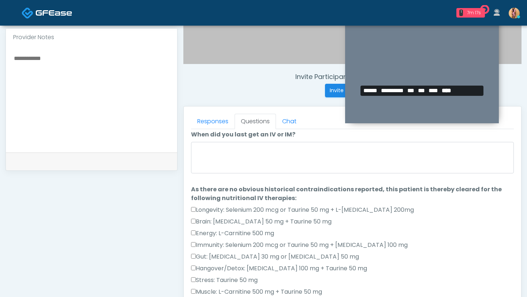
scroll to position [0, 0]
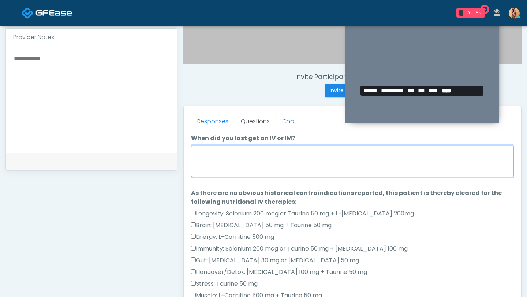
click at [239, 168] on textarea "When did you last get an IV or IM?" at bounding box center [352, 161] width 323 height 31
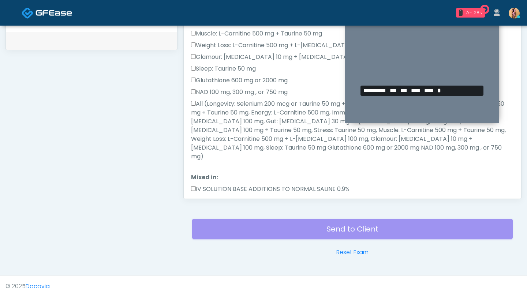
scroll to position [144, 0]
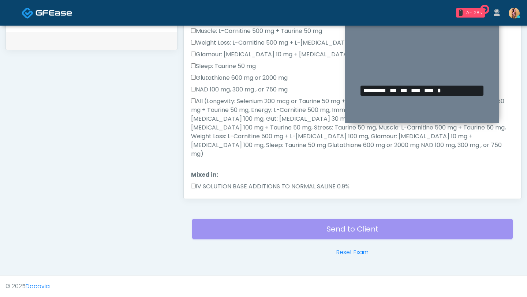
click at [190, 102] on div "Responses Questions Chat Good Faith Exam Script Good Faith Exam Script INTRODUC…" at bounding box center [352, 92] width 337 height 213
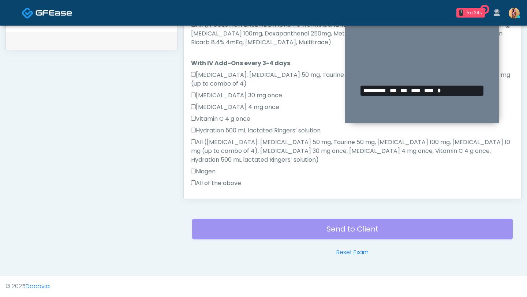
scroll to position [451, 0]
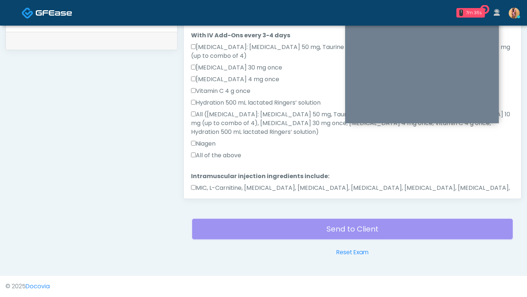
click at [200, 213] on button "Continue" at bounding box center [207, 220] width 33 height 14
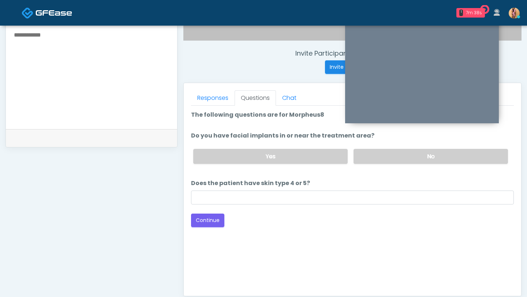
scroll to position [255, 0]
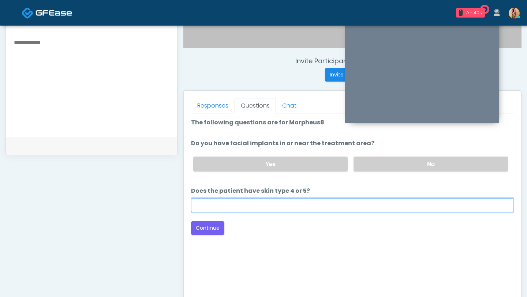
click at [229, 203] on input "Does the patient have skin type 4 or 5?" at bounding box center [352, 205] width 323 height 14
type input "***"
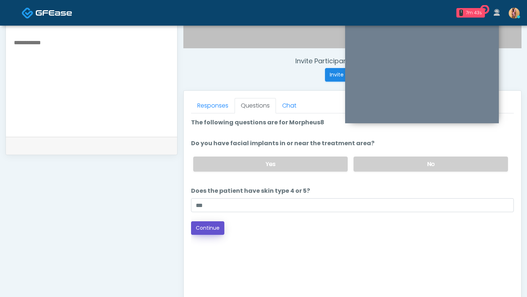
click at [211, 224] on button "Continue" at bounding box center [207, 228] width 33 height 14
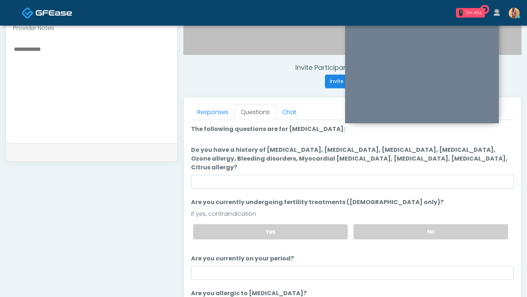
scroll to position [246, 0]
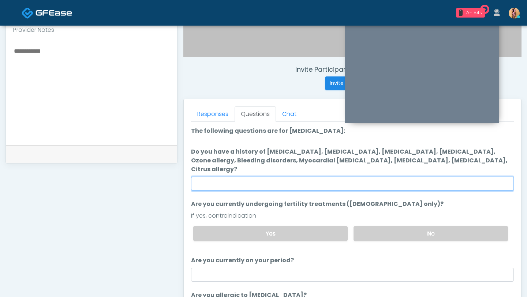
click at [233, 177] on input "Do you have a history of [MEDICAL_DATA], [MEDICAL_DATA], [MEDICAL_DATA], [MEDIC…" at bounding box center [352, 184] width 323 height 14
type input "*"
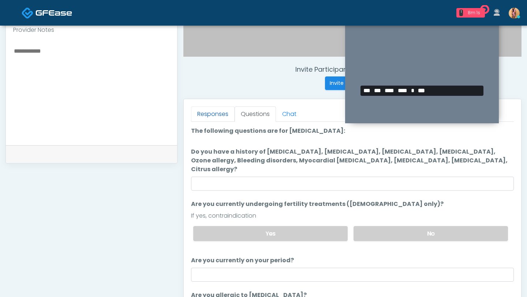
click at [228, 113] on link "Responses" at bounding box center [213, 114] width 44 height 15
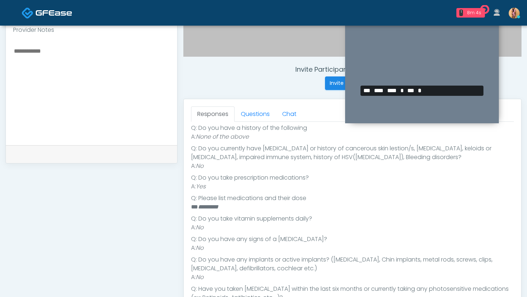
scroll to position [173, 0]
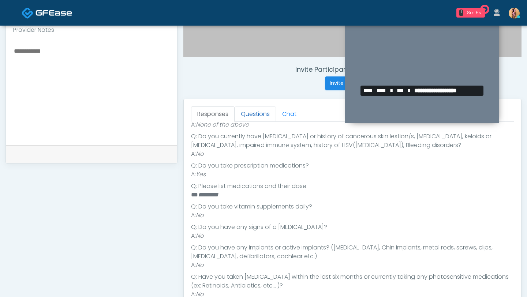
click at [250, 119] on link "Questions" at bounding box center [255, 114] width 41 height 15
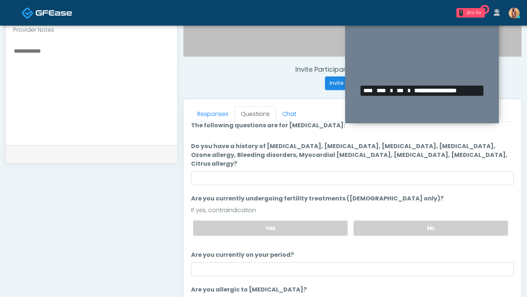
scroll to position [0, 0]
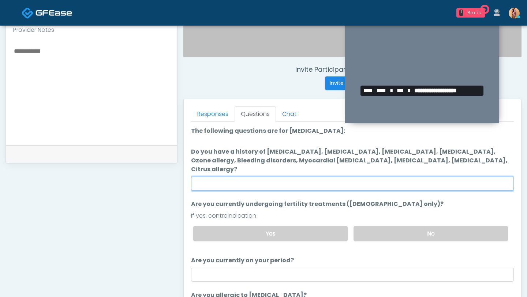
click at [244, 177] on input "Do you have a history of [MEDICAL_DATA], [MEDICAL_DATA], [MEDICAL_DATA], [MEDIC…" at bounding box center [352, 184] width 323 height 14
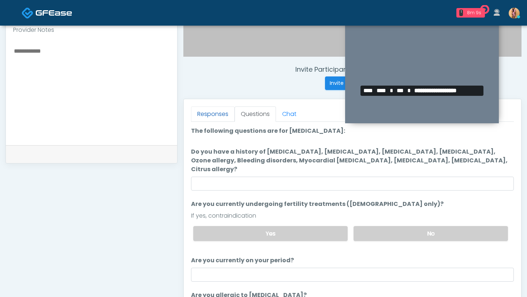
click at [202, 119] on link "Responses" at bounding box center [213, 114] width 44 height 15
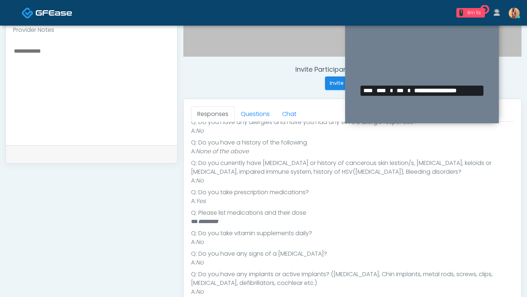
scroll to position [151, 0]
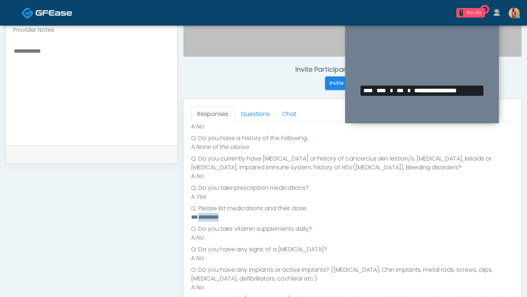
drag, startPoint x: 236, startPoint y: 220, endPoint x: 198, endPoint y: 218, distance: 38.8
click at [198, 218] on li "** *********" at bounding box center [352, 217] width 323 height 9
copy em "*********"
click at [245, 119] on link "Questions" at bounding box center [255, 114] width 41 height 15
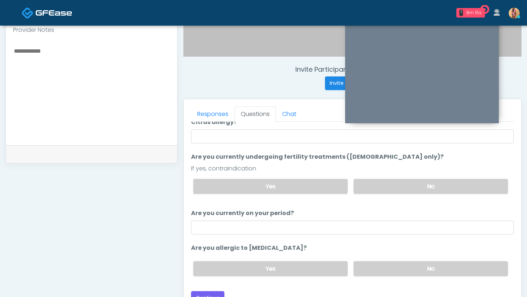
scroll to position [38, 0]
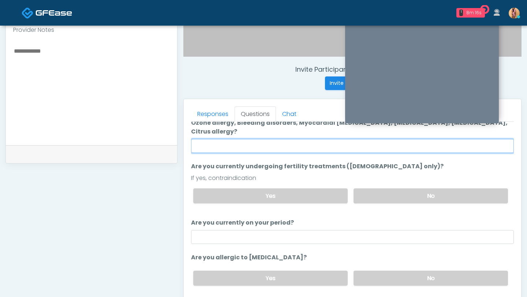
click at [235, 139] on input "Do you have a history of Hyperthyroidism, Hypotension, Hypocalcemia, Hypoglycem…" at bounding box center [352, 146] width 323 height 14
paste input "*********"
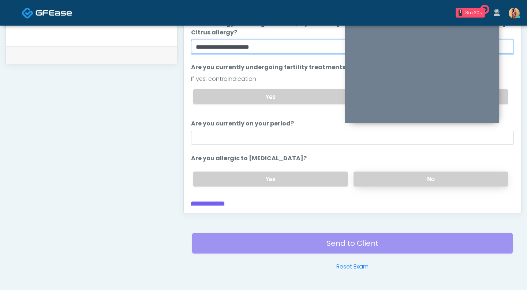
type input "**********"
click at [370, 172] on label "No" at bounding box center [431, 179] width 154 height 15
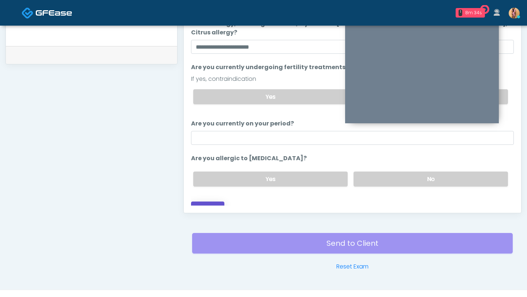
click at [204, 202] on button "Continue" at bounding box center [207, 209] width 33 height 14
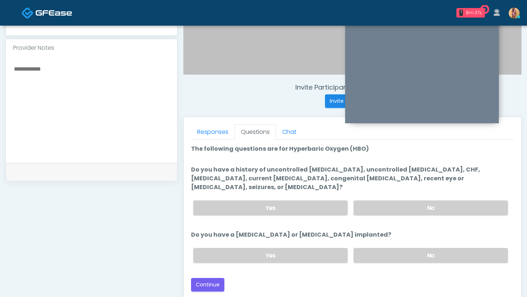
scroll to position [228, 0]
click at [369, 203] on label "No" at bounding box center [431, 208] width 154 height 15
click at [373, 253] on label "No" at bounding box center [431, 256] width 154 height 15
click at [216, 279] on button "Continue" at bounding box center [207, 286] width 33 height 14
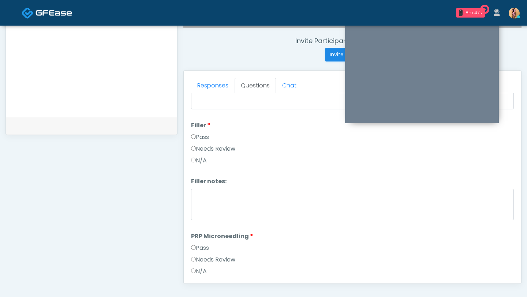
scroll to position [107, 0]
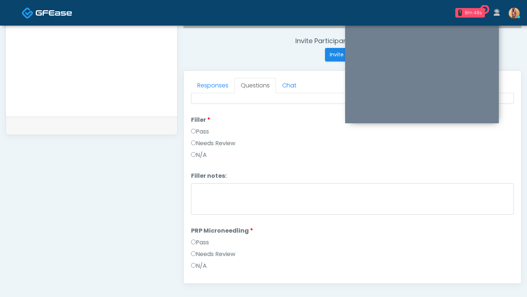
click at [194, 244] on label "Pass" at bounding box center [200, 242] width 18 height 9
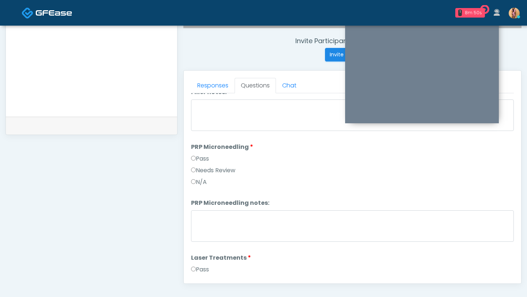
scroll to position [221, 0]
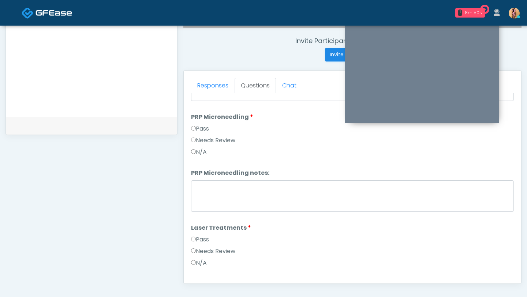
click at [190, 236] on div "Responses Questions Chat Good Faith Exam Script Good Faith Exam Script INTRODUC…" at bounding box center [352, 177] width 337 height 213
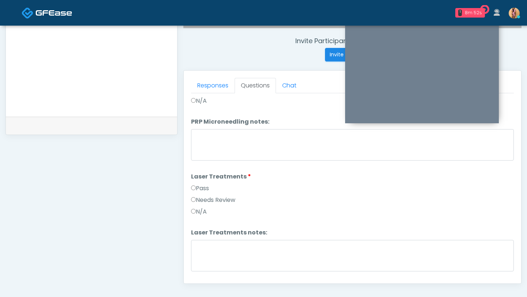
scroll to position [292, 0]
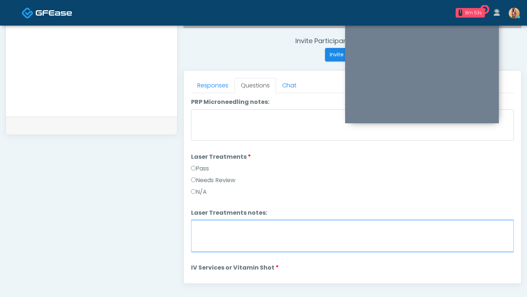
click at [210, 222] on textarea "Laser Treatments notes:" at bounding box center [352, 235] width 323 height 31
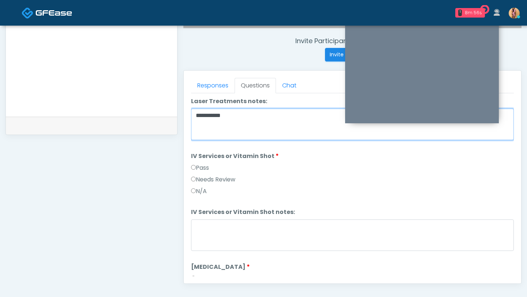
scroll to position [426, 0]
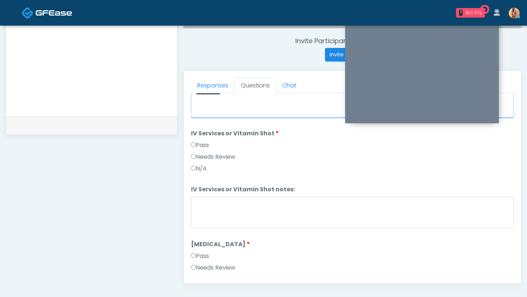
type textarea "**********"
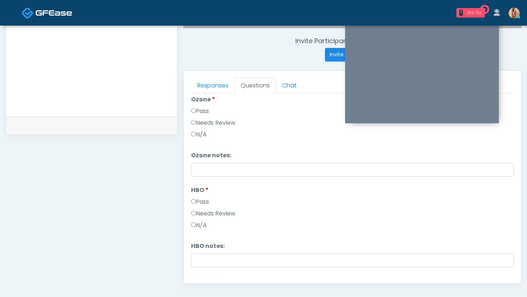
scroll to position [916, 0]
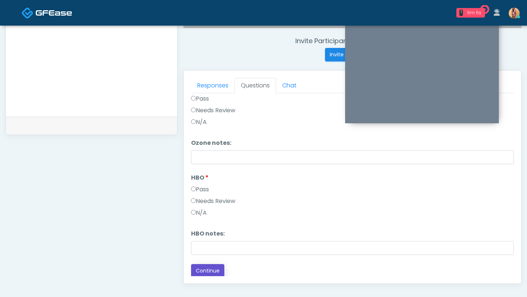
click at [203, 272] on button "Continue" at bounding box center [207, 271] width 33 height 14
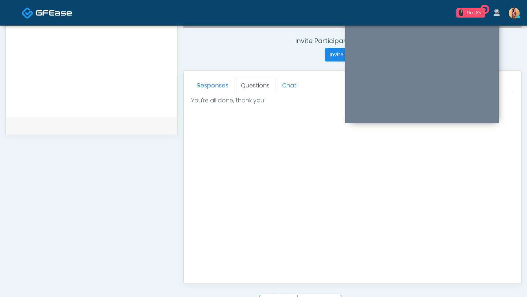
scroll to position [373, 0]
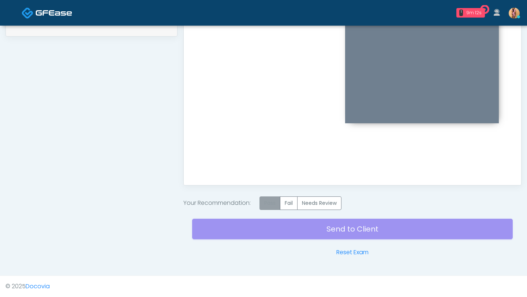
click at [273, 200] on label "Pass" at bounding box center [269, 204] width 21 height 14
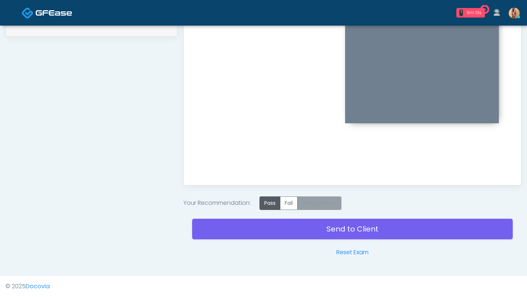
click at [313, 204] on label "Needs Review" at bounding box center [319, 204] width 44 height 14
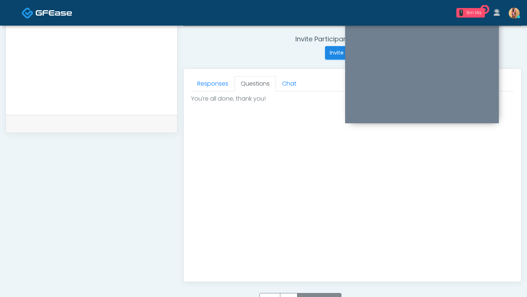
scroll to position [236, 0]
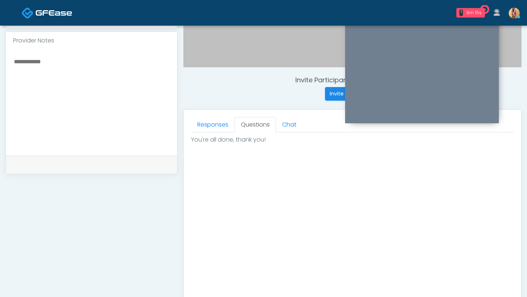
click at [121, 108] on textarea at bounding box center [91, 101] width 157 height 89
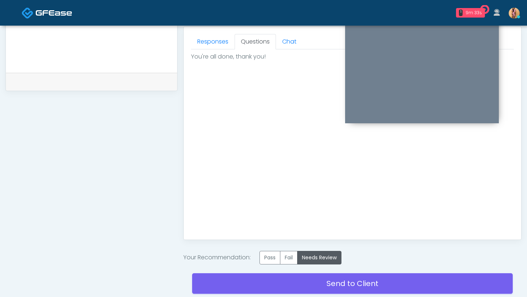
scroll to position [365, 0]
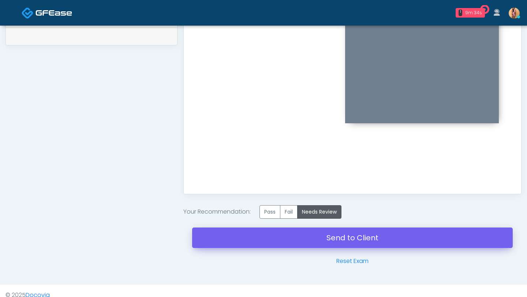
type textarea "**********"
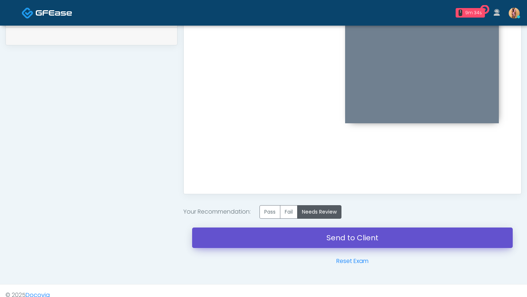
click at [247, 233] on link "Send to Client" at bounding box center [352, 238] width 321 height 20
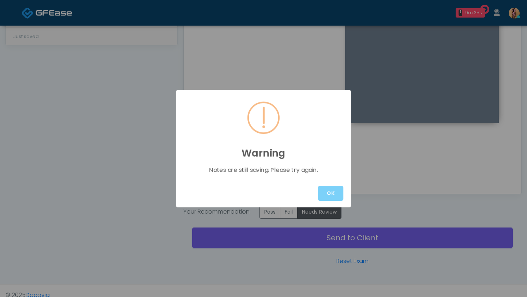
click at [322, 181] on div "OK" at bounding box center [263, 193] width 175 height 28
click at [332, 196] on button "OK" at bounding box center [330, 193] width 25 height 15
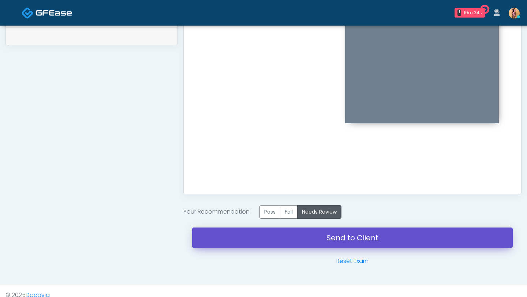
click at [330, 232] on link "Send to Client" at bounding box center [352, 238] width 321 height 20
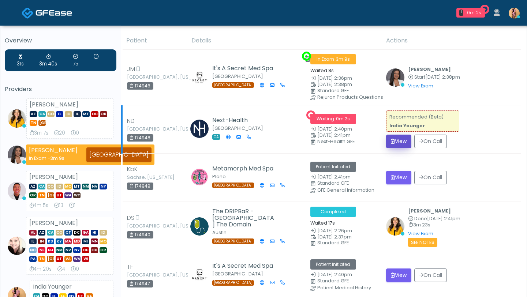
click at [397, 145] on button "View" at bounding box center [398, 142] width 25 height 14
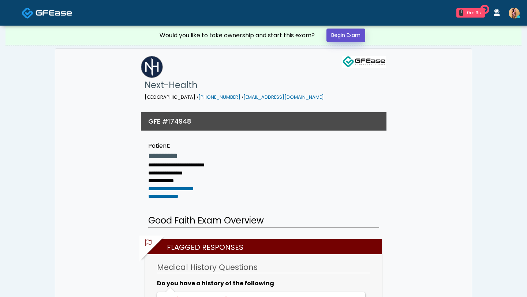
click at [343, 34] on link "Begin Exam" at bounding box center [345, 36] width 39 height 14
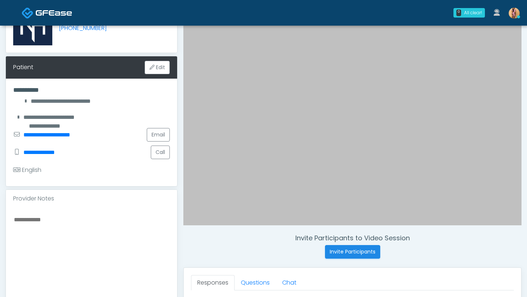
scroll to position [79, 0]
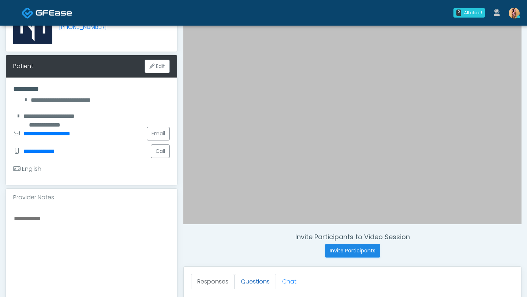
click at [239, 280] on link "Questions" at bounding box center [255, 281] width 41 height 15
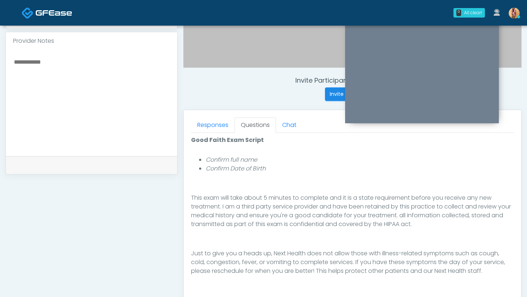
scroll to position [243, 0]
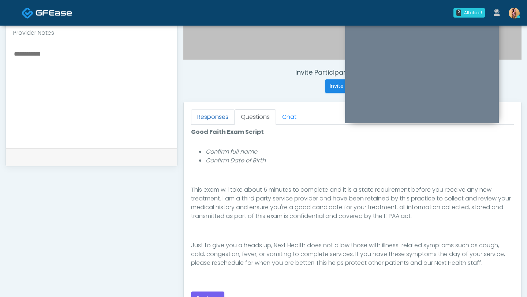
click at [212, 116] on link "Responses" at bounding box center [213, 116] width 44 height 15
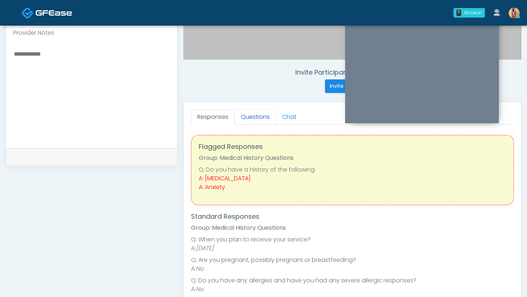
click at [254, 115] on link "Questions" at bounding box center [255, 116] width 41 height 15
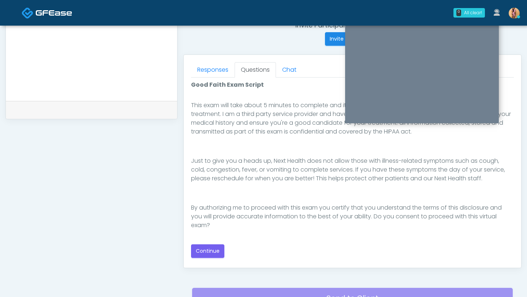
scroll to position [294, 0]
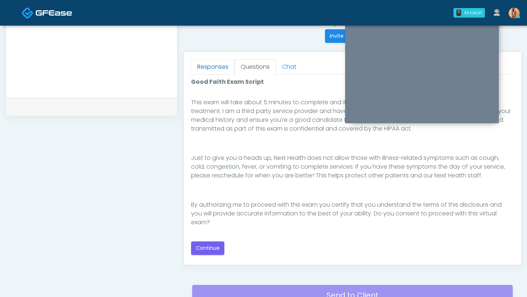
click at [202, 63] on link "Responses" at bounding box center [213, 66] width 44 height 15
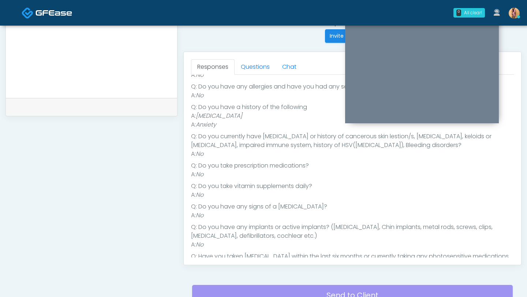
scroll to position [171, 0]
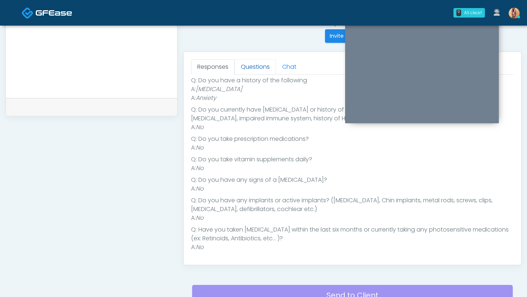
click at [257, 67] on link "Questions" at bounding box center [255, 66] width 41 height 15
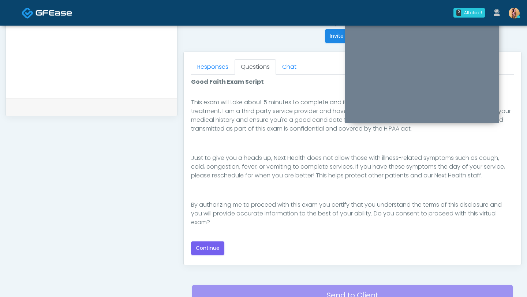
scroll to position [0, 0]
click at [214, 251] on button "Continue" at bounding box center [207, 249] width 33 height 14
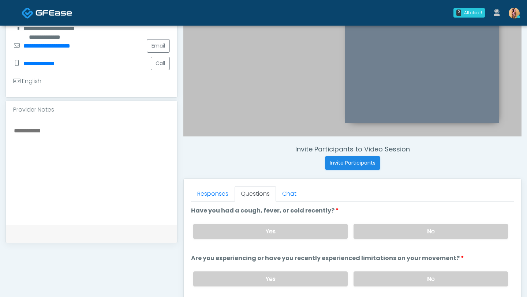
scroll to position [171, 0]
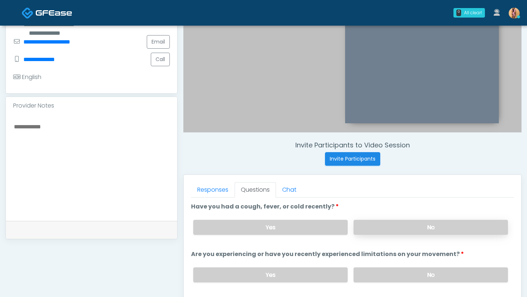
click at [369, 221] on label "No" at bounding box center [431, 227] width 154 height 15
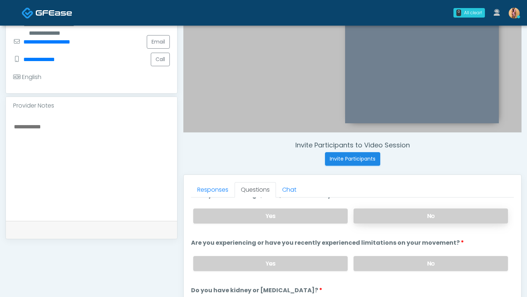
scroll to position [15, 0]
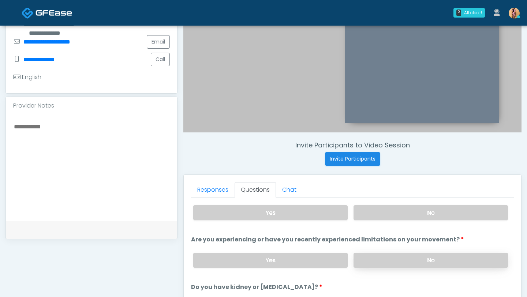
click at [379, 257] on label "No" at bounding box center [431, 260] width 154 height 15
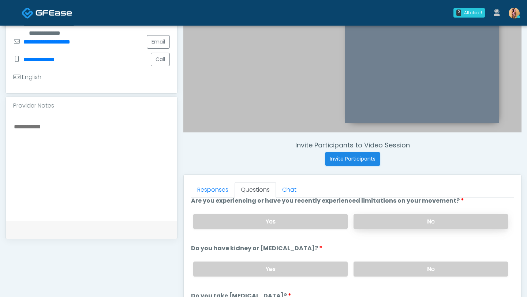
scroll to position [56, 0]
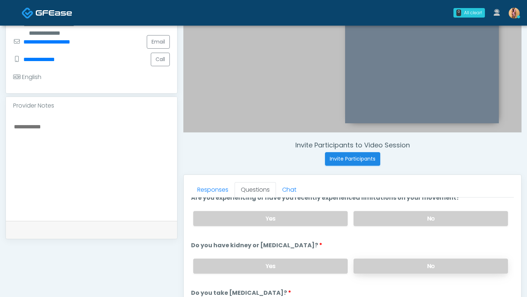
click at [380, 269] on label "No" at bounding box center [431, 266] width 154 height 15
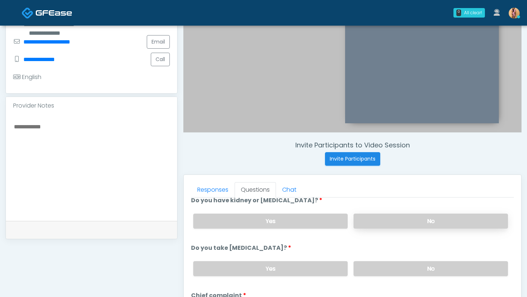
scroll to position [128, 0]
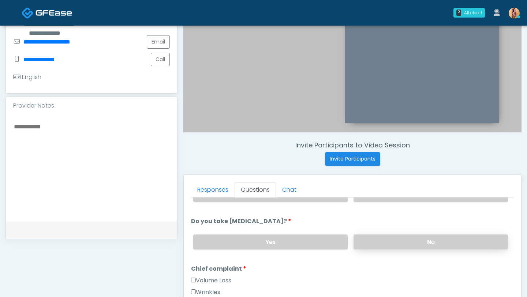
click at [368, 244] on label "No" at bounding box center [431, 242] width 154 height 15
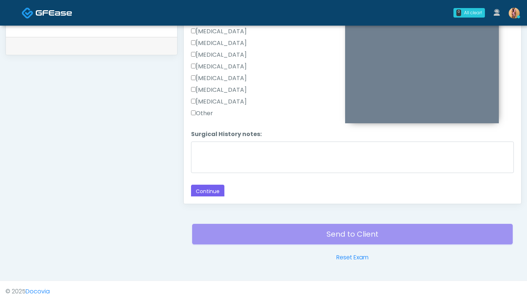
scroll to position [359, 0]
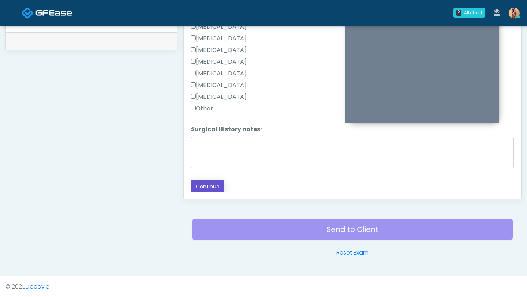
click at [206, 182] on button "Continue" at bounding box center [207, 187] width 33 height 14
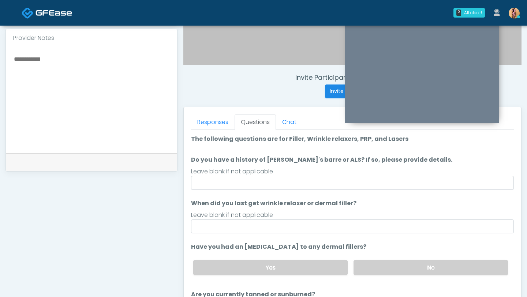
scroll to position [238, 0]
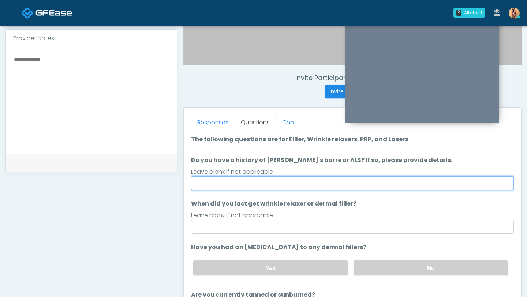
click at [206, 182] on input "Do you have a history of [PERSON_NAME]'s barre or ALS? If so, please provide de…" at bounding box center [352, 183] width 323 height 14
type input "**"
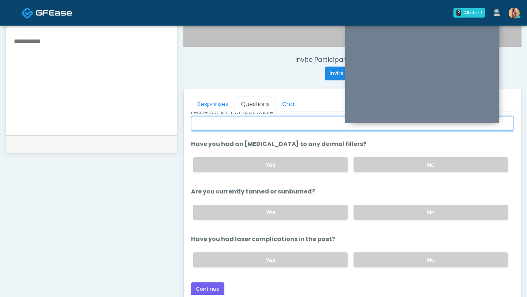
scroll to position [260, 0]
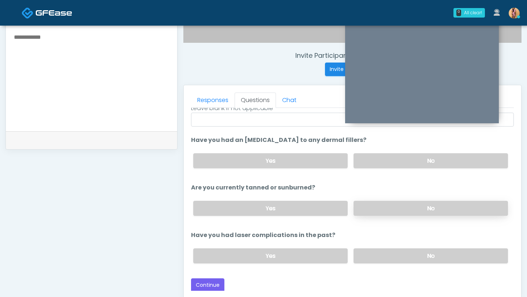
click at [388, 208] on label "No" at bounding box center [431, 208] width 154 height 15
click at [380, 251] on label "No" at bounding box center [431, 256] width 154 height 15
click at [216, 281] on button "Continue" at bounding box center [207, 286] width 33 height 14
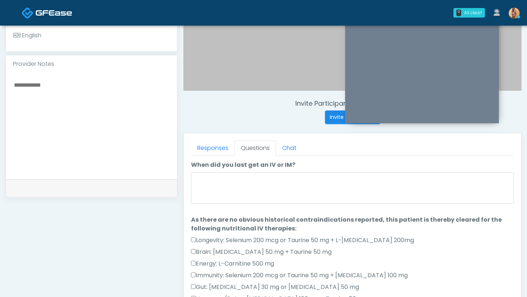
scroll to position [203, 0]
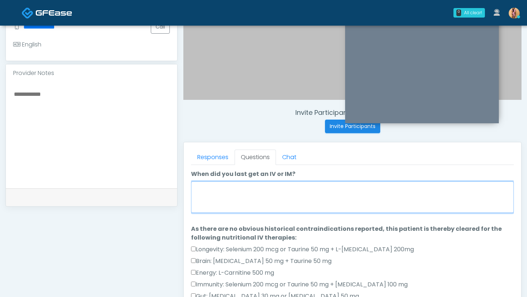
click at [255, 195] on textarea "When did you last get an IV or IM?" at bounding box center [352, 197] width 323 height 31
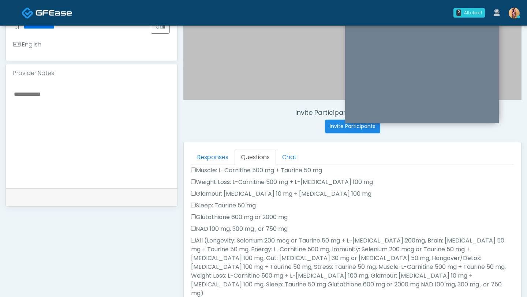
scroll to position [164, 0]
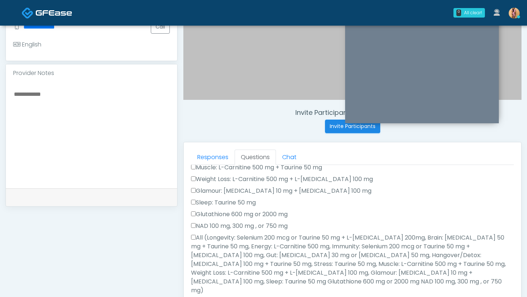
type textarea "**********"
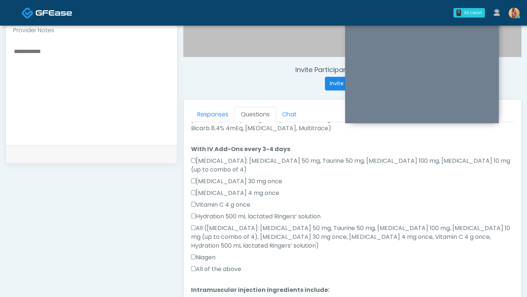
scroll to position [290, 0]
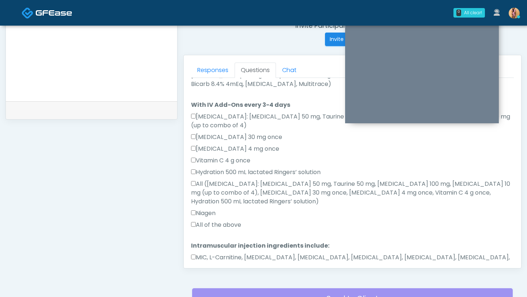
click at [198, 283] on button "Continue" at bounding box center [207, 290] width 33 height 14
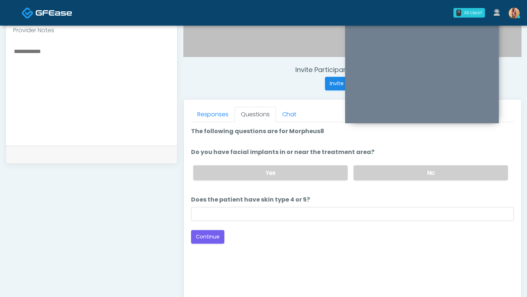
scroll to position [223, 0]
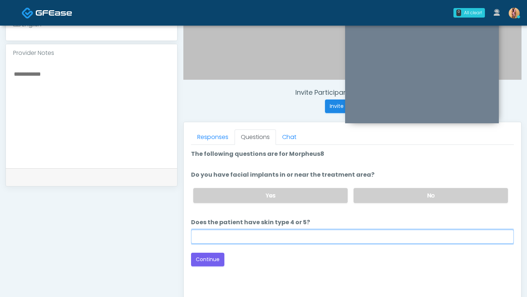
click at [344, 231] on input "Does the patient have skin type 4 or 5?" at bounding box center [352, 237] width 323 height 14
type input "**"
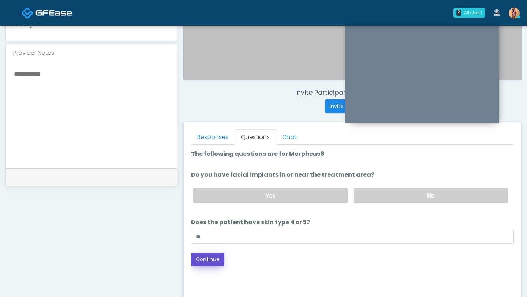
click at [215, 255] on button "Continue" at bounding box center [207, 260] width 33 height 14
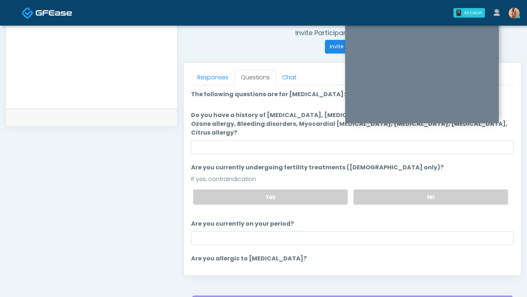
scroll to position [262, 0]
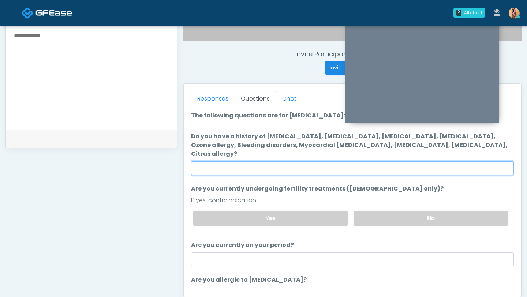
click at [267, 163] on input "Do you have a history of [MEDICAL_DATA], [MEDICAL_DATA], [MEDICAL_DATA], [MEDIC…" at bounding box center [352, 168] width 323 height 14
type input "*"
type input "**"
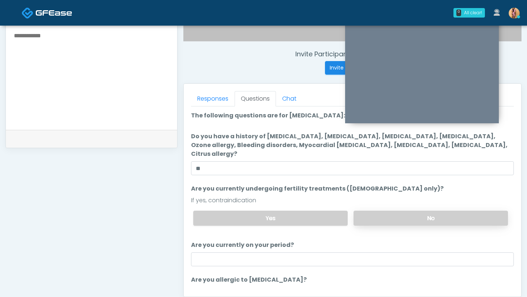
click at [406, 211] on label "No" at bounding box center [431, 218] width 154 height 15
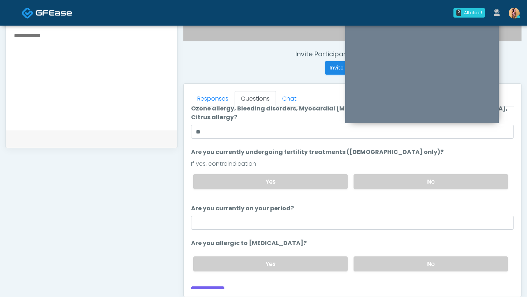
scroll to position [38, 0]
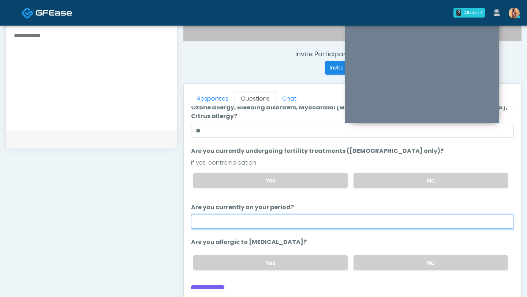
click at [348, 215] on input "Are you currently on your period?" at bounding box center [352, 222] width 323 height 14
type input "**"
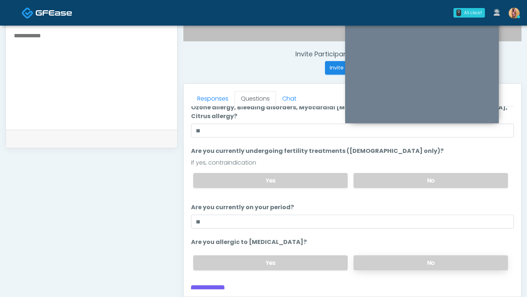
click at [375, 255] on label "No" at bounding box center [431, 262] width 154 height 15
click at [203, 285] on button "Continue" at bounding box center [207, 292] width 33 height 14
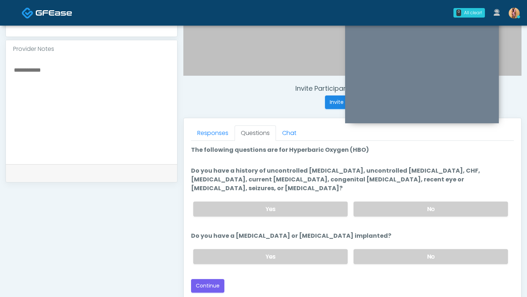
scroll to position [225, 0]
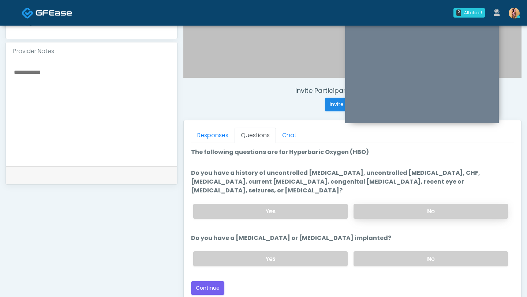
click at [381, 204] on label "No" at bounding box center [431, 211] width 154 height 15
click at [382, 251] on label "No" at bounding box center [431, 258] width 154 height 15
click at [220, 281] on button "Continue" at bounding box center [207, 288] width 33 height 14
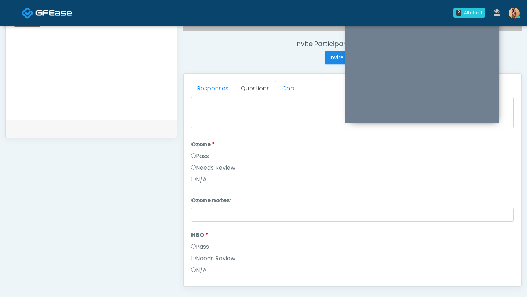
scroll to position [916, 0]
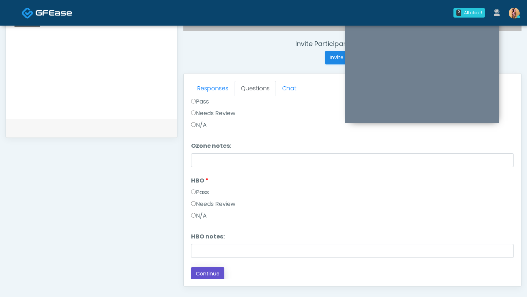
click at [208, 271] on button "Continue" at bounding box center [207, 274] width 33 height 14
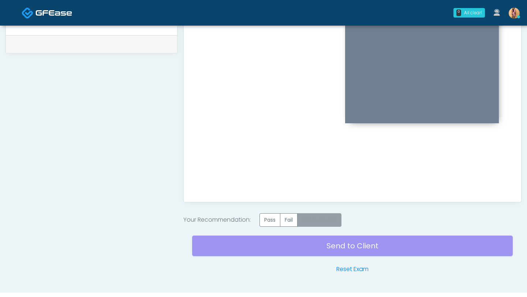
scroll to position [358, 0]
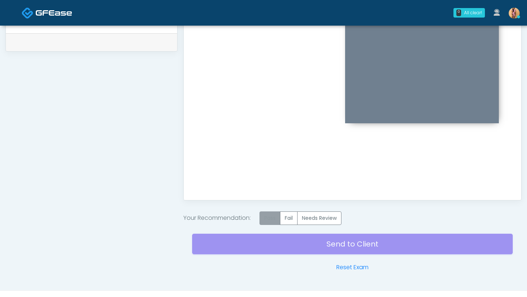
click at [270, 217] on label "Pass" at bounding box center [269, 219] width 21 height 14
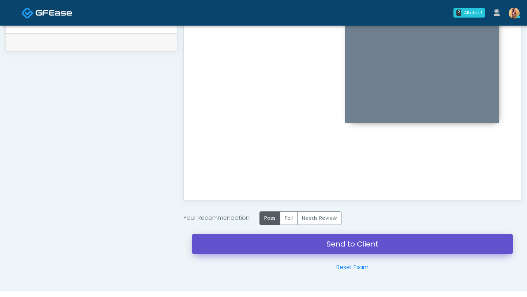
click at [270, 243] on link "Send to Client" at bounding box center [352, 244] width 321 height 20
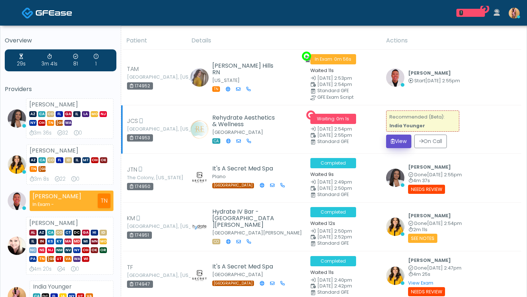
click at [396, 144] on button "View" at bounding box center [398, 142] width 25 height 14
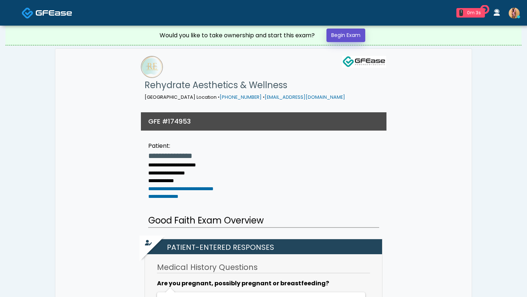
click at [336, 40] on link "Begin Exam" at bounding box center [345, 36] width 39 height 14
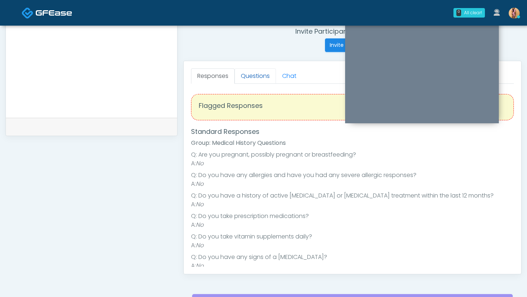
click at [259, 78] on link "Questions" at bounding box center [255, 75] width 41 height 15
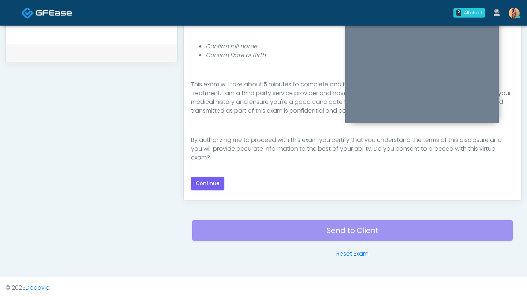
scroll to position [360, 0]
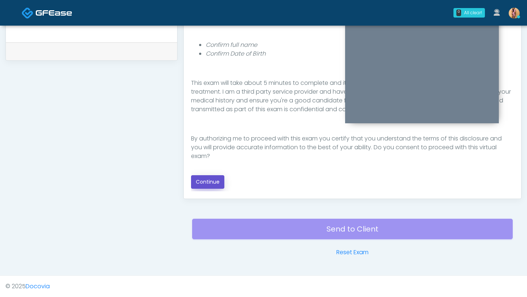
click at [206, 184] on button "Continue" at bounding box center [207, 182] width 33 height 14
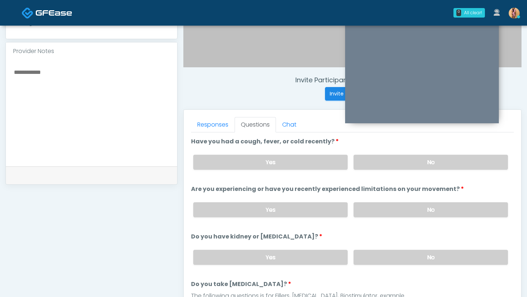
scroll to position [219, 0]
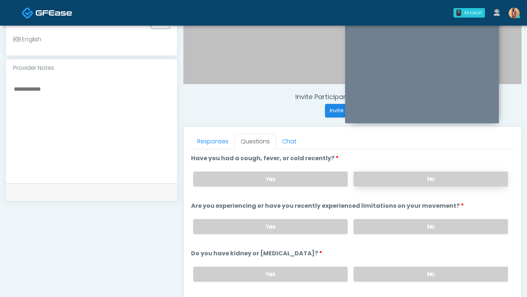
click at [381, 180] on label "No" at bounding box center [431, 179] width 154 height 15
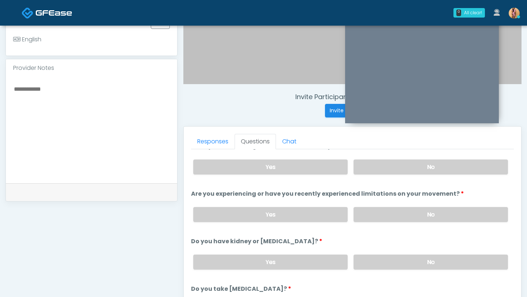
scroll to position [16, 0]
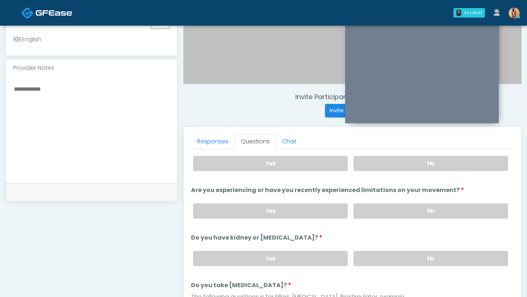
click at [377, 207] on label "No" at bounding box center [431, 210] width 154 height 15
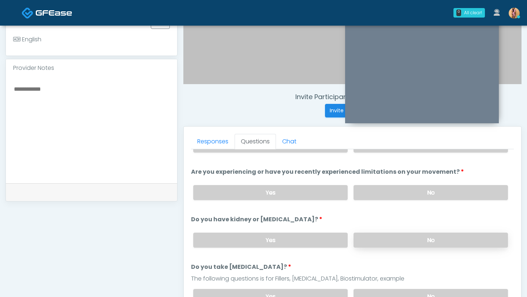
click at [378, 244] on label "No" at bounding box center [431, 240] width 154 height 15
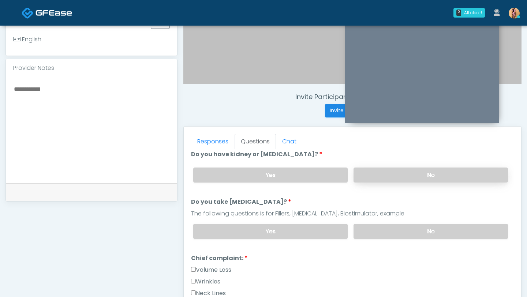
scroll to position [101, 0]
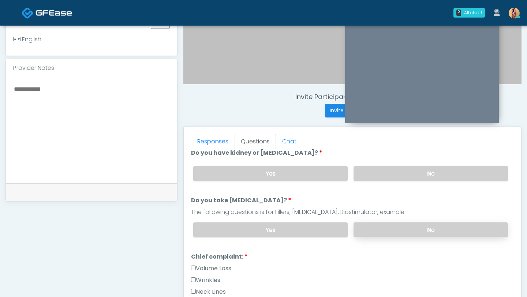
click at [378, 229] on label "No" at bounding box center [431, 230] width 154 height 15
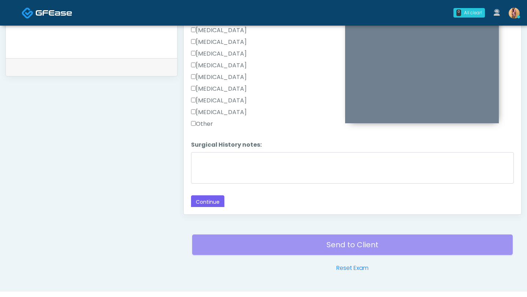
scroll to position [360, 0]
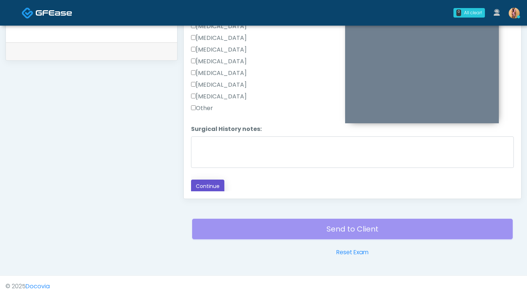
click at [199, 188] on button "Continue" at bounding box center [207, 187] width 33 height 14
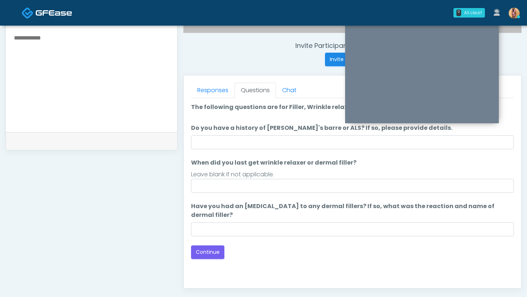
scroll to position [269, 0]
click at [235, 133] on li "Do you have a history of [PERSON_NAME]'s barre or ALS? If so, please provide de…" at bounding box center [352, 137] width 323 height 26
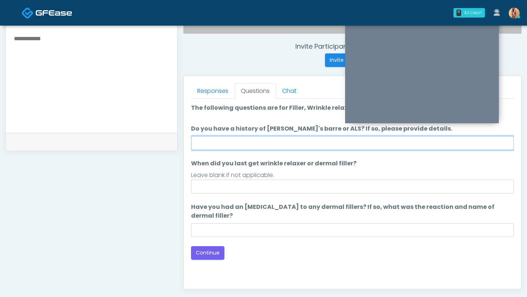
click at [235, 146] on input "Do you have a history of [PERSON_NAME]'s barre or ALS? If so, please provide de…" at bounding box center [352, 143] width 323 height 14
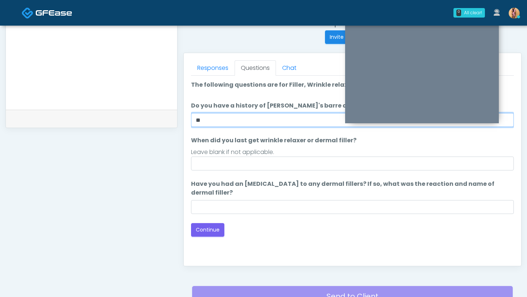
scroll to position [293, 0]
type input "**"
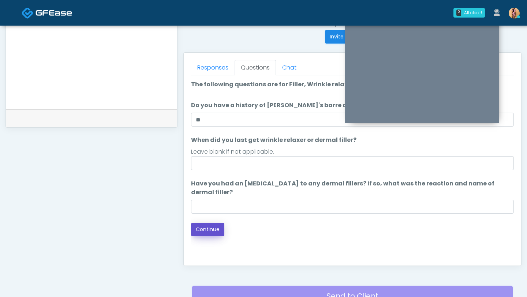
click at [207, 232] on button "Continue" at bounding box center [207, 230] width 33 height 14
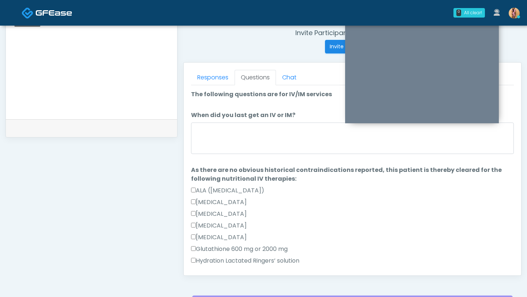
scroll to position [282, 0]
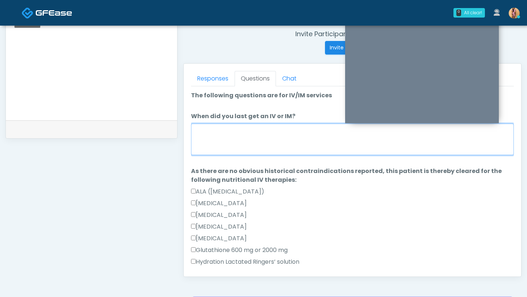
click at [239, 138] on textarea "When did you last get an IV or IM?" at bounding box center [352, 139] width 323 height 31
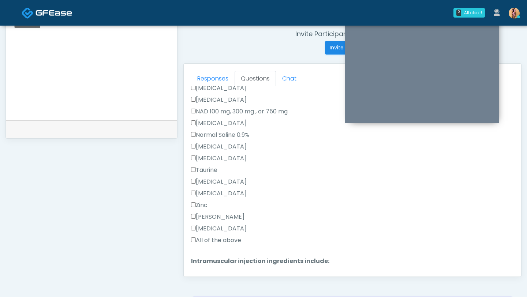
scroll to position [281, 0]
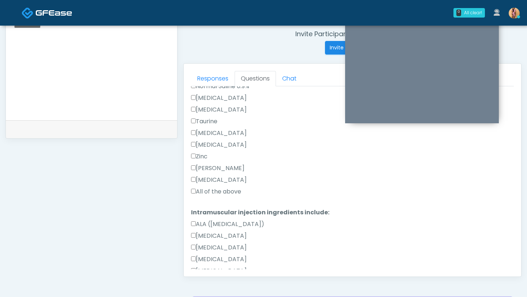
click at [197, 191] on label "All of the above" at bounding box center [216, 191] width 50 height 9
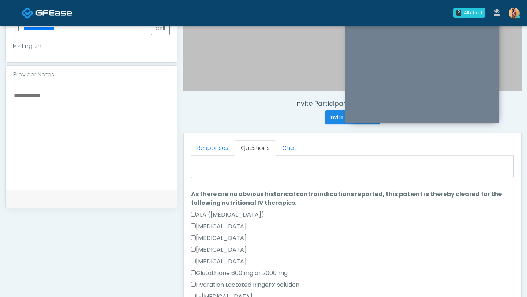
scroll to position [0, 0]
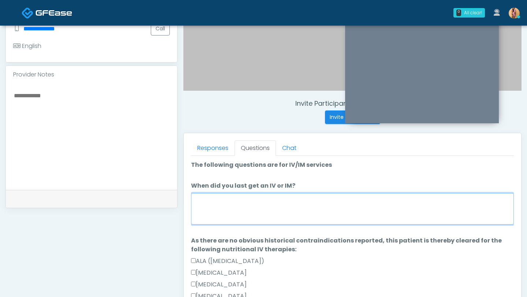
click at [249, 203] on textarea "When did you last get an IV or IM?" at bounding box center [352, 208] width 323 height 31
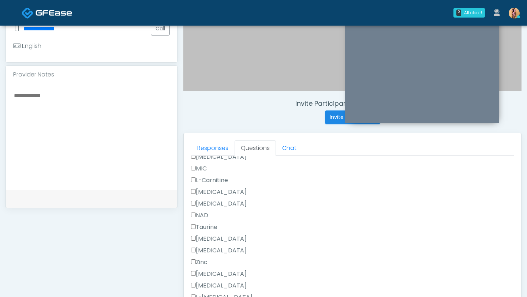
scroll to position [360, 0]
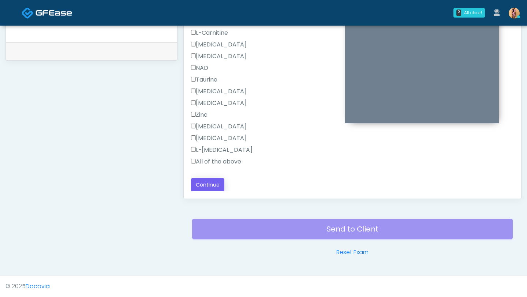
type textarea "********"
click at [202, 182] on button "Continue" at bounding box center [207, 185] width 33 height 14
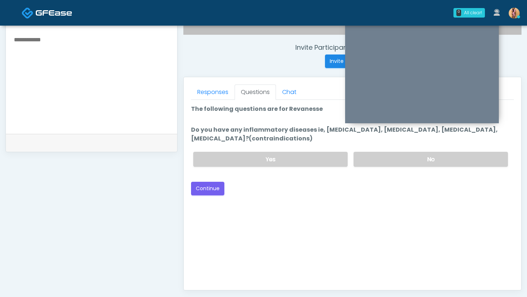
scroll to position [207, 0]
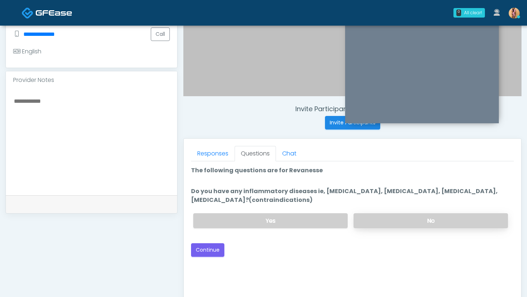
click at [367, 224] on label "No" at bounding box center [431, 220] width 154 height 15
click at [216, 246] on button "Continue" at bounding box center [207, 250] width 33 height 14
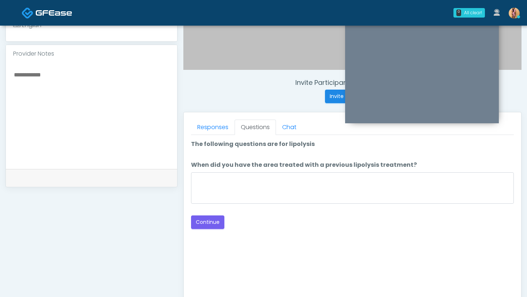
scroll to position [233, 0]
click at [212, 223] on button "Continue" at bounding box center [207, 223] width 33 height 14
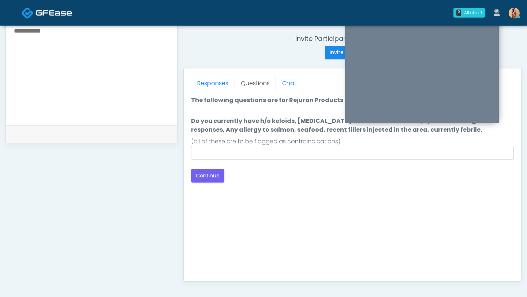
scroll to position [198, 0]
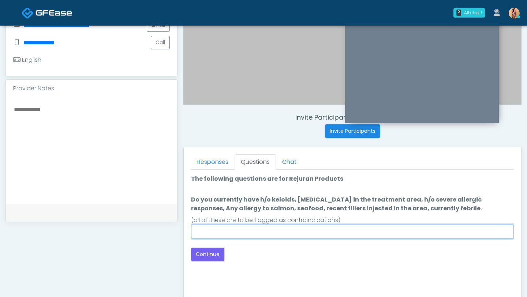
click at [224, 232] on input "Do you currently have h/o keloids, [MEDICAL_DATA] in the treatment area, h/o se…" at bounding box center [352, 232] width 323 height 14
type input "**"
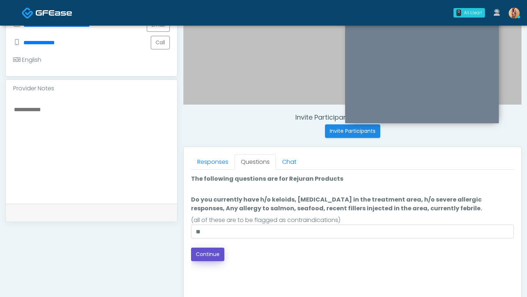
click at [206, 255] on button "Continue" at bounding box center [207, 255] width 33 height 14
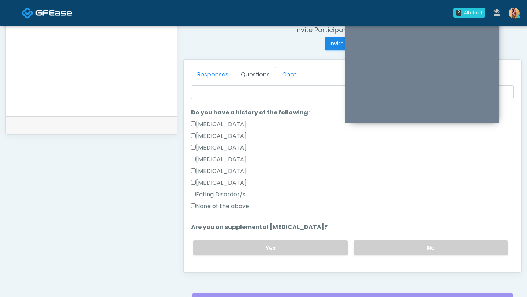
scroll to position [214, 0]
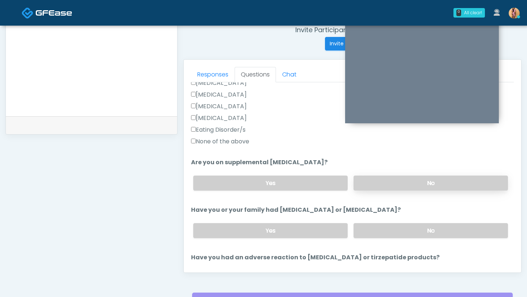
click at [381, 177] on label "No" at bounding box center [431, 183] width 154 height 15
click at [384, 228] on label "No" at bounding box center [431, 230] width 154 height 15
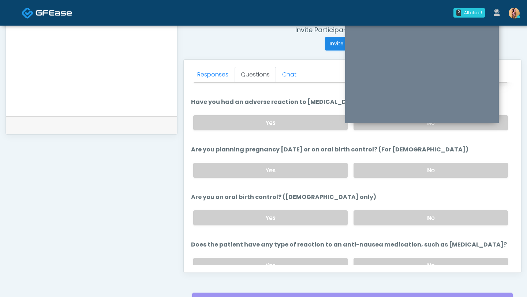
scroll to position [404, 0]
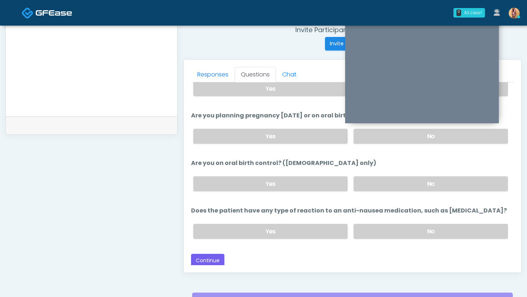
click at [382, 237] on div "Yes No" at bounding box center [350, 231] width 326 height 27
click at [409, 230] on label "No" at bounding box center [431, 231] width 154 height 15
click at [210, 257] on button "Continue" at bounding box center [207, 261] width 33 height 14
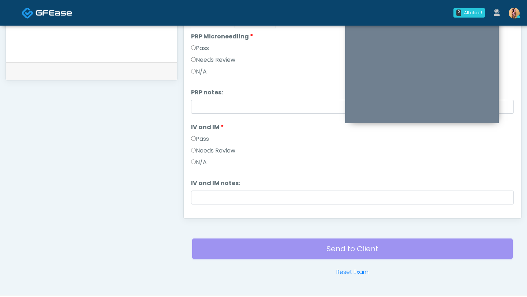
scroll to position [199, 0]
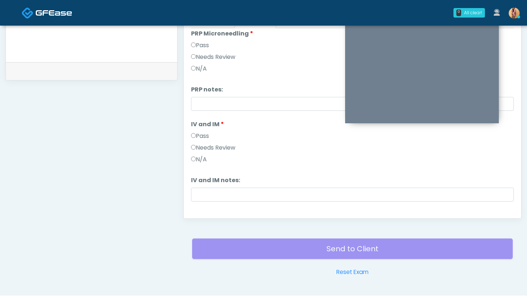
click at [193, 133] on label "Pass" at bounding box center [200, 136] width 18 height 9
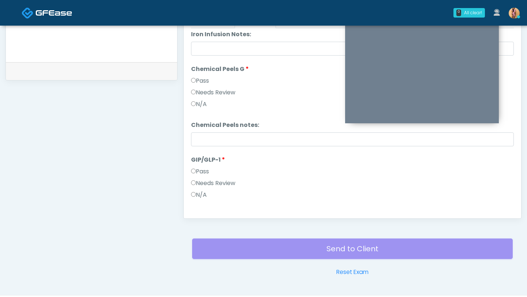
scroll to position [802, 0]
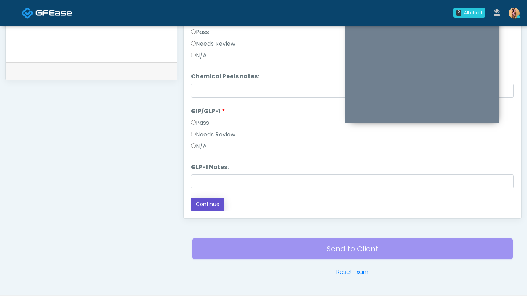
click at [198, 207] on button "Continue" at bounding box center [207, 205] width 33 height 14
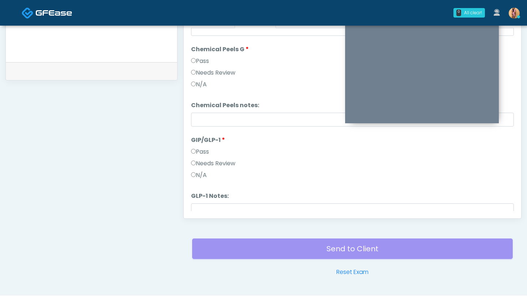
scroll to position [847, 0]
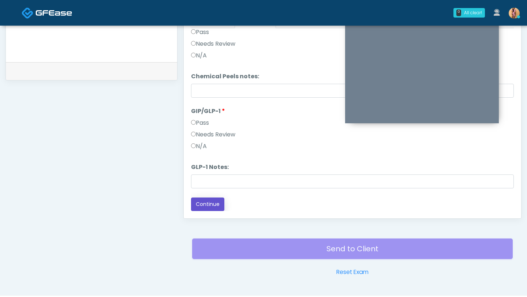
click at [205, 205] on button "Continue" at bounding box center [207, 205] width 33 height 14
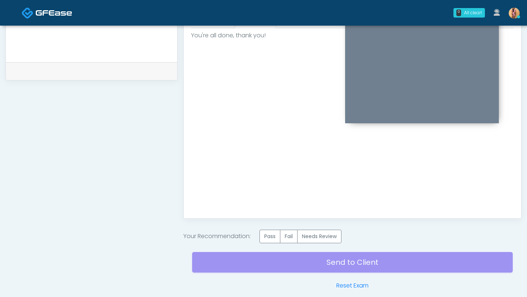
scroll to position [0, 0]
click at [276, 234] on label "Pass" at bounding box center [269, 237] width 21 height 14
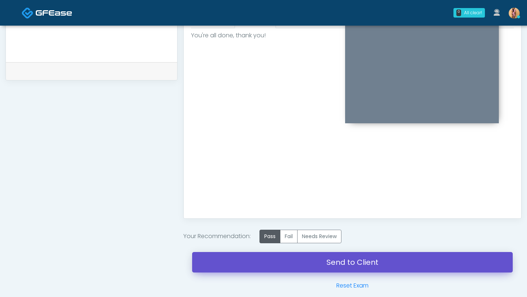
click at [294, 262] on link "Send to Client" at bounding box center [352, 262] width 321 height 20
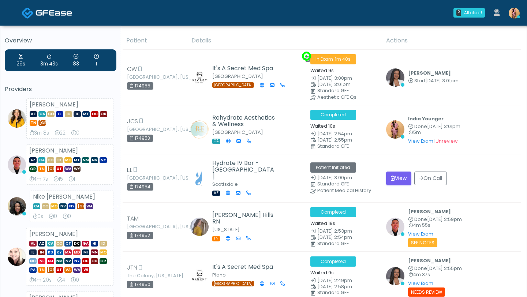
click at [516, 13] on img at bounding box center [514, 13] width 11 height 11
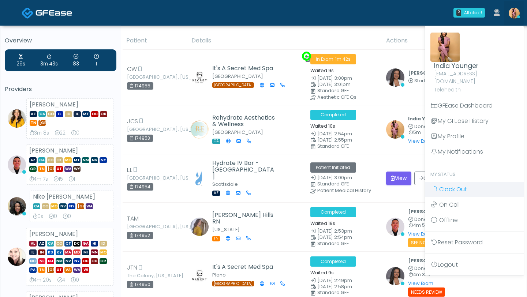
click at [463, 185] on span "Clock Out" at bounding box center [453, 189] width 28 height 8
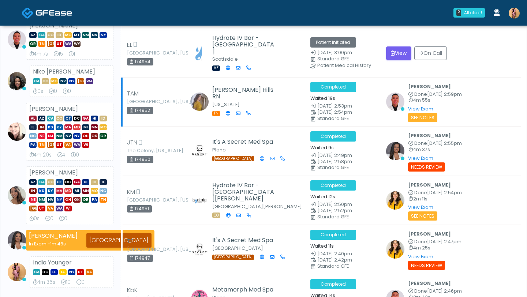
scroll to position [173, 0]
